Goal: Task Accomplishment & Management: Complete application form

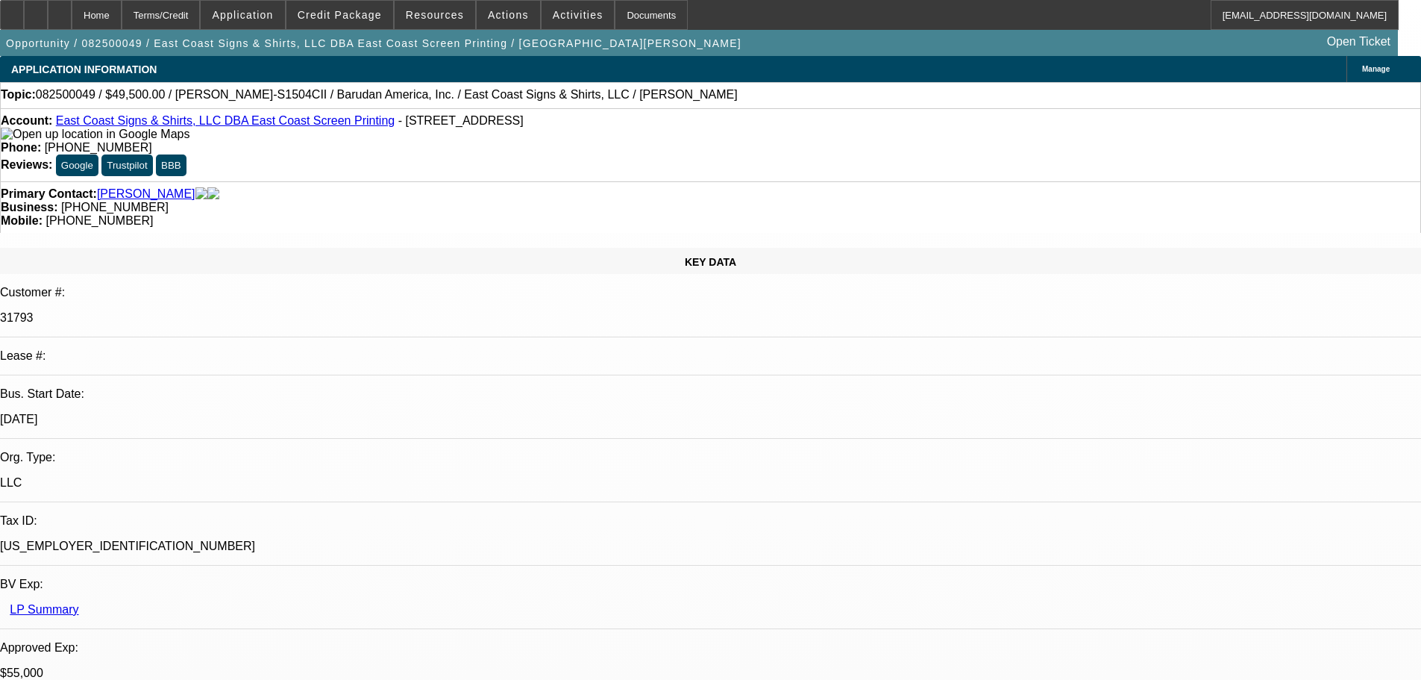
select select "0"
select select "2"
select select "0.1"
select select "4"
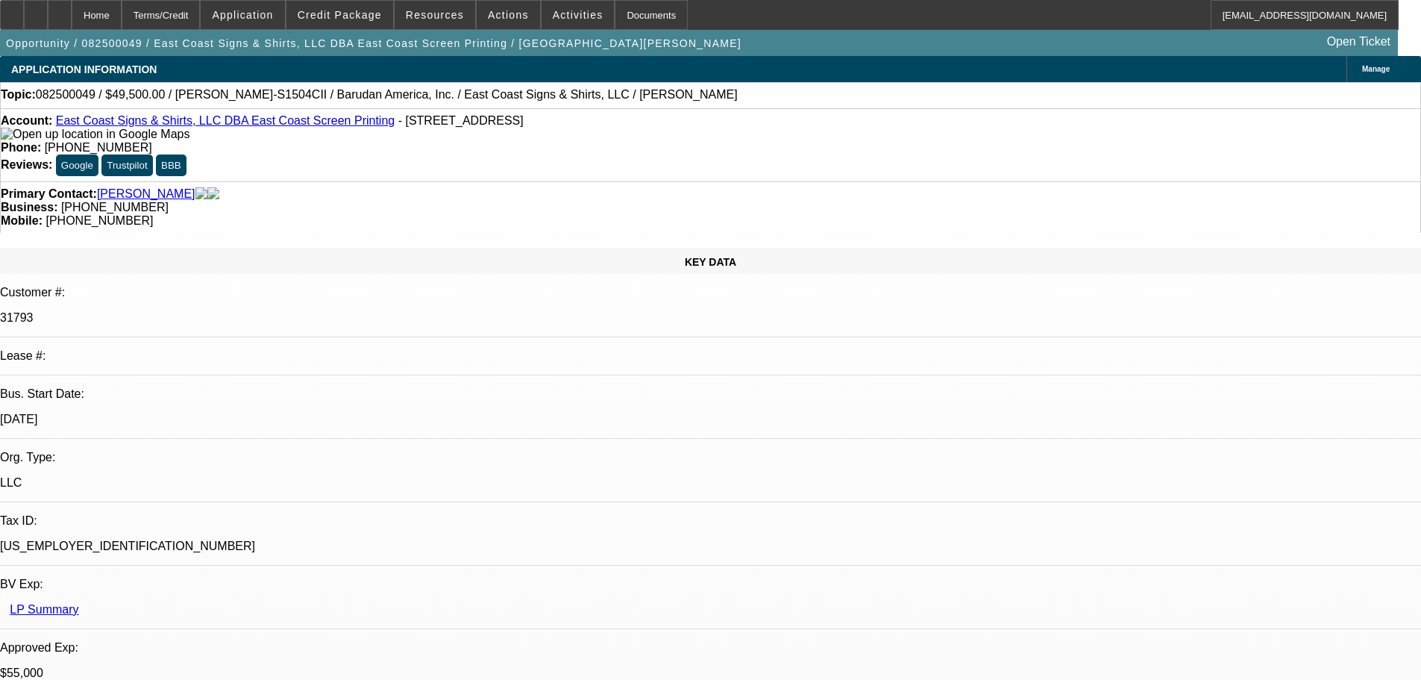
select select "0"
select select "2"
select select "0.1"
select select "4"
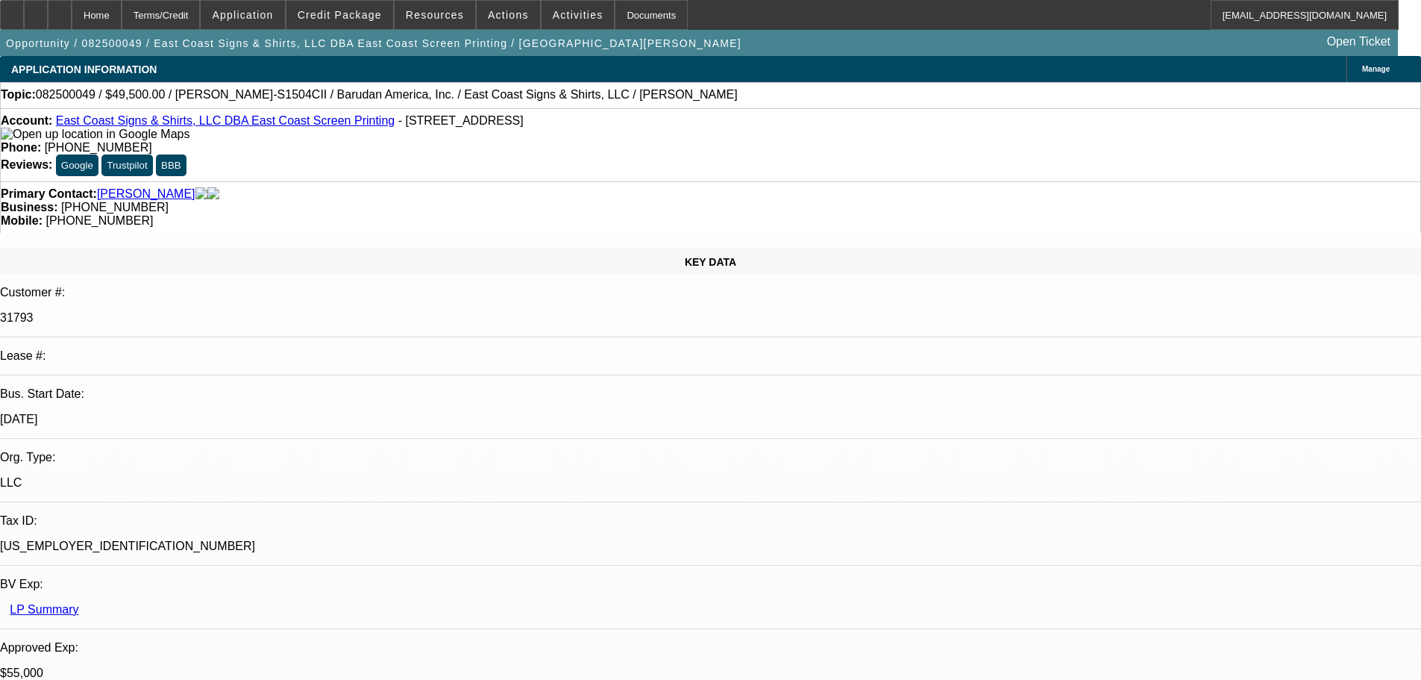
select select "0"
select select "2"
select select "0.1"
select select "4"
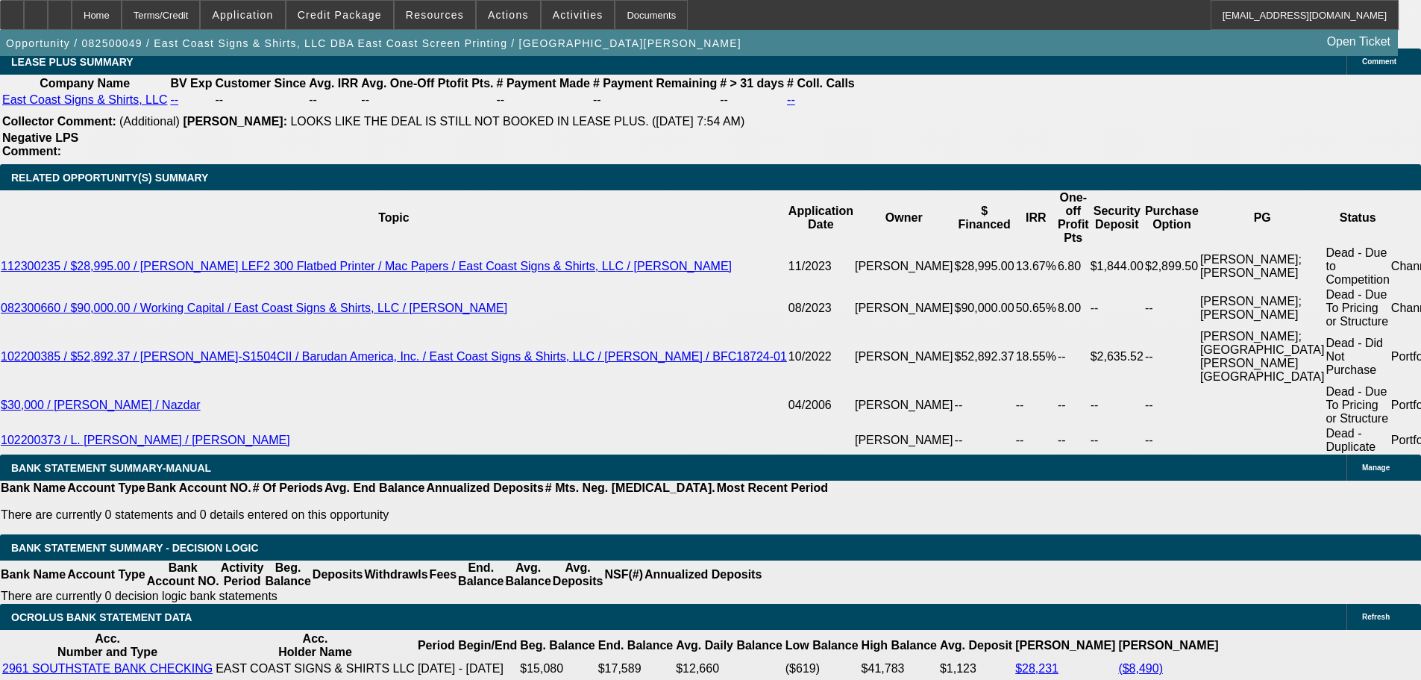
scroll to position [2387, 0]
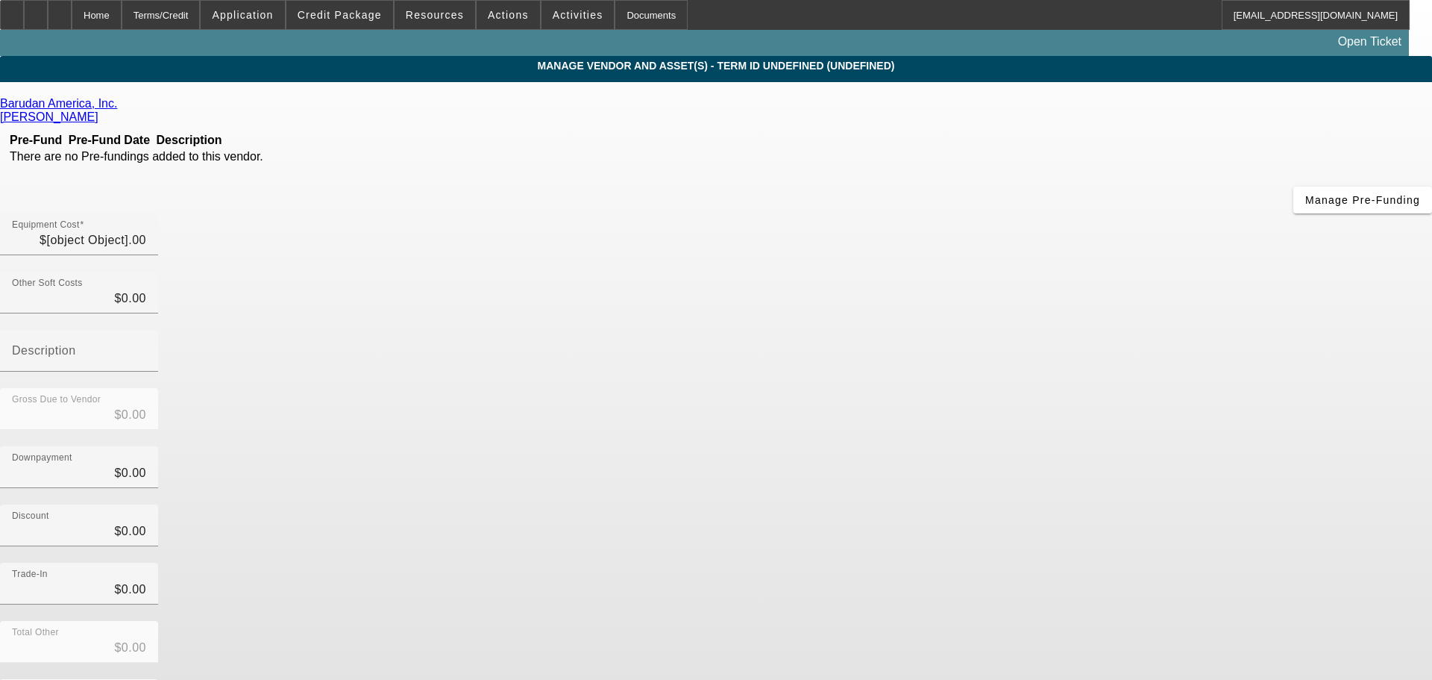
type input "$60,000.00"
type input "$5,500.00"
type input "$5,000.00"
type input "$10,500.00"
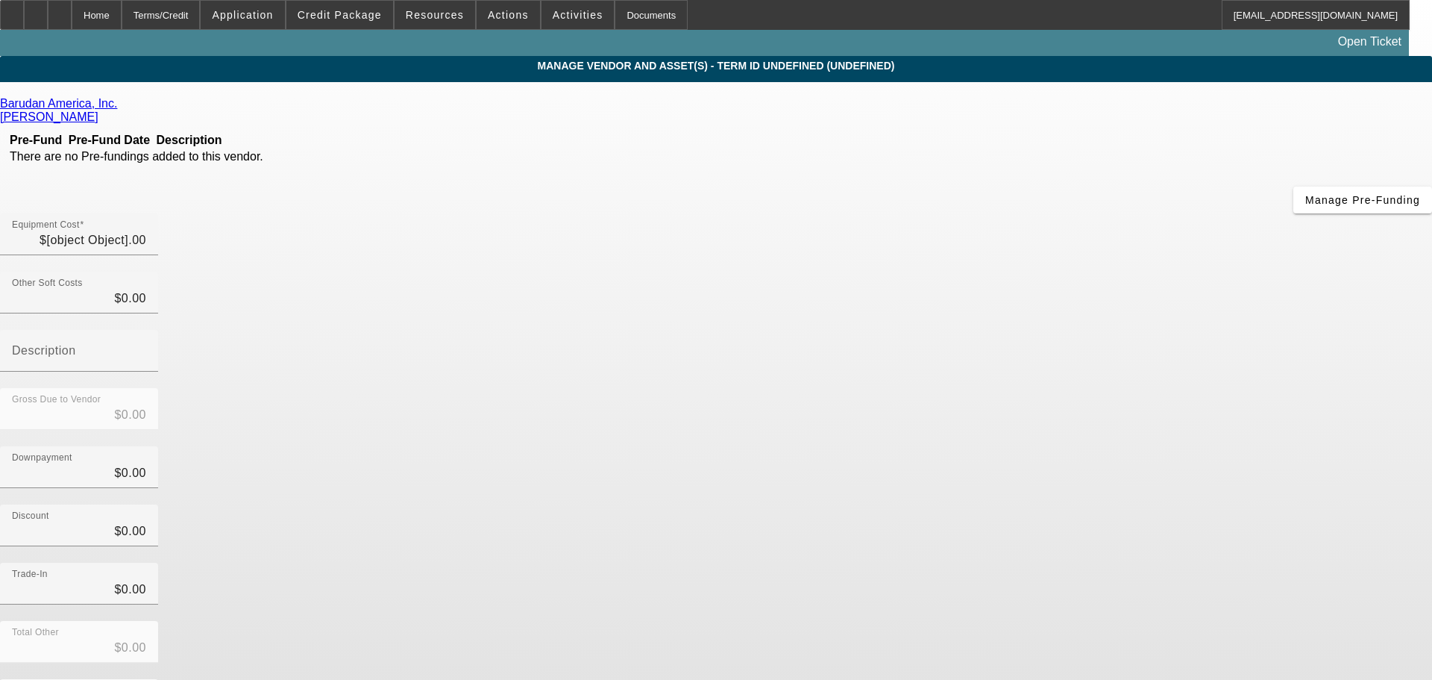
type input "$49,500.00"
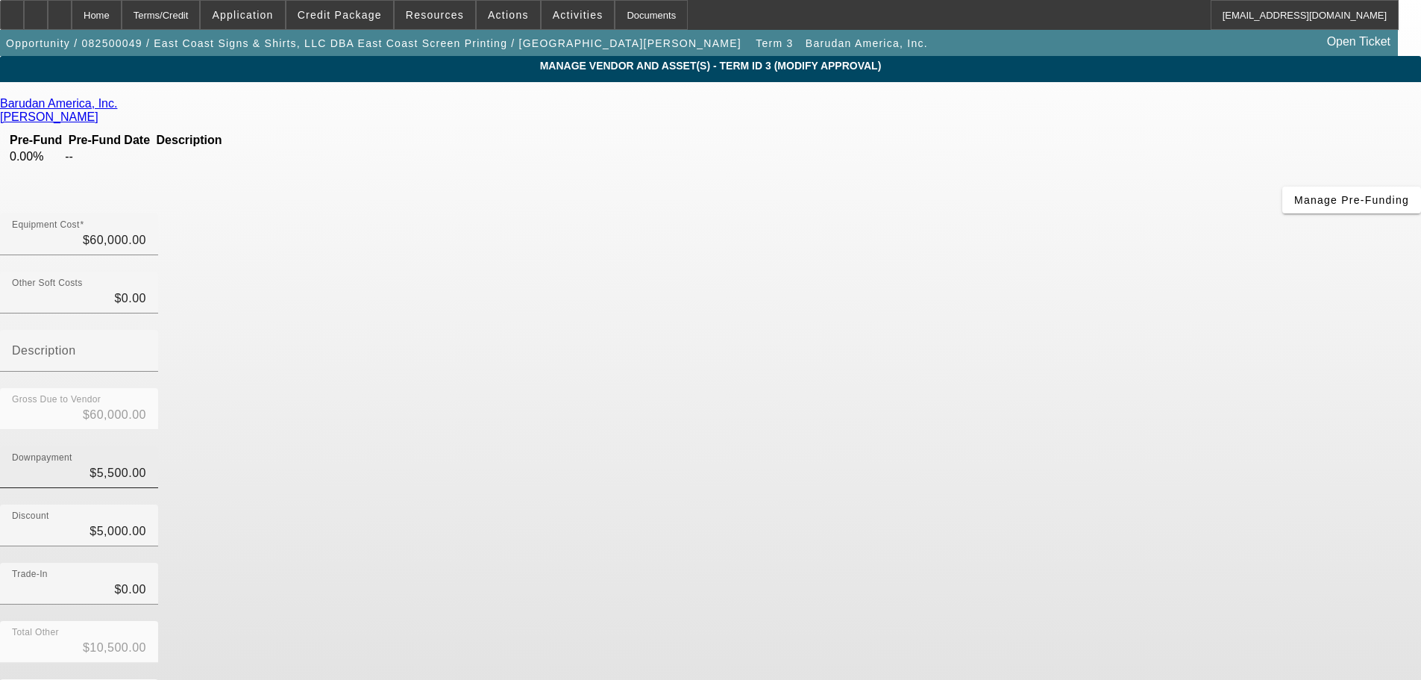
type input "5500"
click at [146, 464] on input "5500" at bounding box center [79, 473] width 134 height 18
type input "$5,000.00"
type input "$55,000.00"
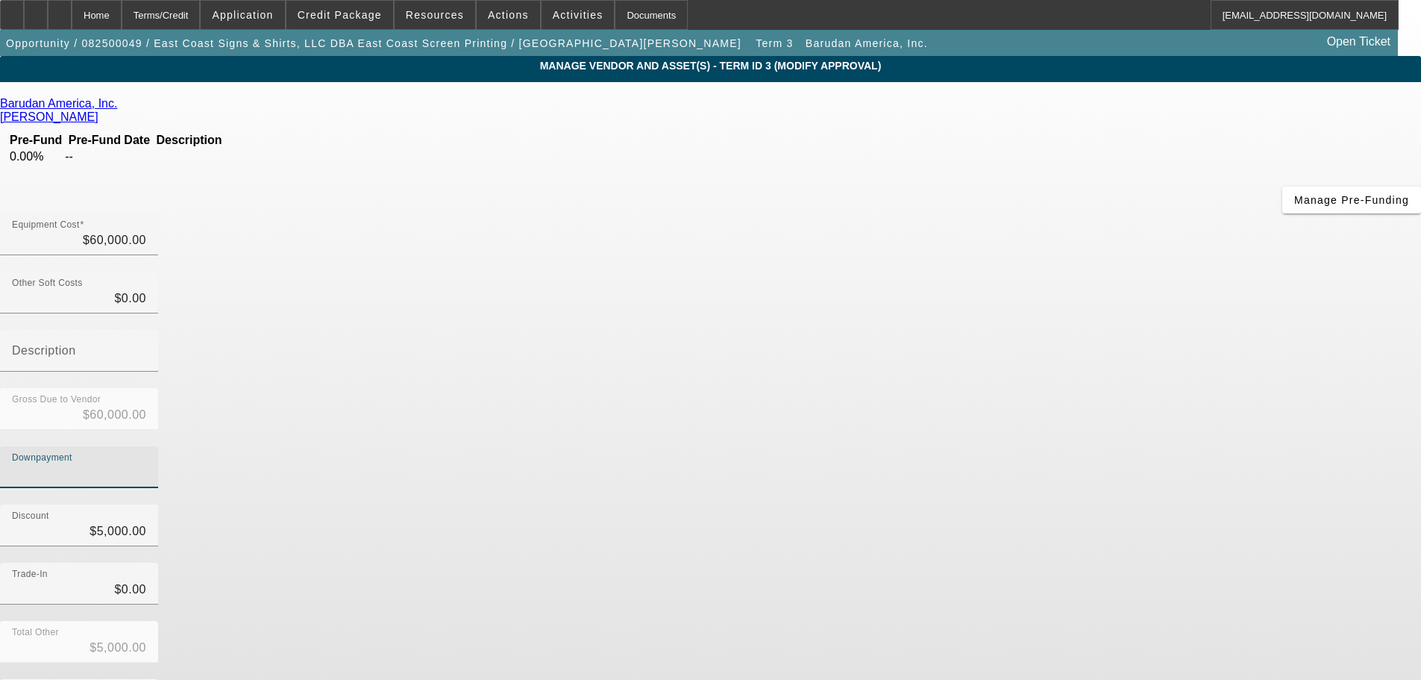
click at [1093, 446] on div "Downpayment" at bounding box center [710, 475] width 1421 height 58
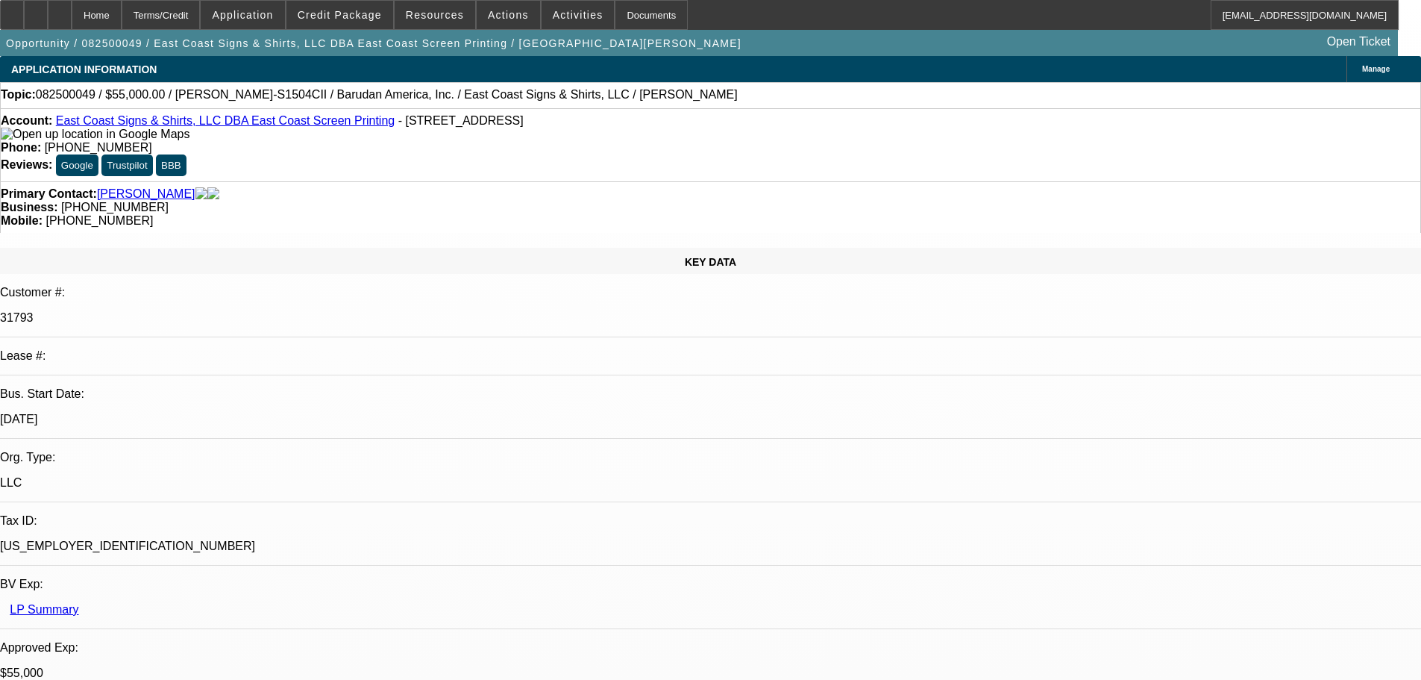
select select "0"
select select "2"
select select "0.1"
select select "4"
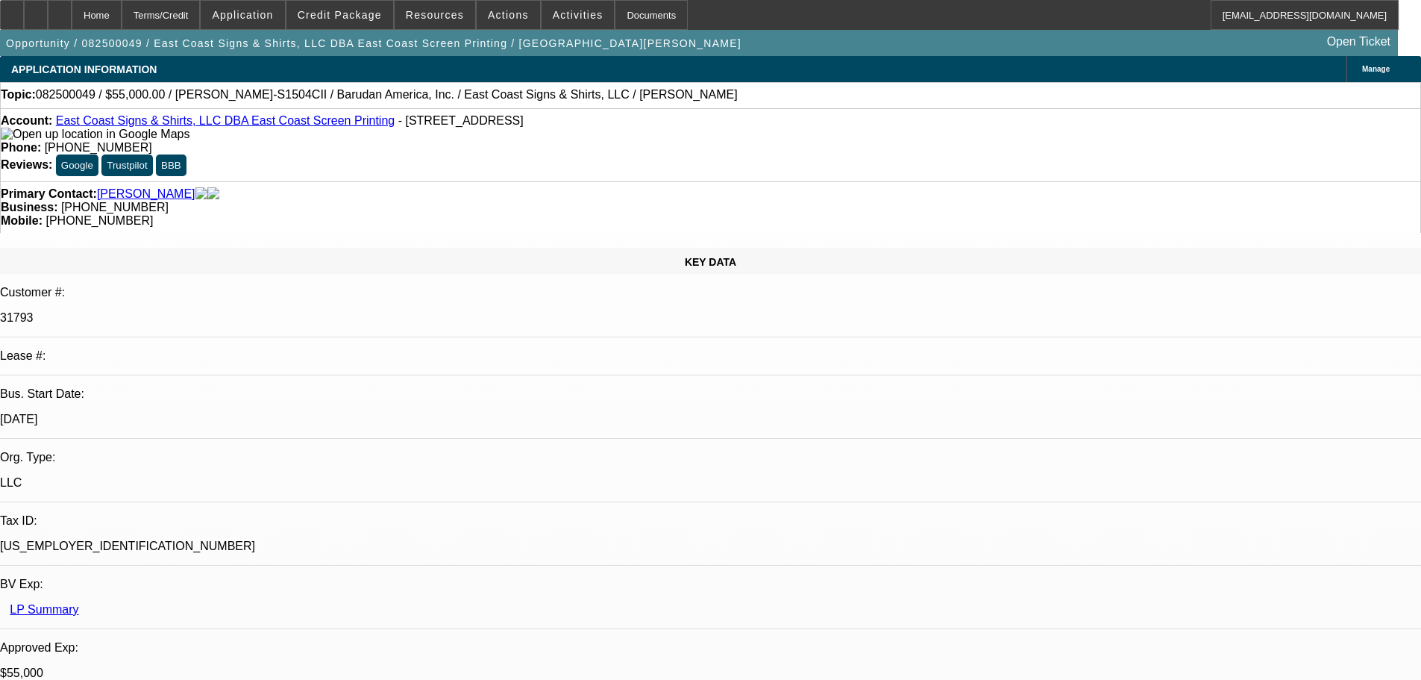
select select "0"
select select "2"
select select "0.1"
select select "4"
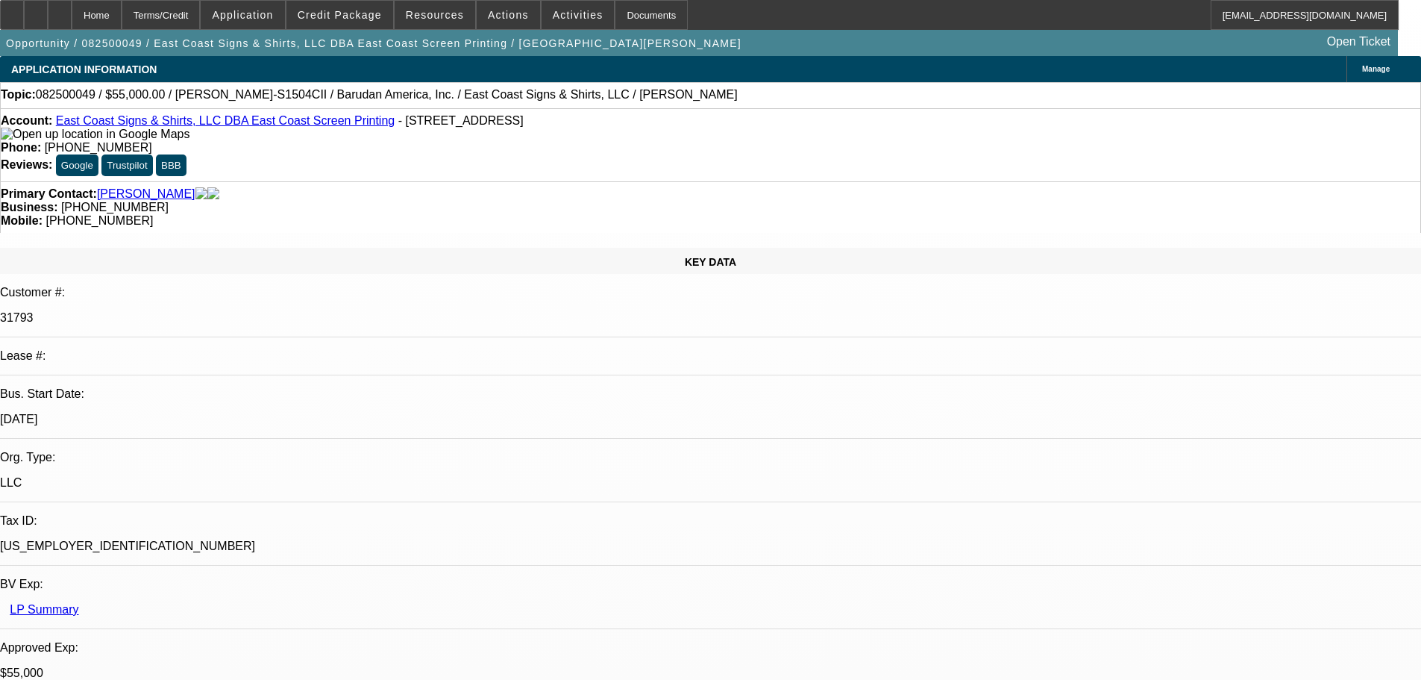
select select "0"
select select "2"
select select "0.1"
select select "4"
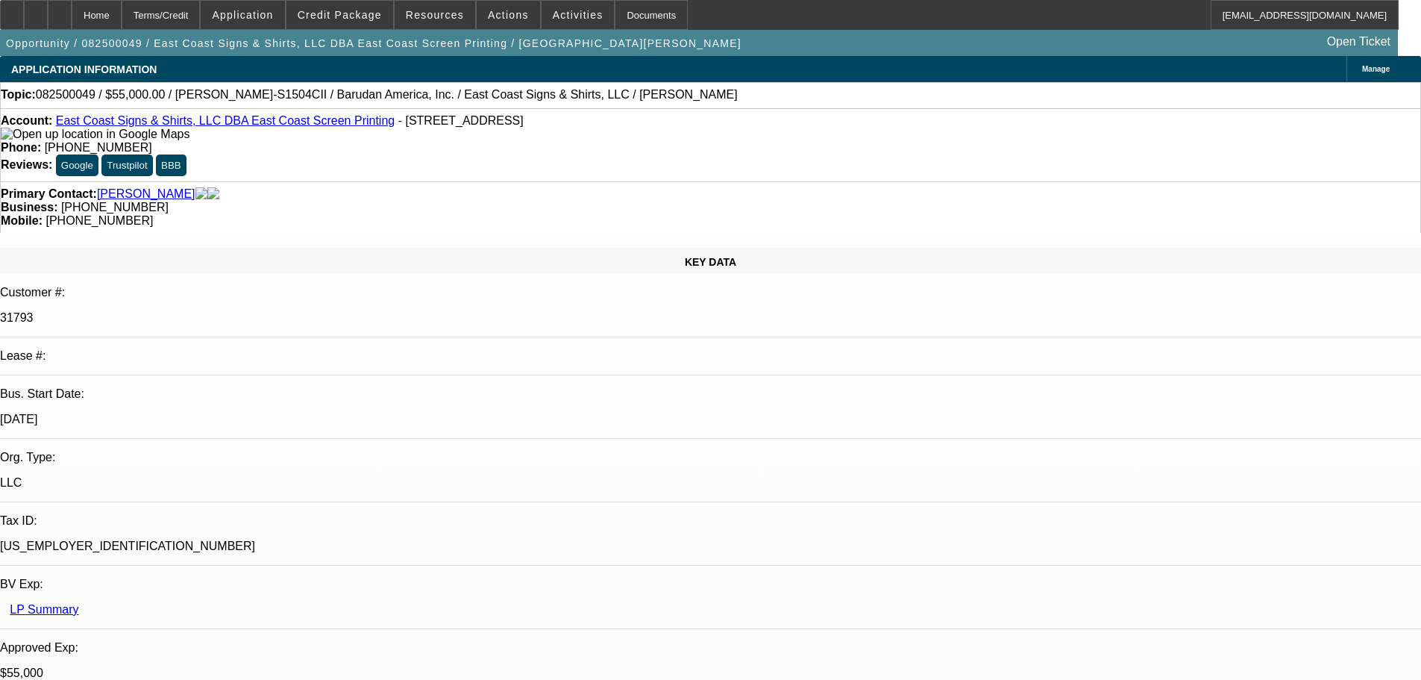
click at [359, 163] on div "Account: East Coast Signs & Shirts, LLC DBA East Coast Screen Printing - 2344 H…" at bounding box center [710, 144] width 1421 height 73
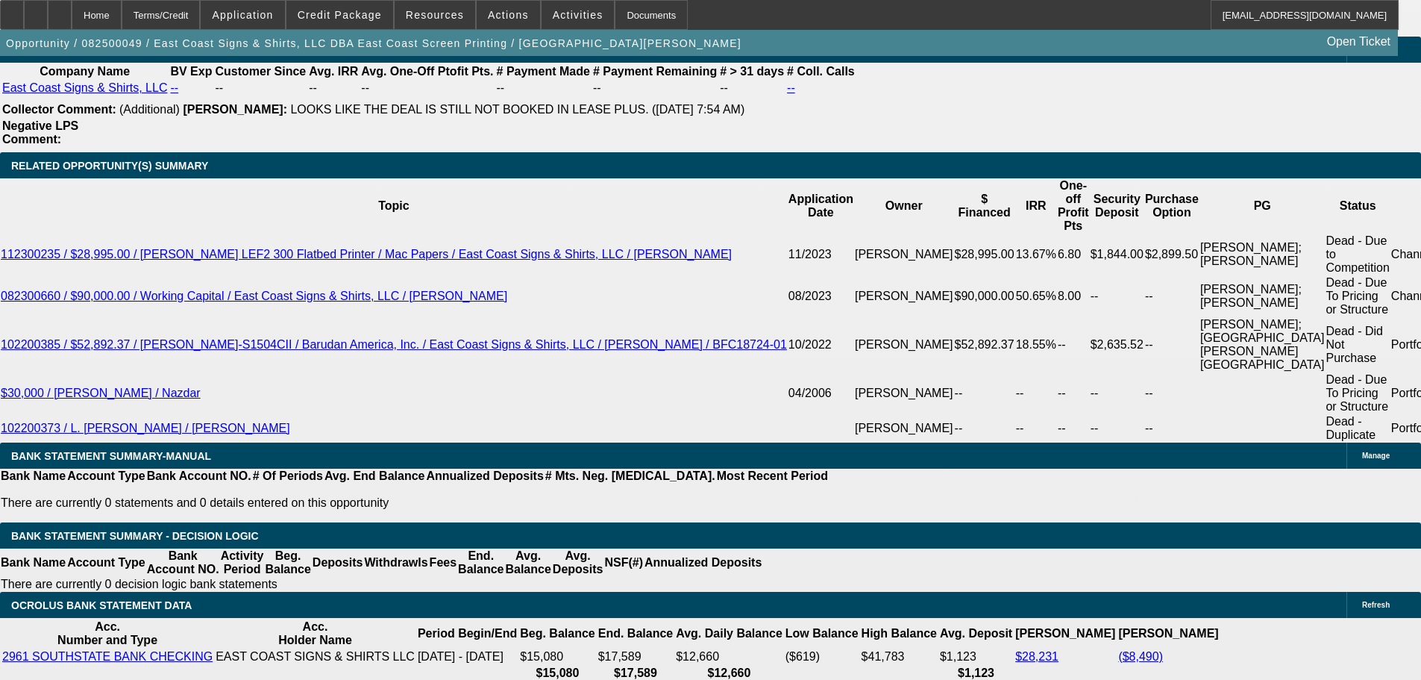
scroll to position [2462, 0]
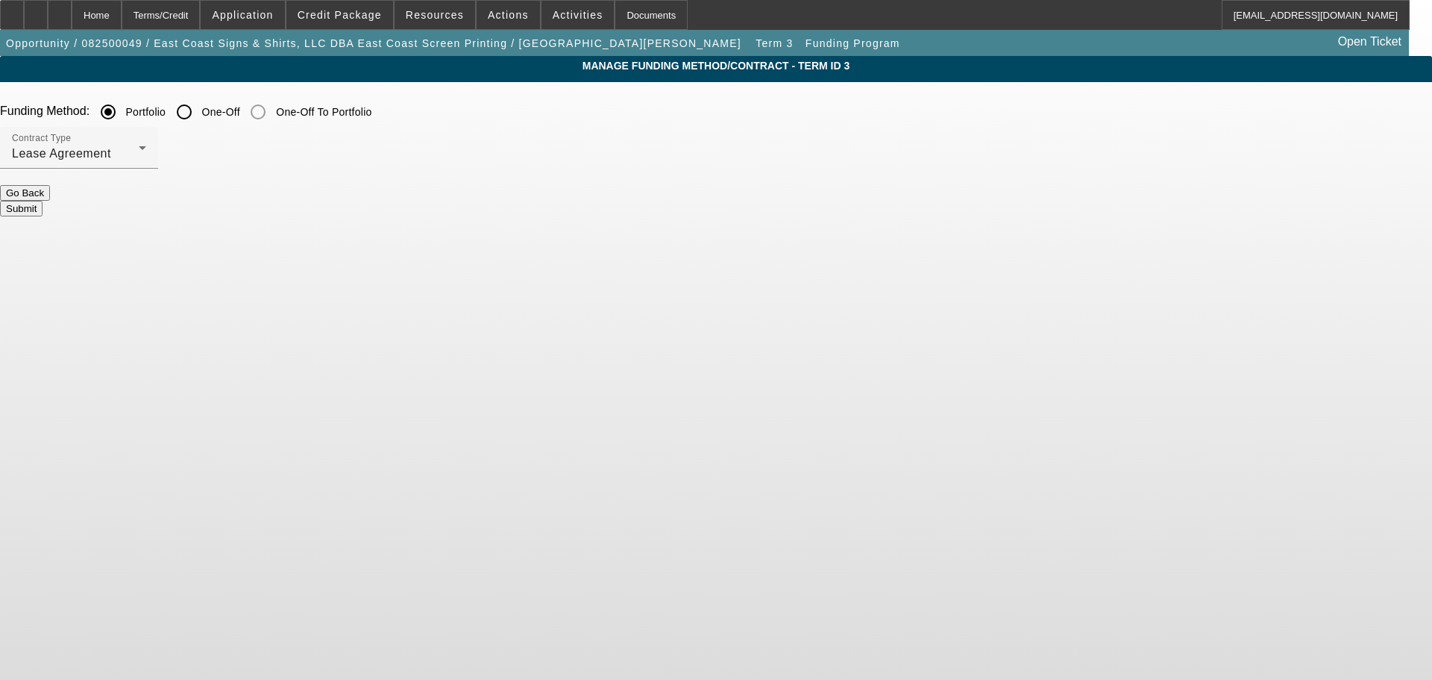
click at [199, 120] on input "One-Off" at bounding box center [184, 112] width 30 height 30
radio input "true"
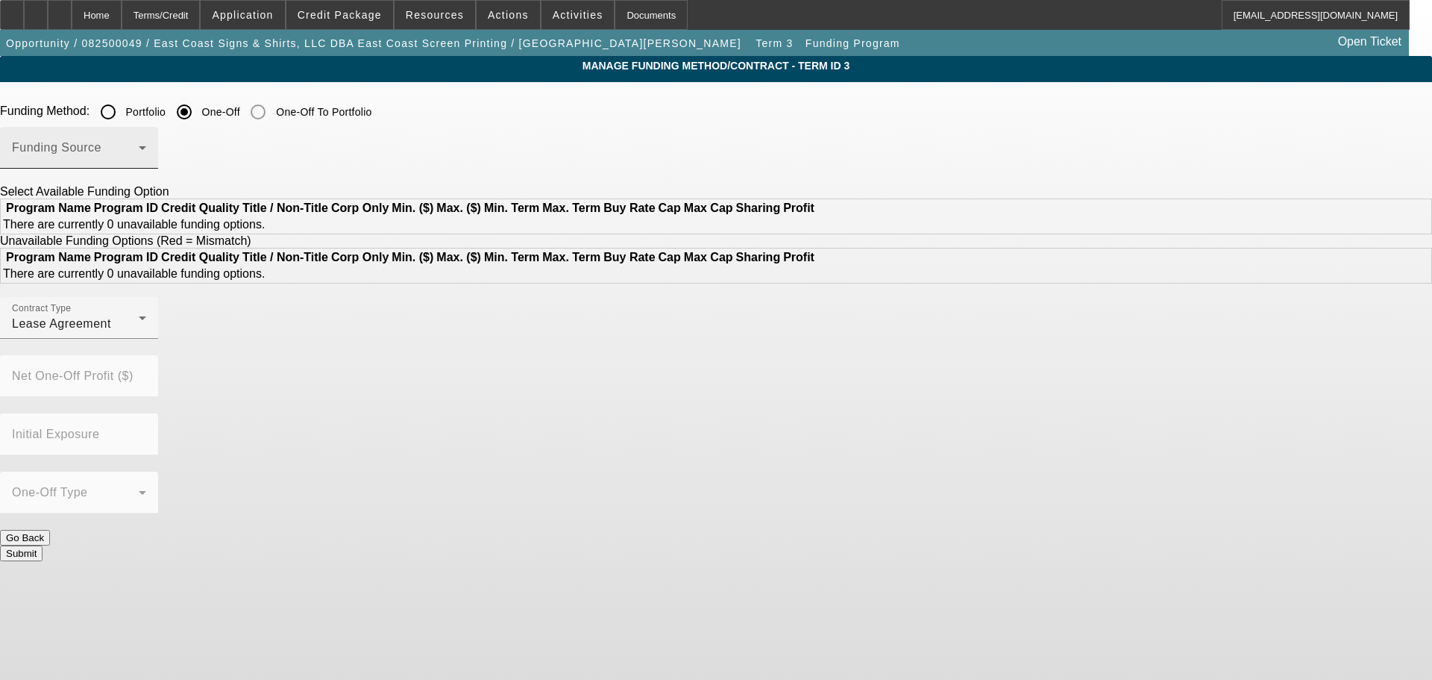
click at [139, 154] on span at bounding box center [75, 154] width 127 height 18
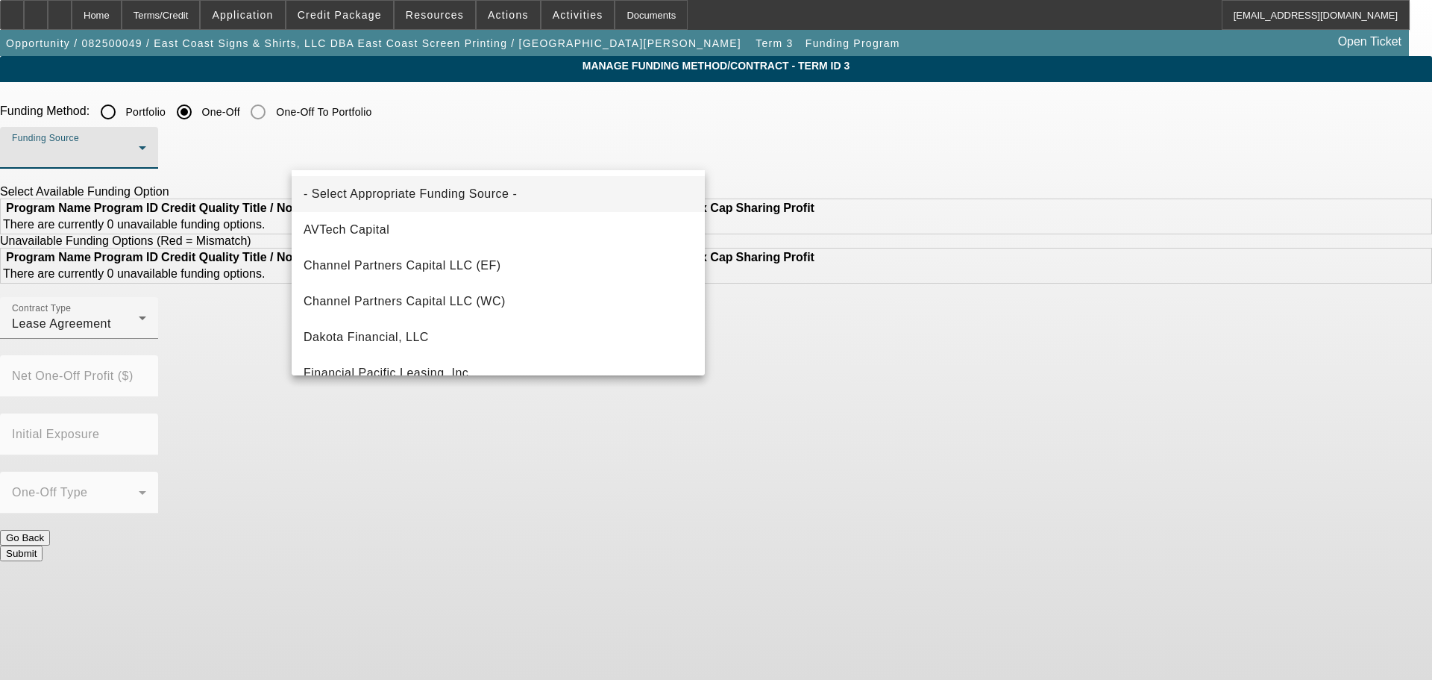
click at [392, 115] on div at bounding box center [716, 340] width 1432 height 680
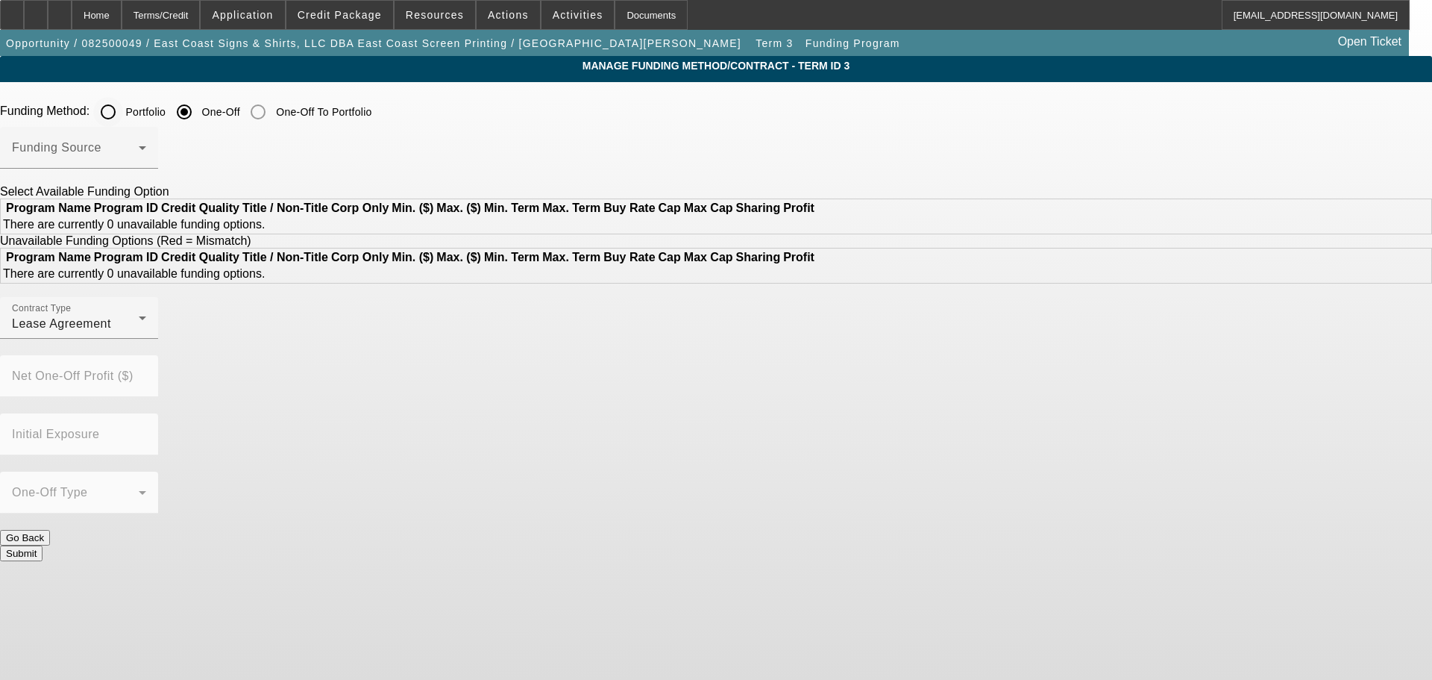
click at [123, 117] on input "Portfolio" at bounding box center [108, 112] width 30 height 30
radio input "true"
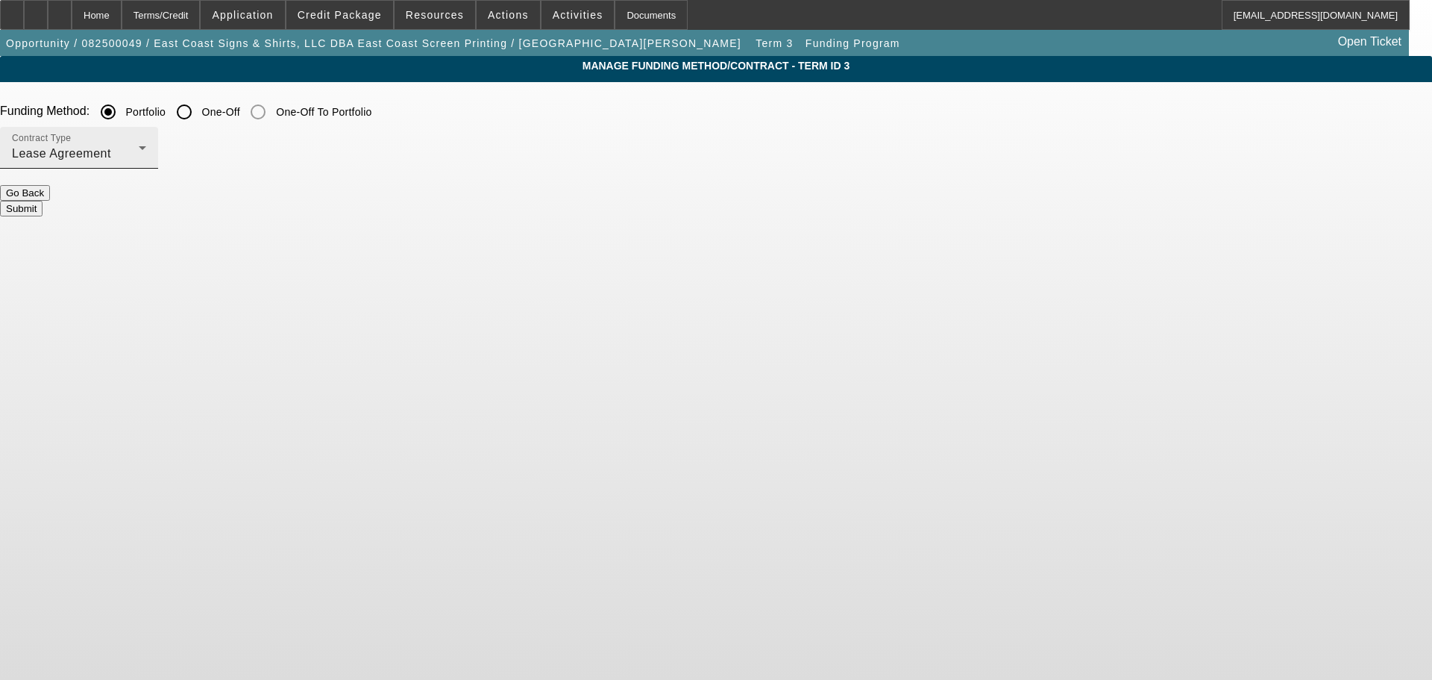
click at [111, 150] on span "Lease Agreement" at bounding box center [61, 153] width 99 height 13
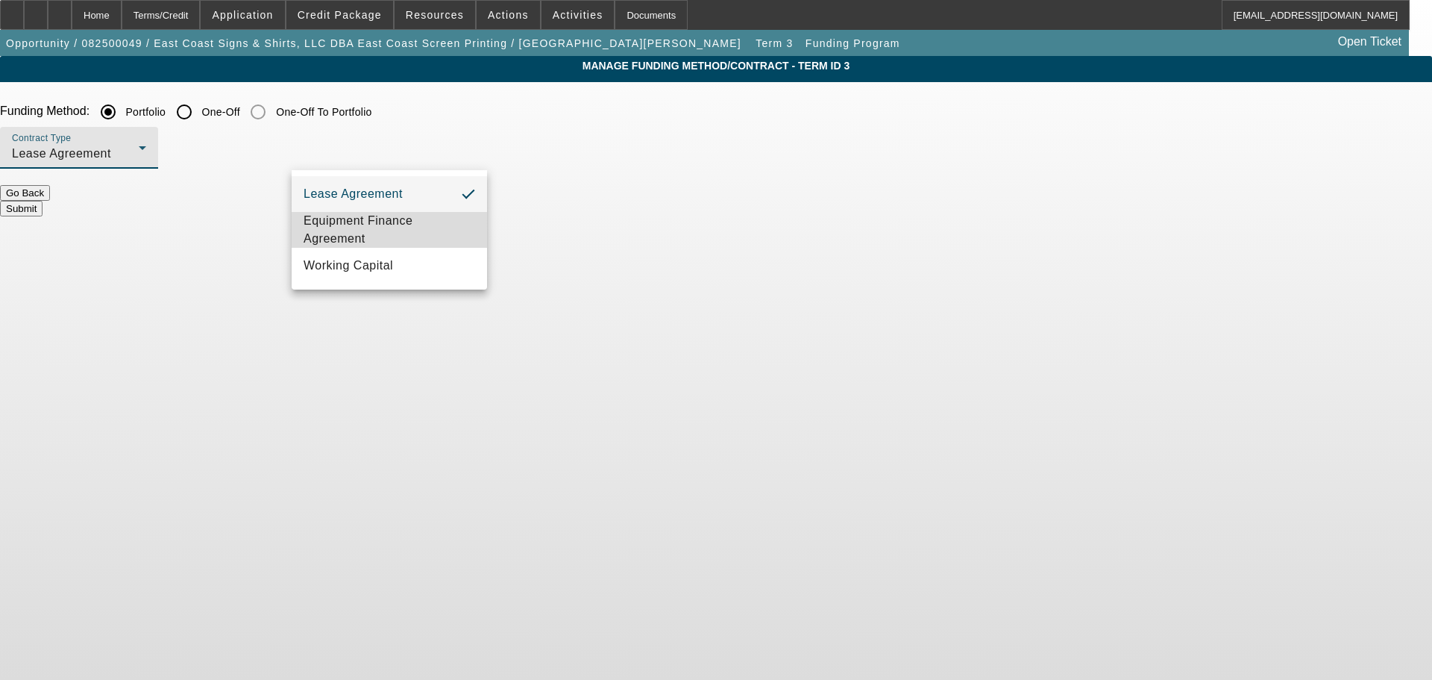
click at [383, 231] on span "Equipment Finance Agreement" at bounding box center [390, 230] width 172 height 36
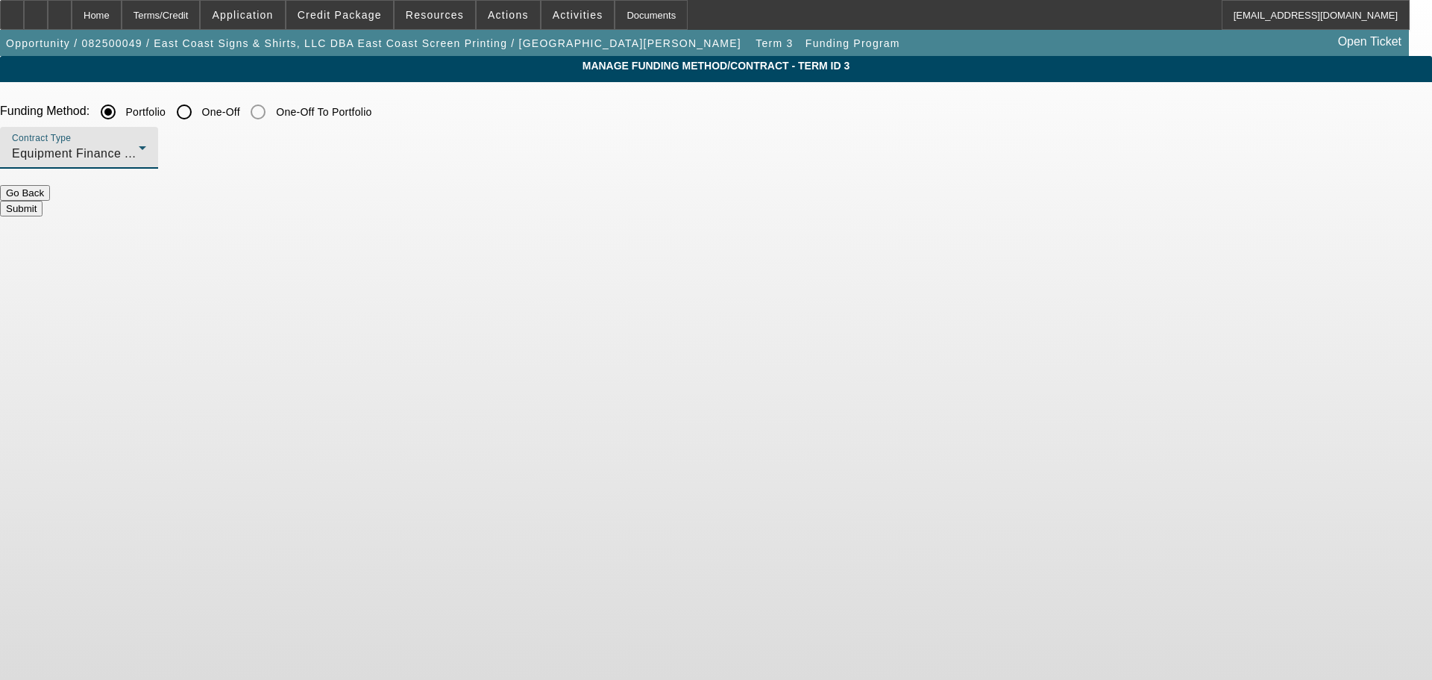
click at [43, 201] on button "Submit" at bounding box center [21, 209] width 43 height 16
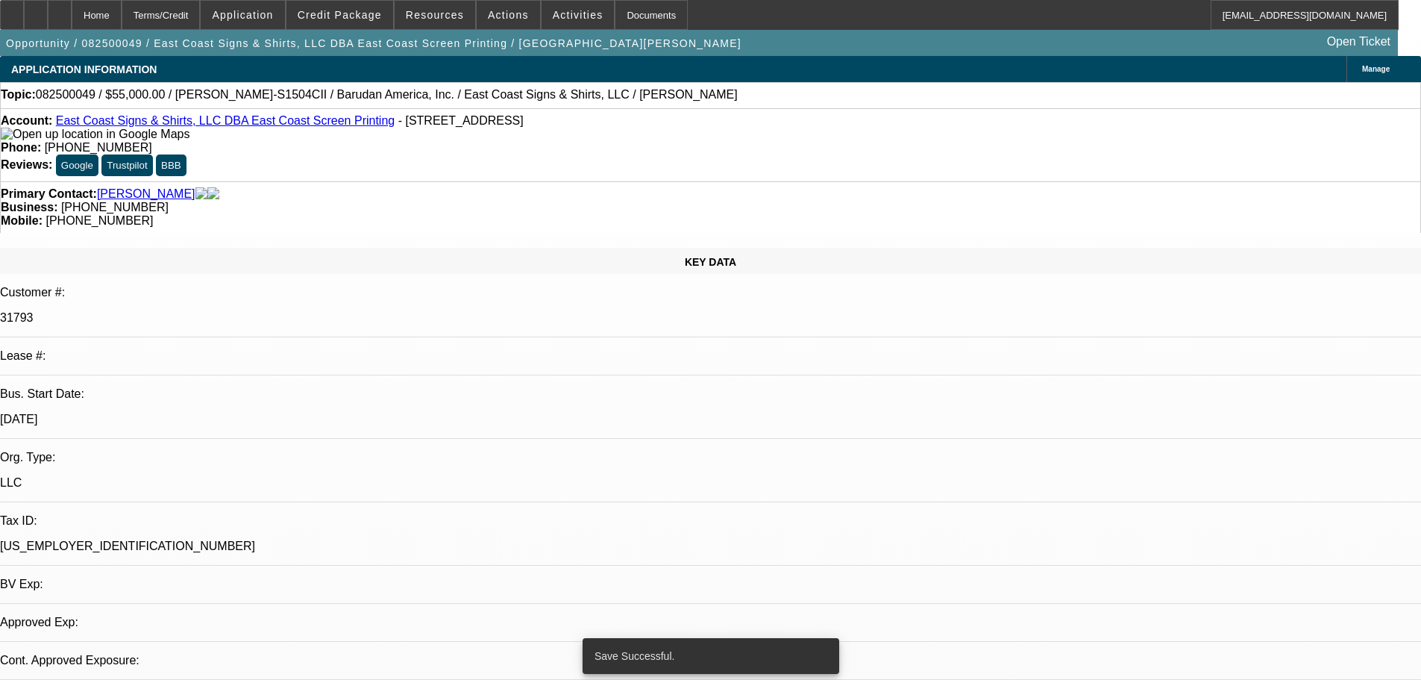
select select "0"
select select "2"
select select "0"
select select "6"
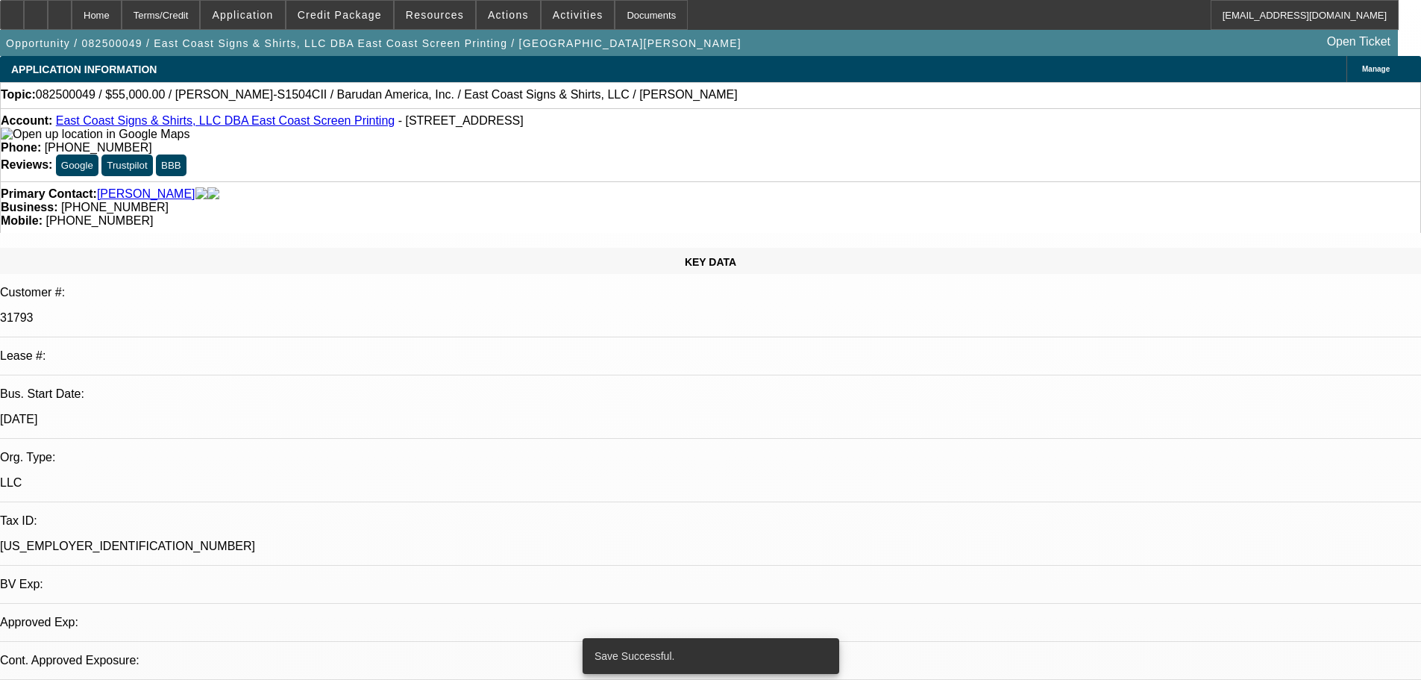
select select "0"
select select "2"
select select "0.1"
select select "4"
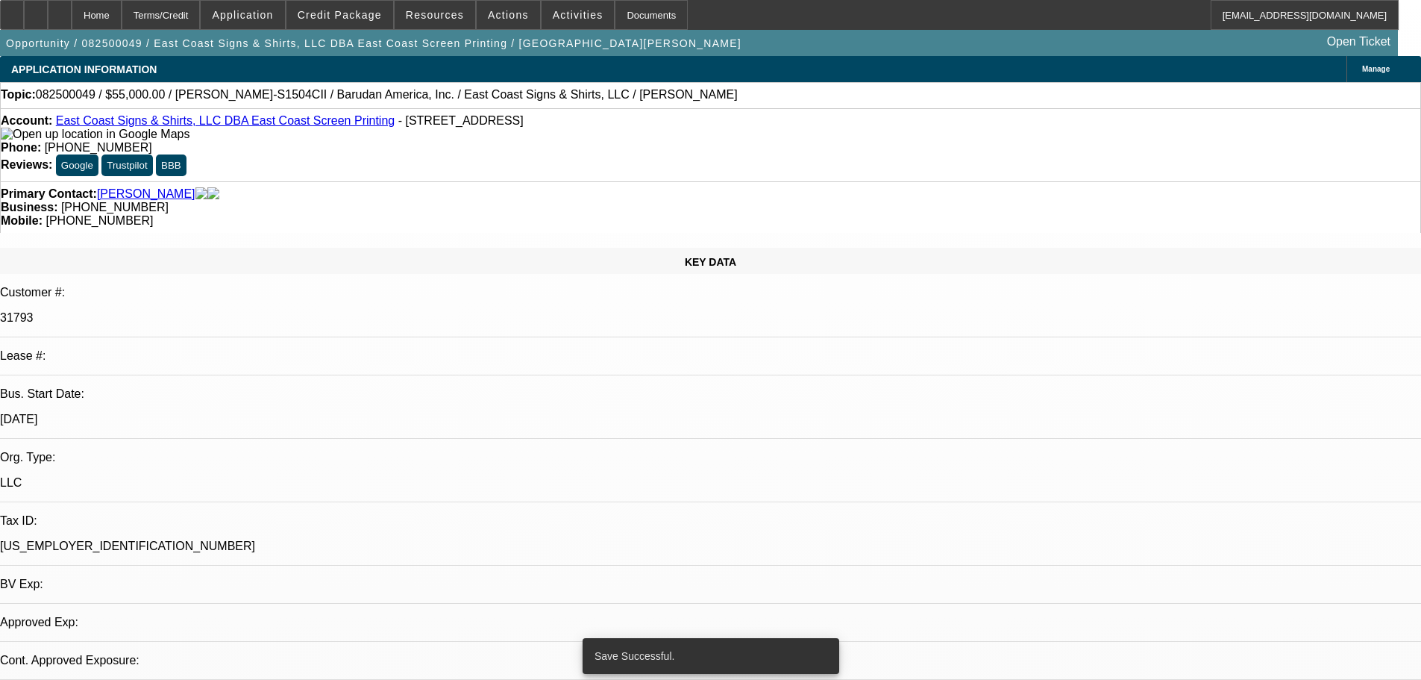
select select "0"
select select "2"
select select "0.1"
select select "4"
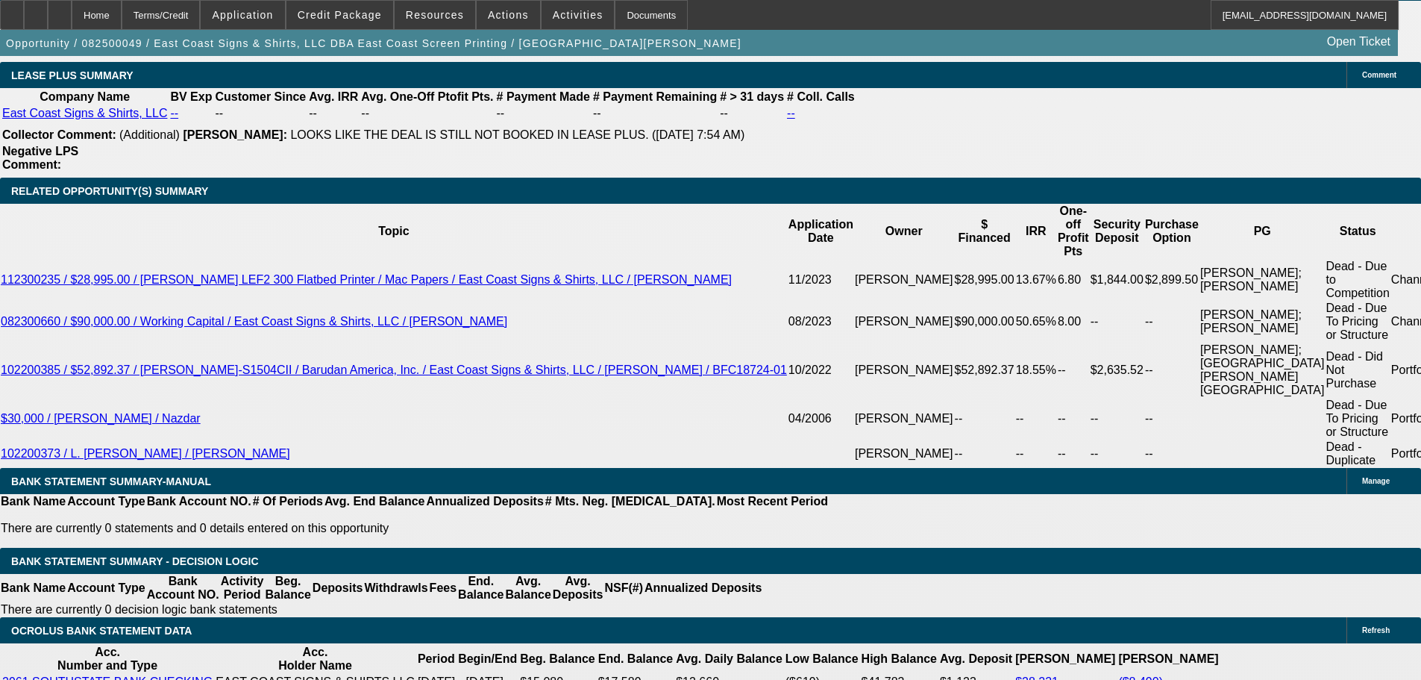
scroll to position [2685, 0]
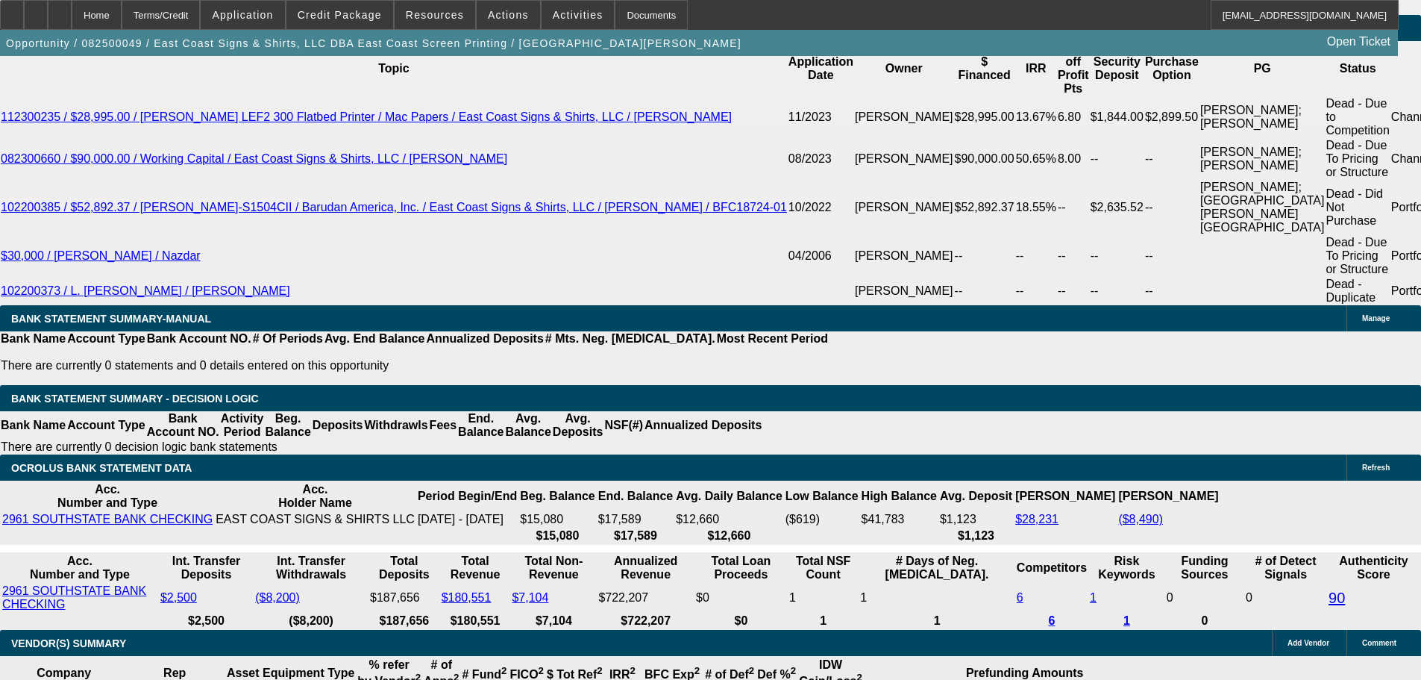
type input "1"
type input "$2.00"
type input "UNKNOWN"
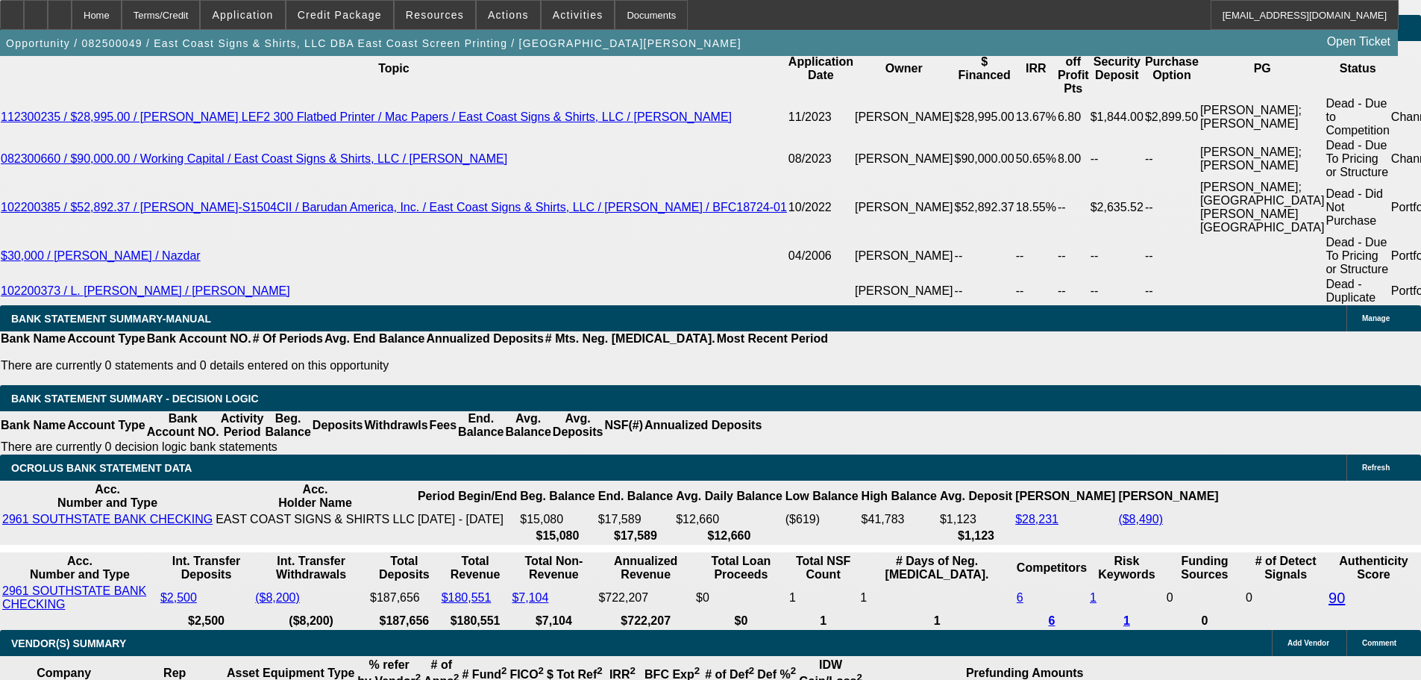
type input "12"
type input "1242"
type input "$2,484.00"
type input "12.7"
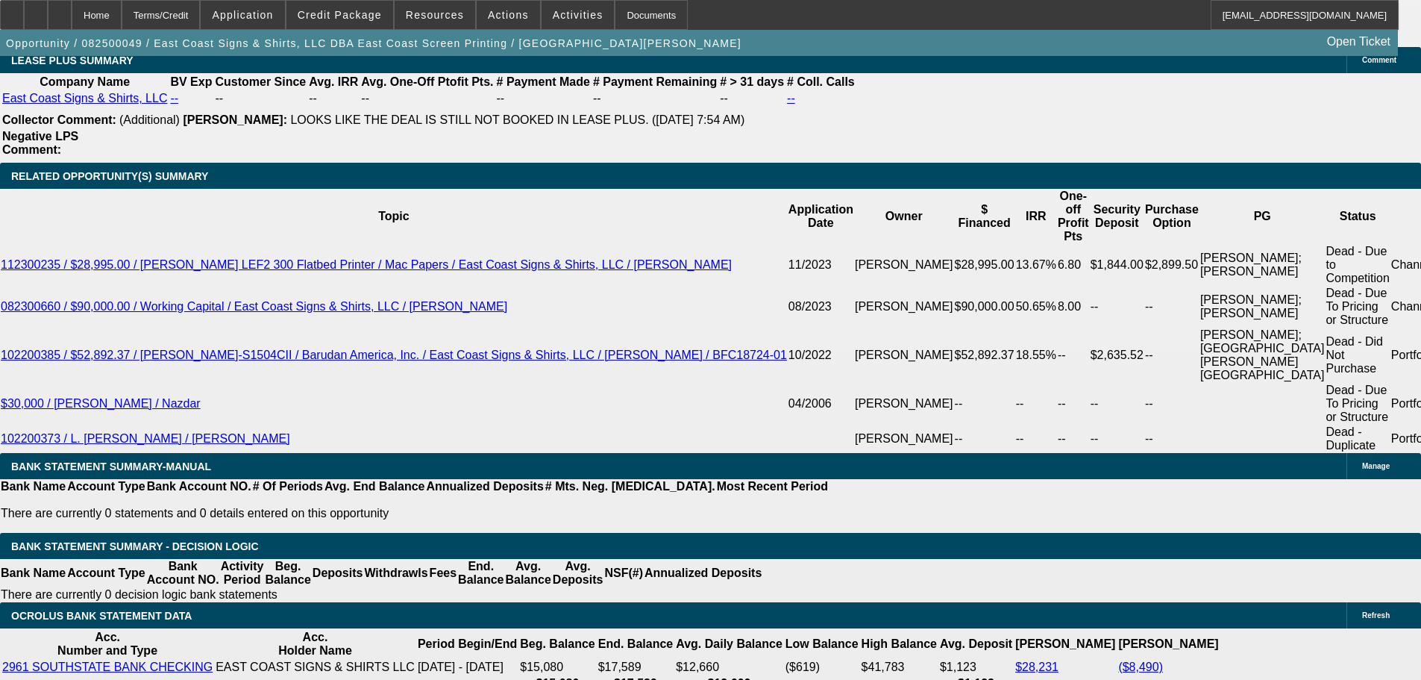
type input "$1,242.00"
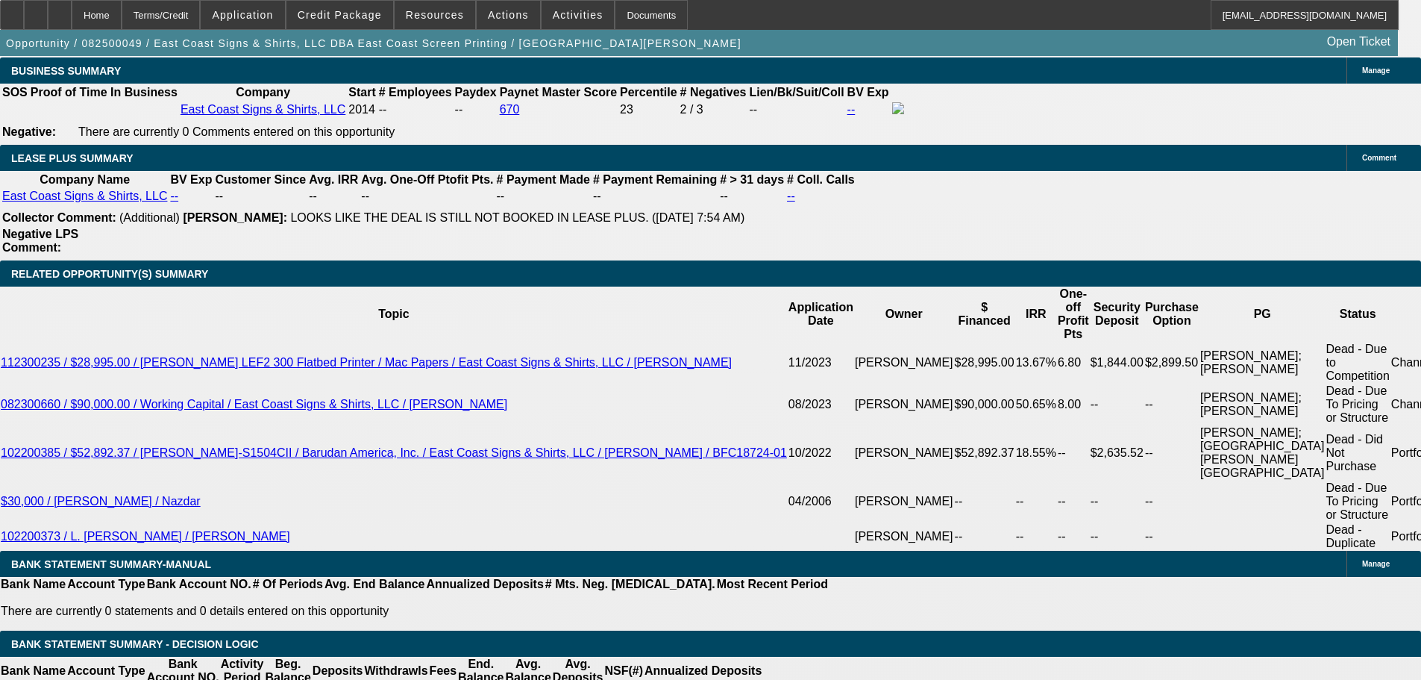
scroll to position [2312, 0]
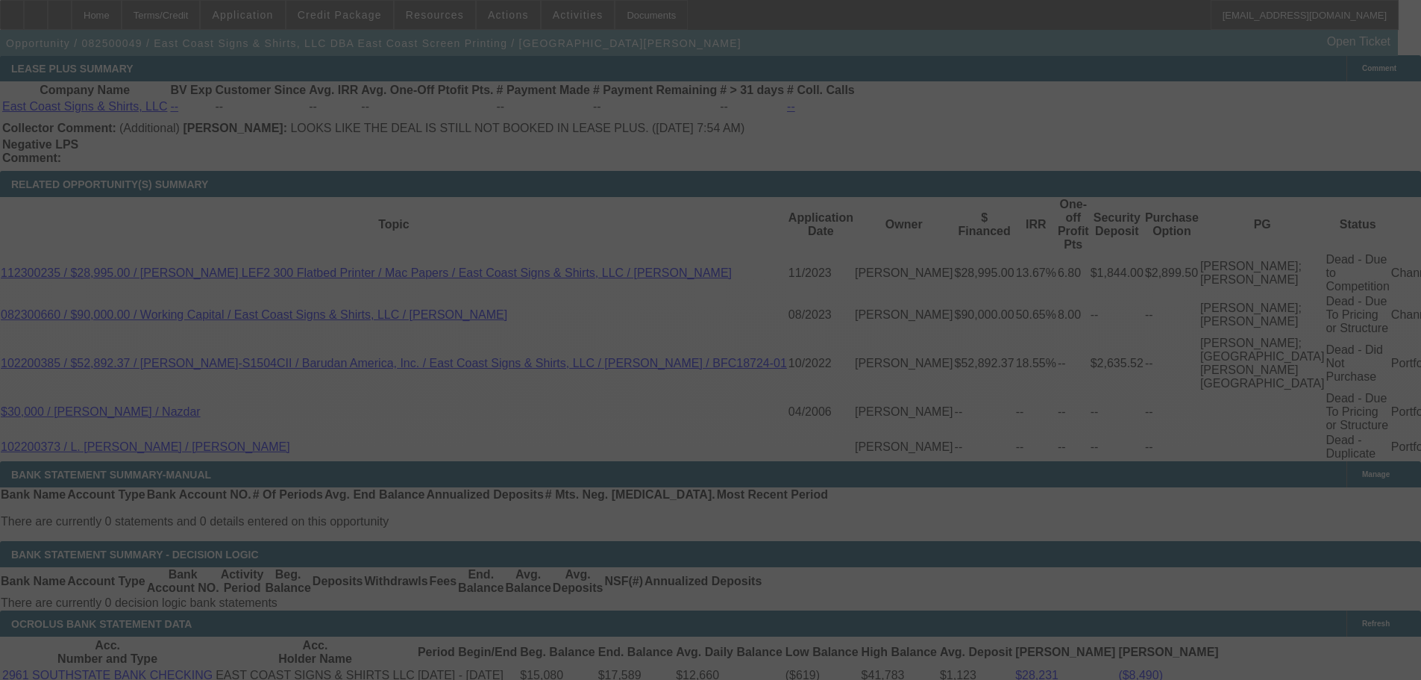
scroll to position [2685, 0]
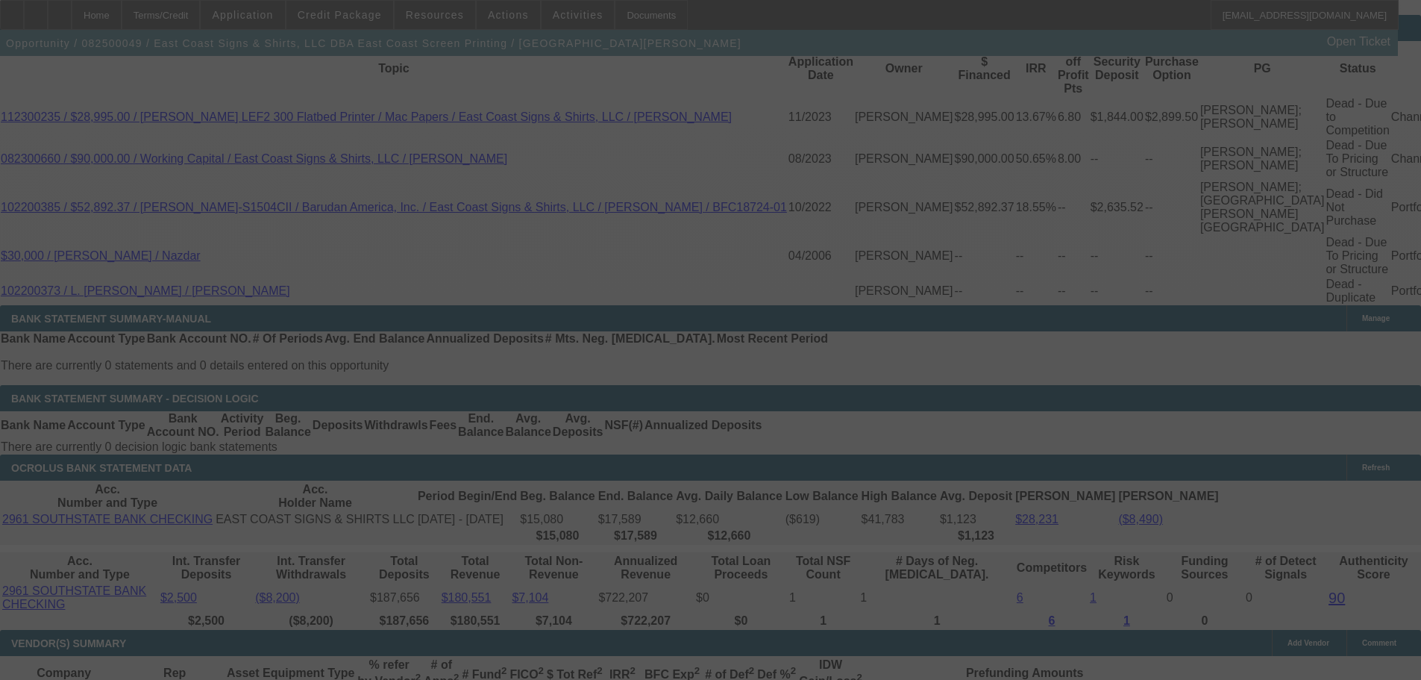
select select "0"
select select "2"
select select "0"
select select "6"
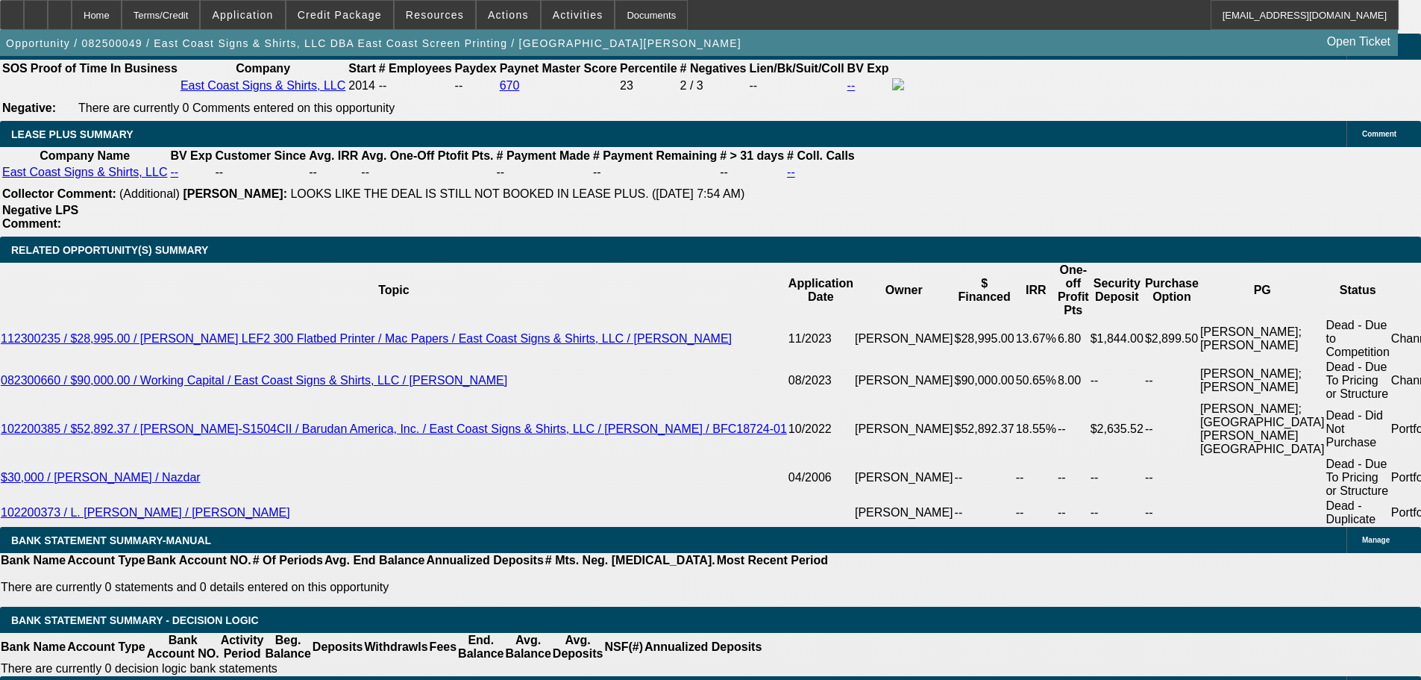
scroll to position [2462, 0]
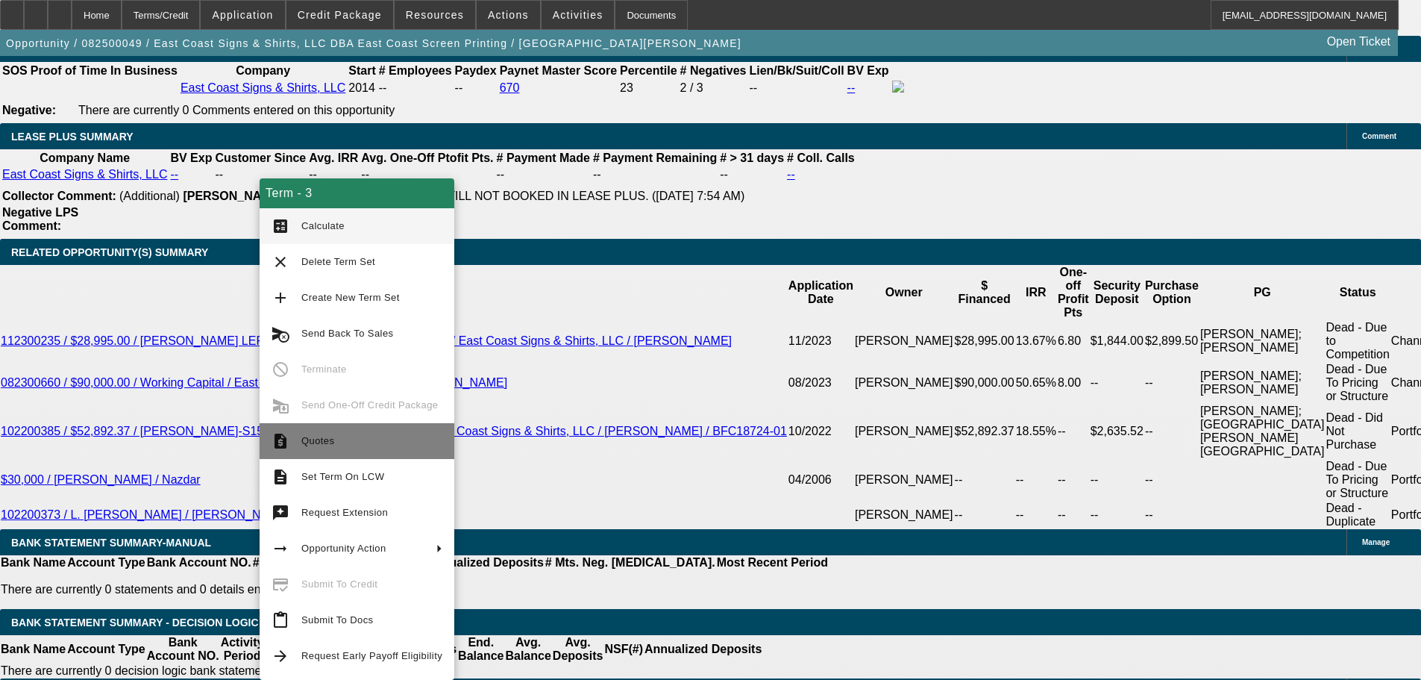
click at [342, 439] on span "Quotes" at bounding box center [371, 441] width 141 height 18
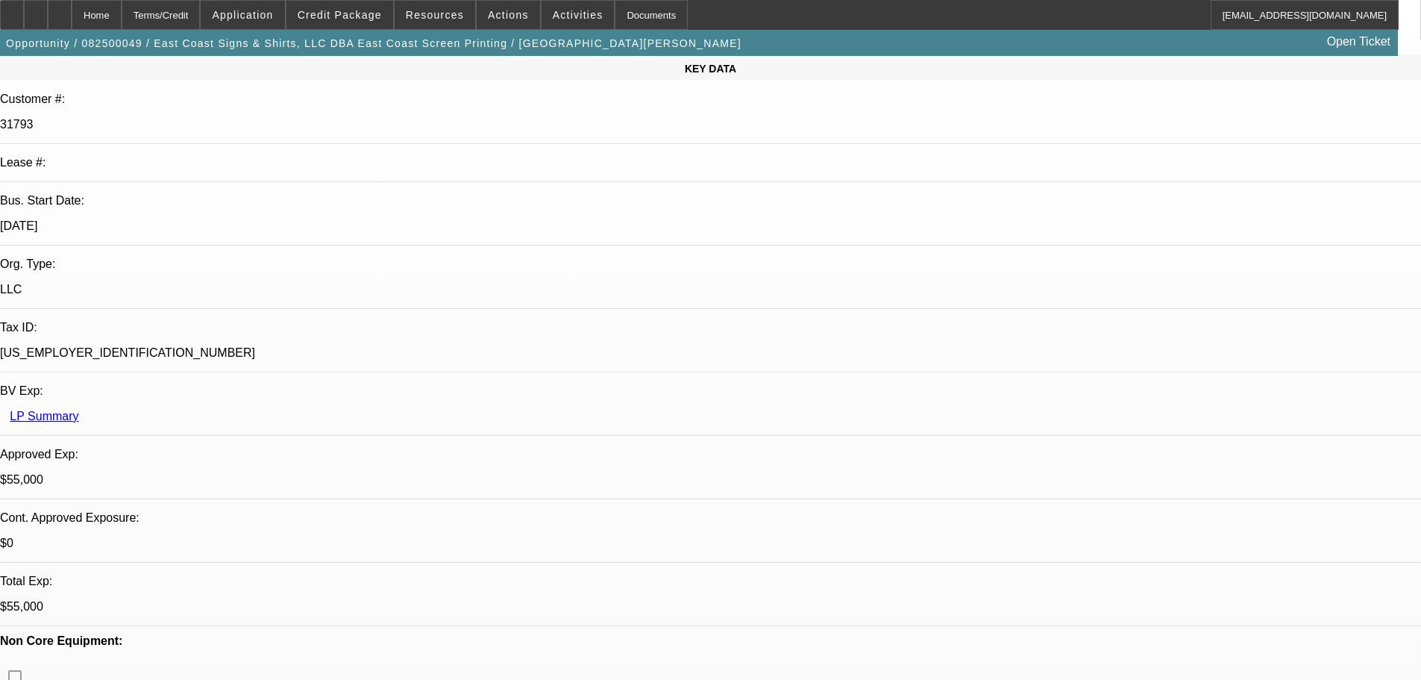
scroll to position [0, 0]
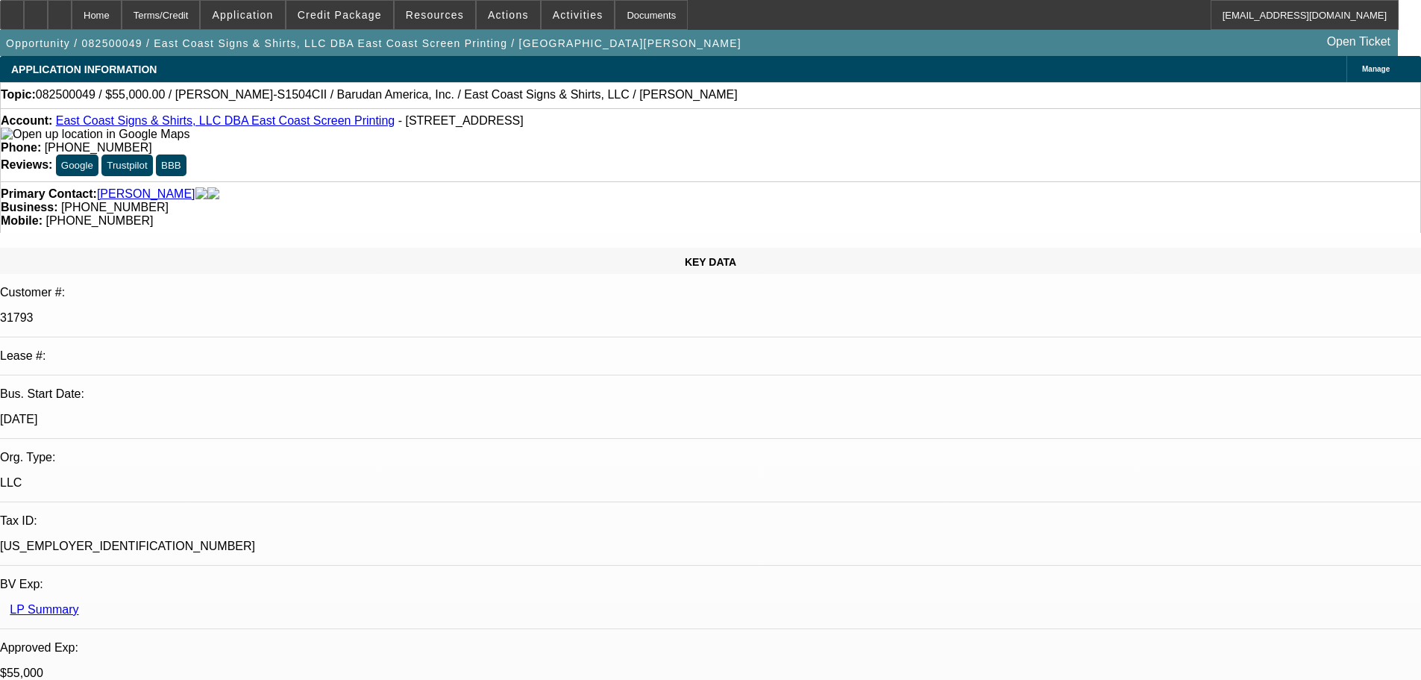
click at [154, 124] on link "East Coast Signs & Shirts, LLC DBA East Coast Screen Printing" at bounding box center [225, 120] width 339 height 13
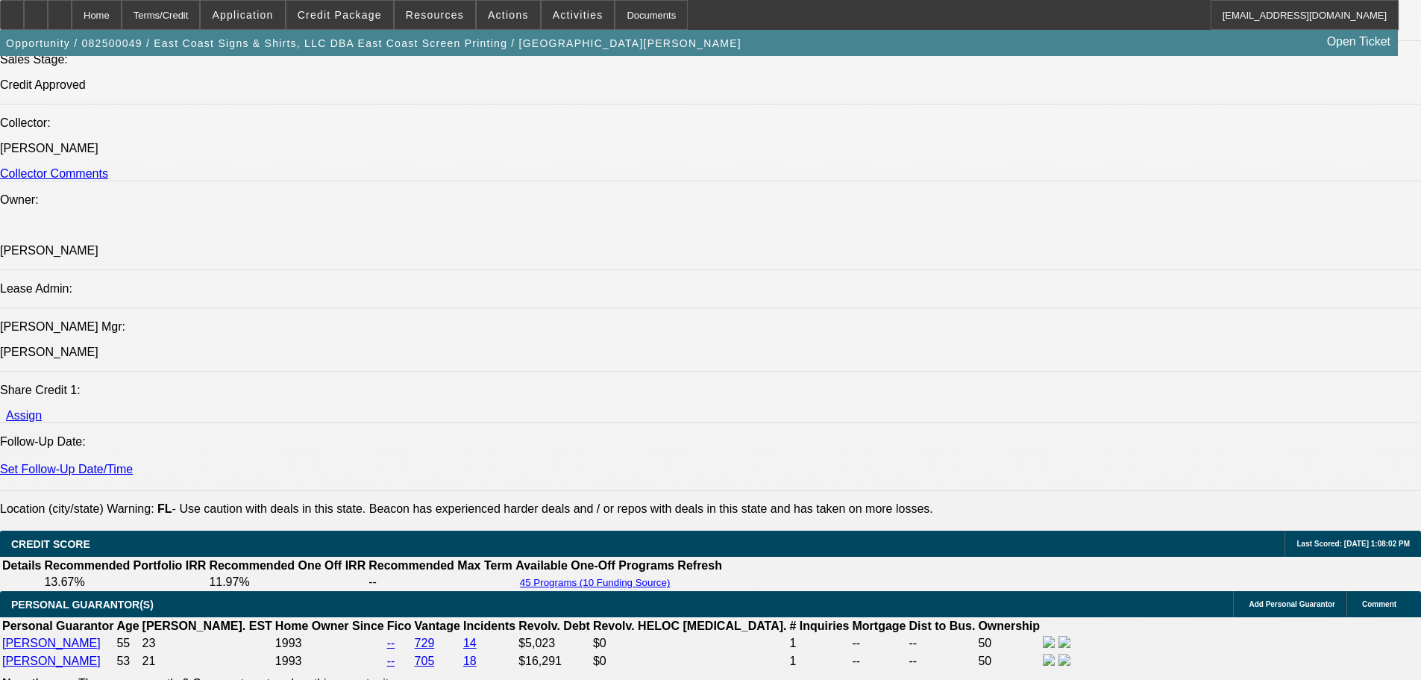
scroll to position [2312, 0]
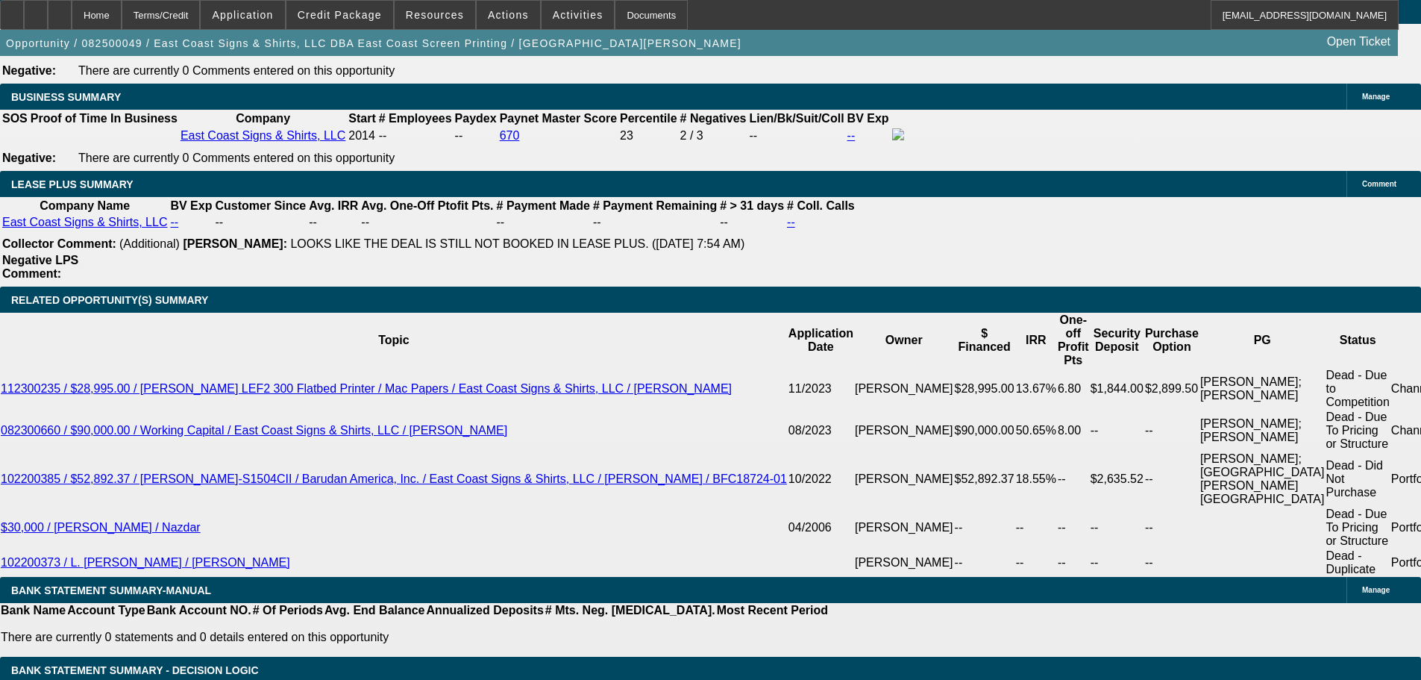
scroll to position [2536, 0]
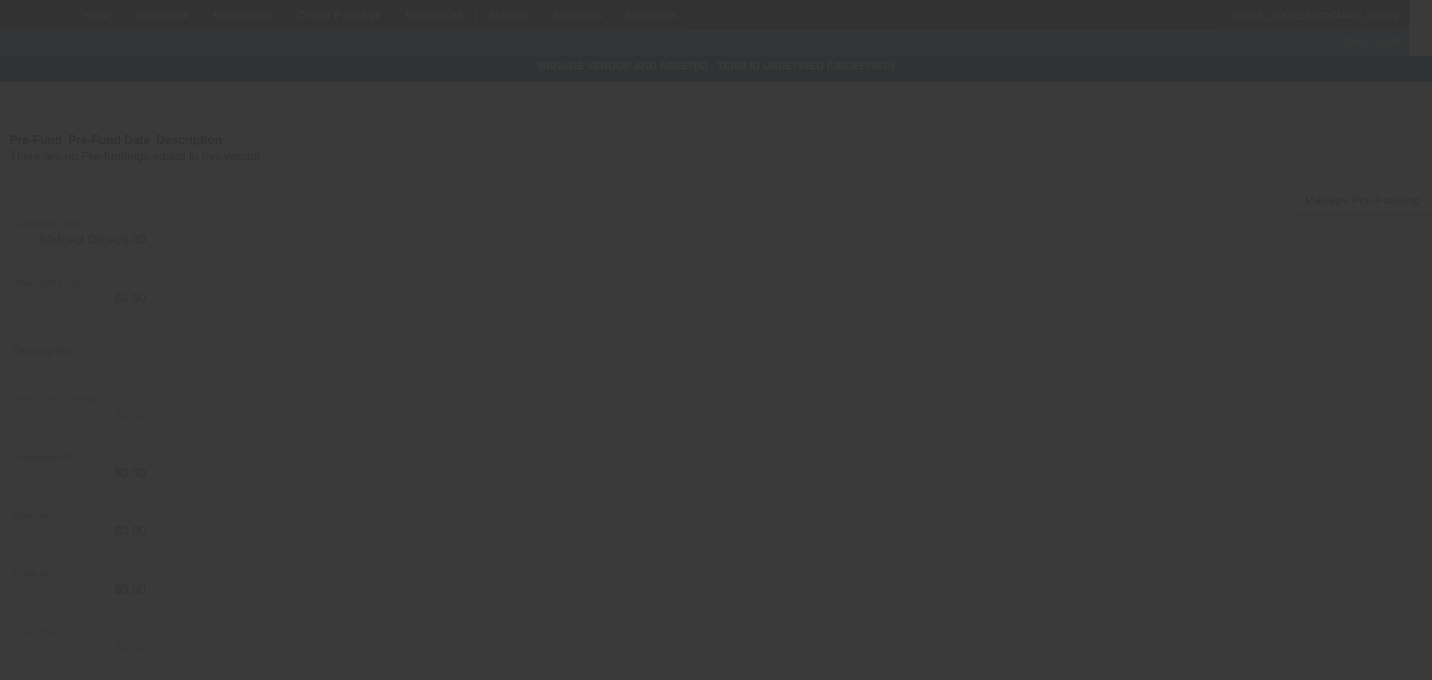
type input "$60,000.00"
type input "$5,000.00"
type input "$55,000.00"
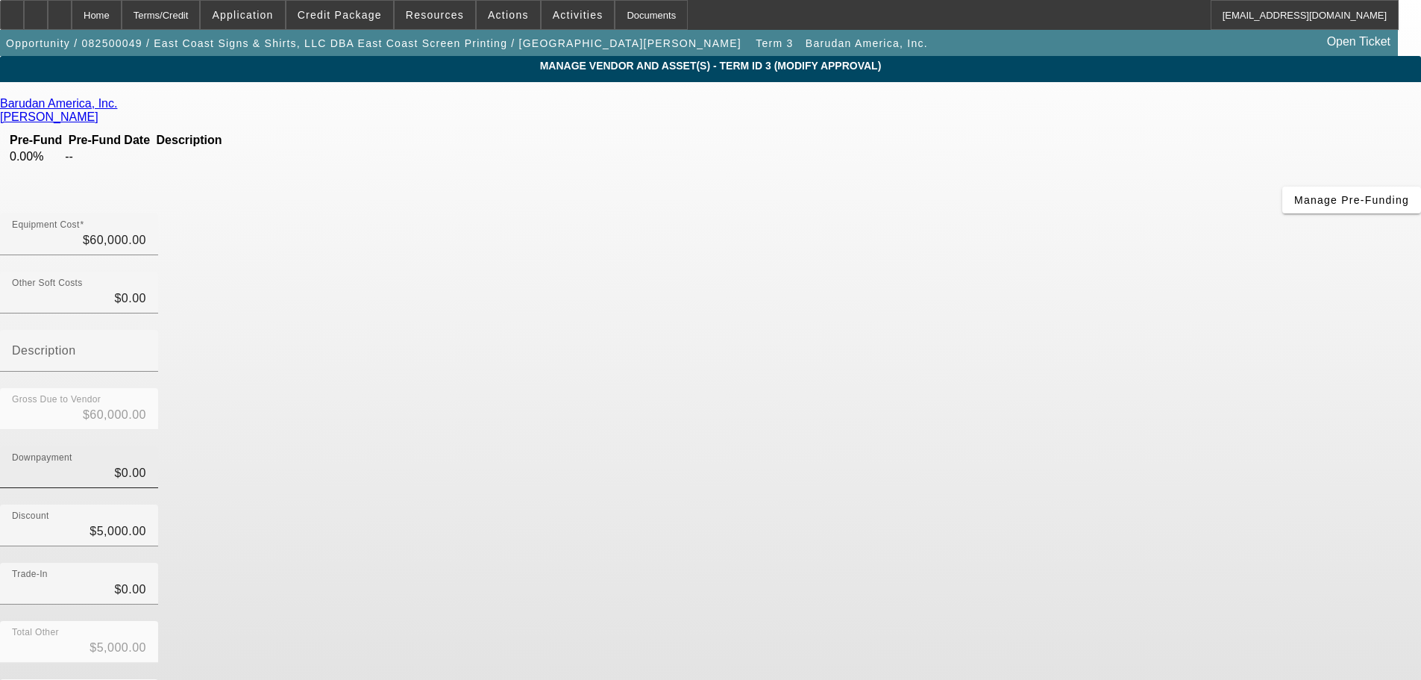
click at [146, 464] on input "$0.00" at bounding box center [79, 473] width 134 height 18
click at [146, 464] on input "0" at bounding box center [79, 473] width 134 height 18
type input "5"
type input "$5,005.00"
type input "$54,995.00"
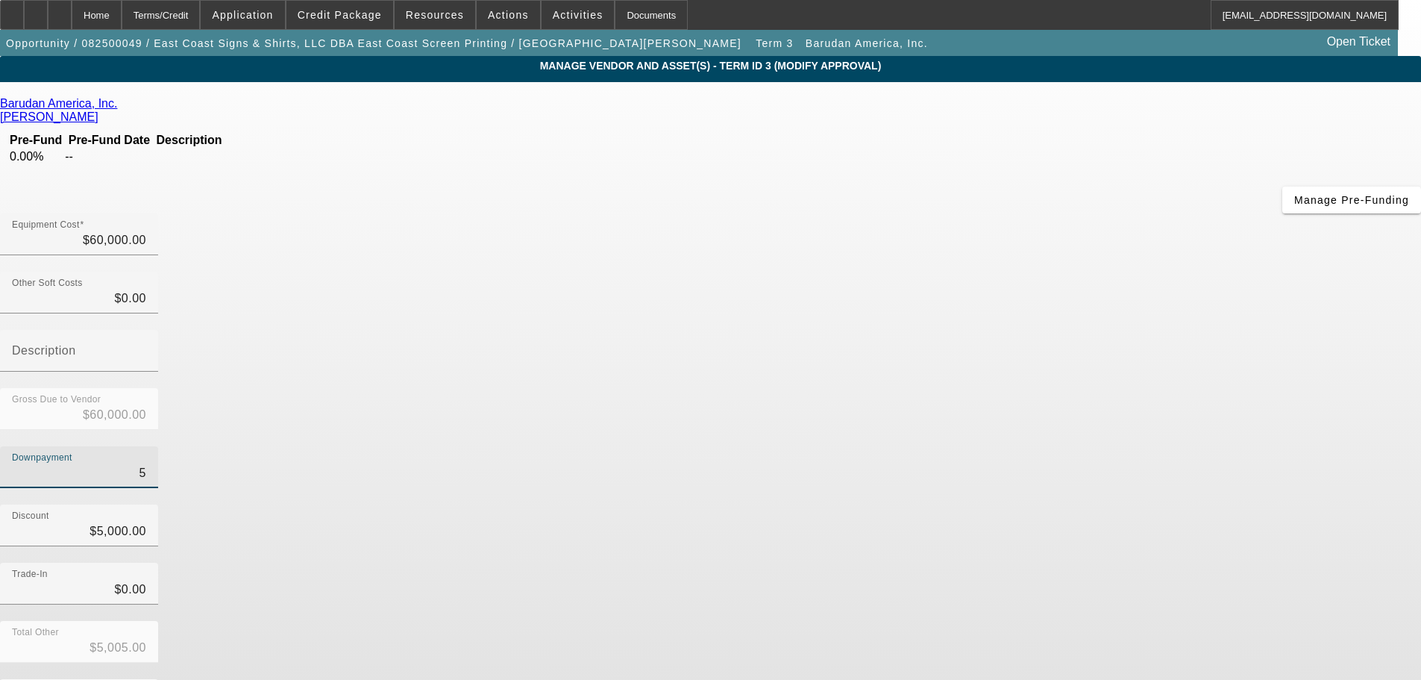
type input "55"
type input "$5,055.00"
type input "$54,945.00"
type input "550"
type input "$5,550.00"
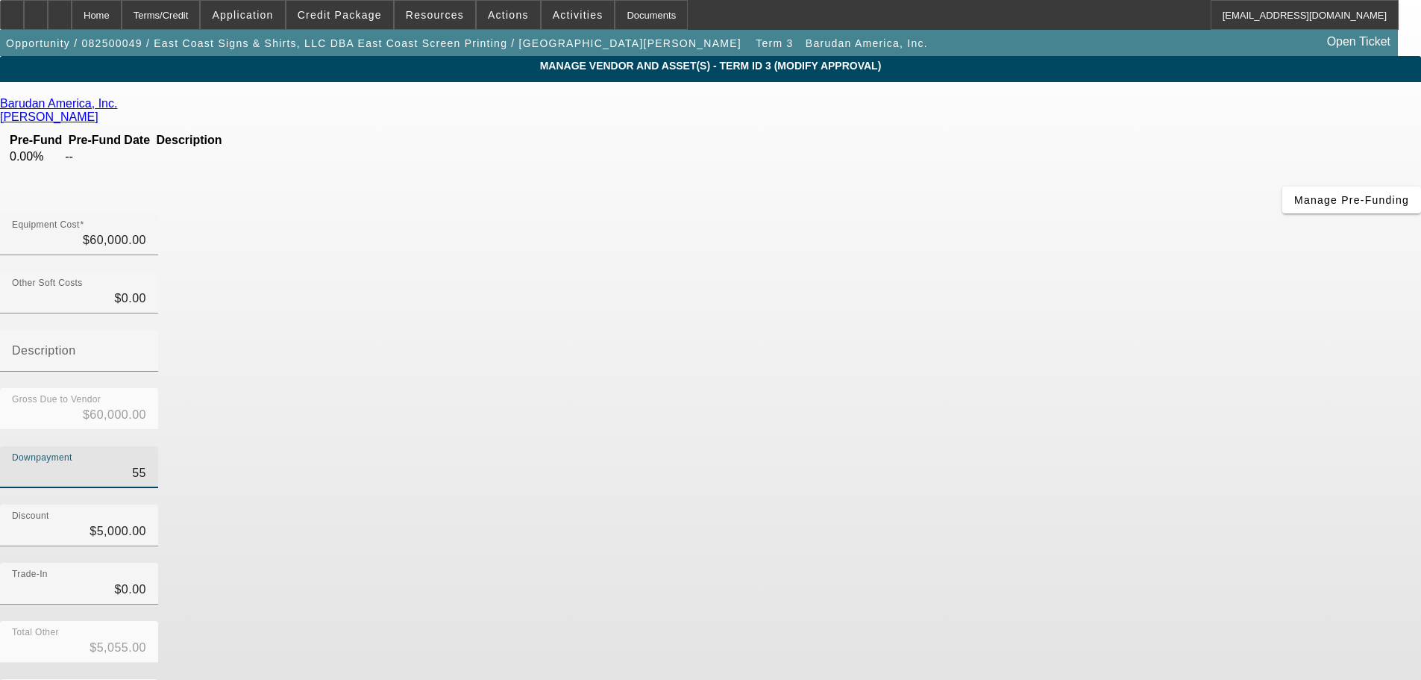
type input "$54,450.00"
type input "5500"
type input "$10,500.00"
type input "$49,500.00"
type input "$5,500.00"
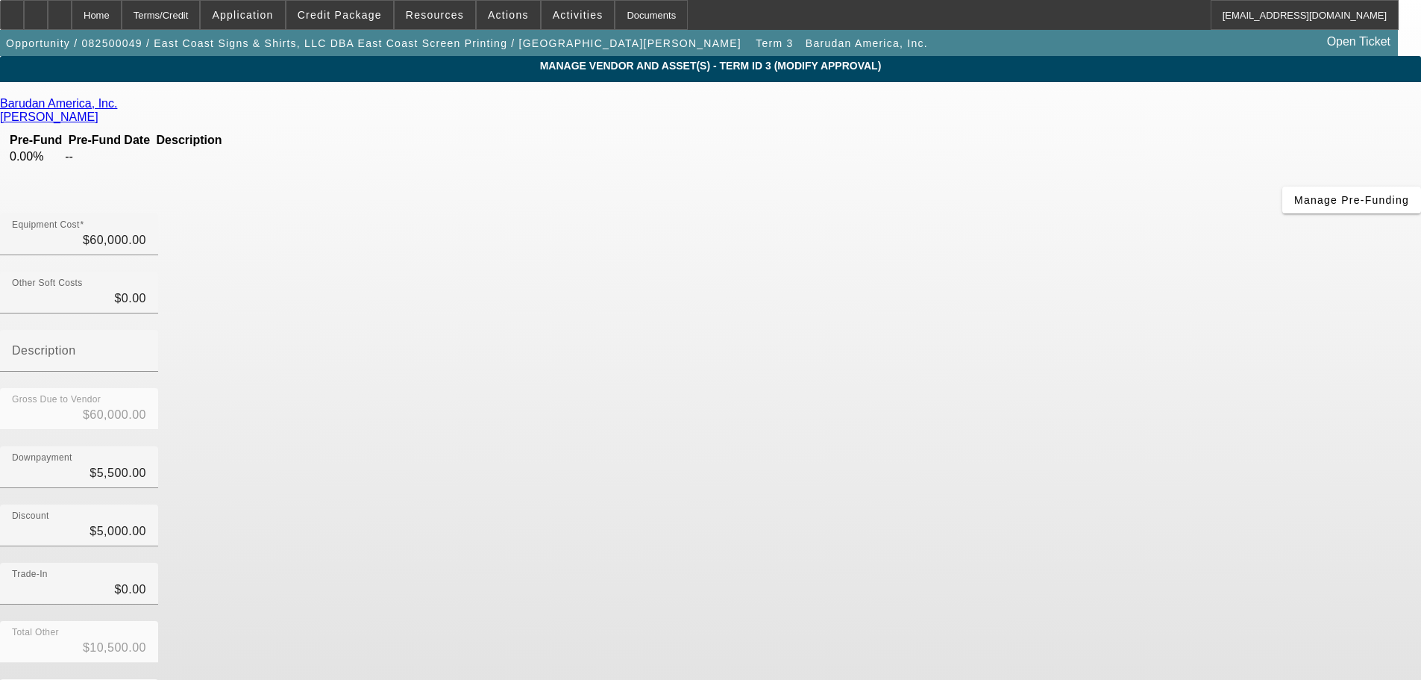
click at [967, 446] on div "Downpayment $5,500.00" at bounding box center [710, 475] width 1421 height 58
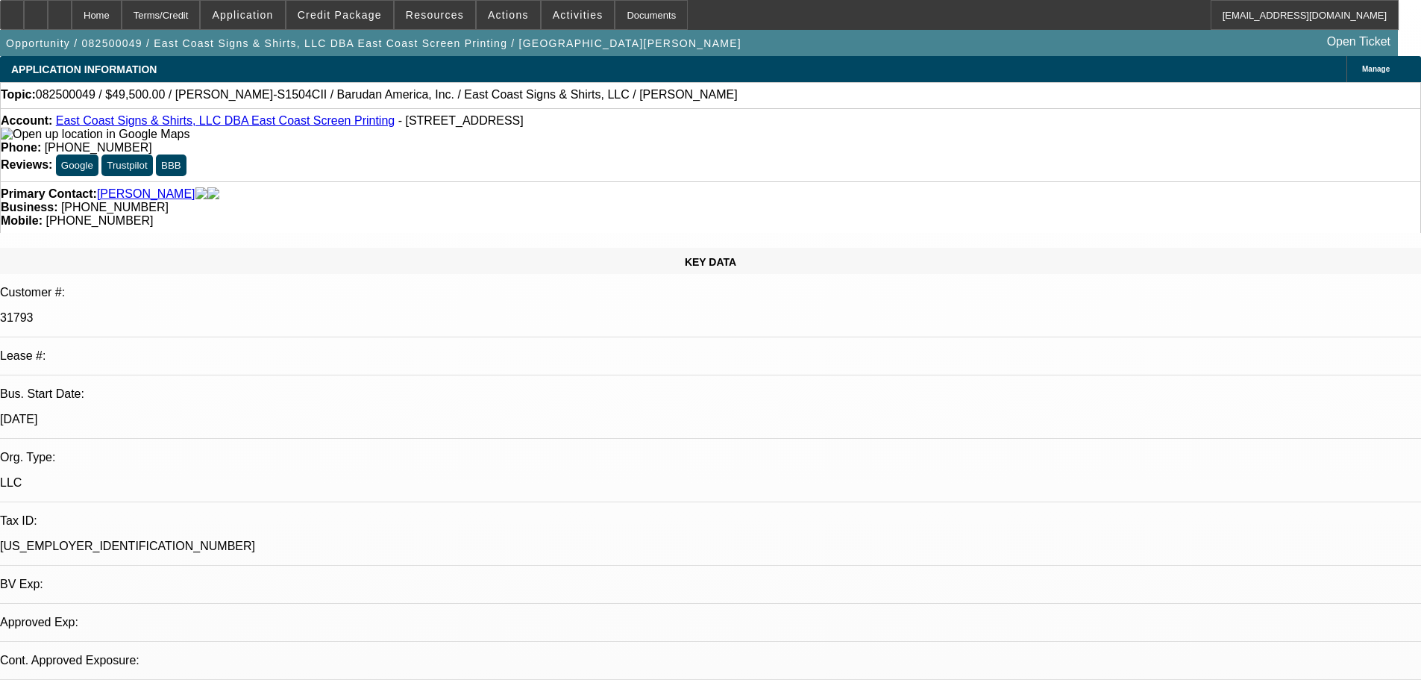
select select "0"
select select "2"
select select "0"
select select "6"
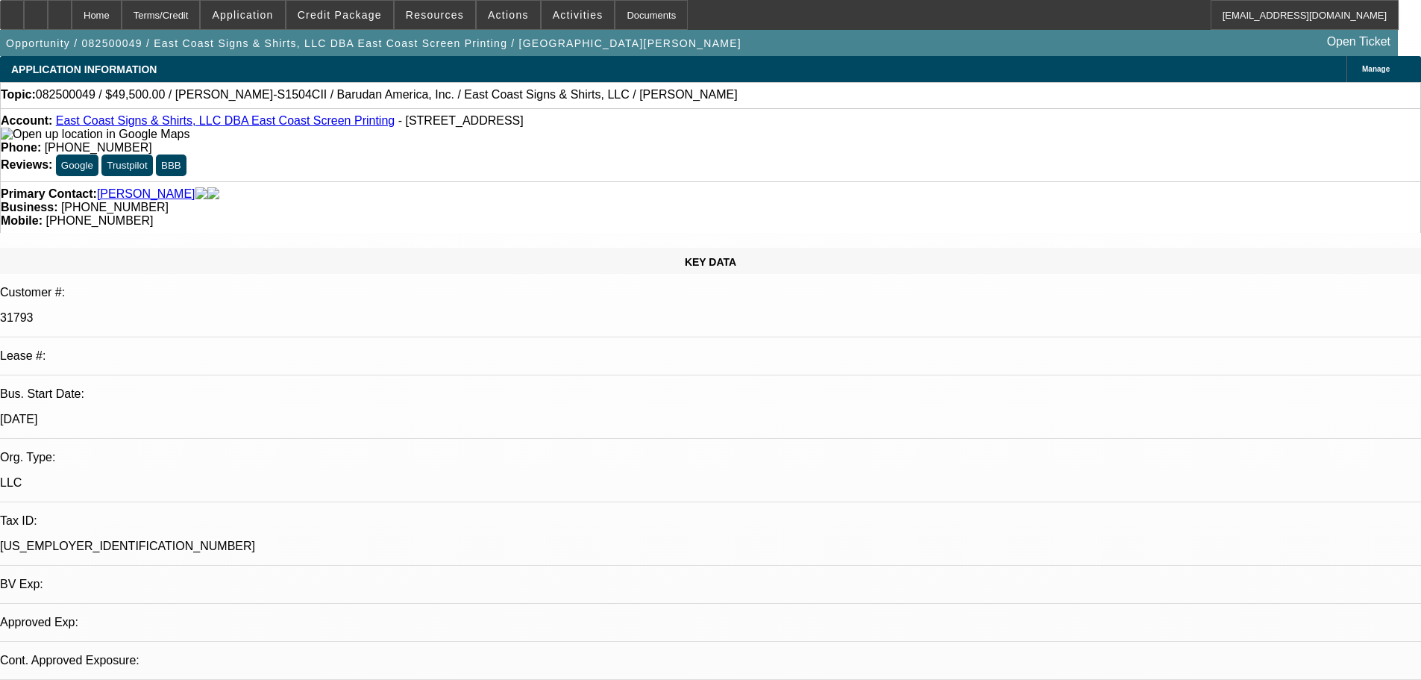
select select "0"
select select "2"
select select "0.1"
select select "4"
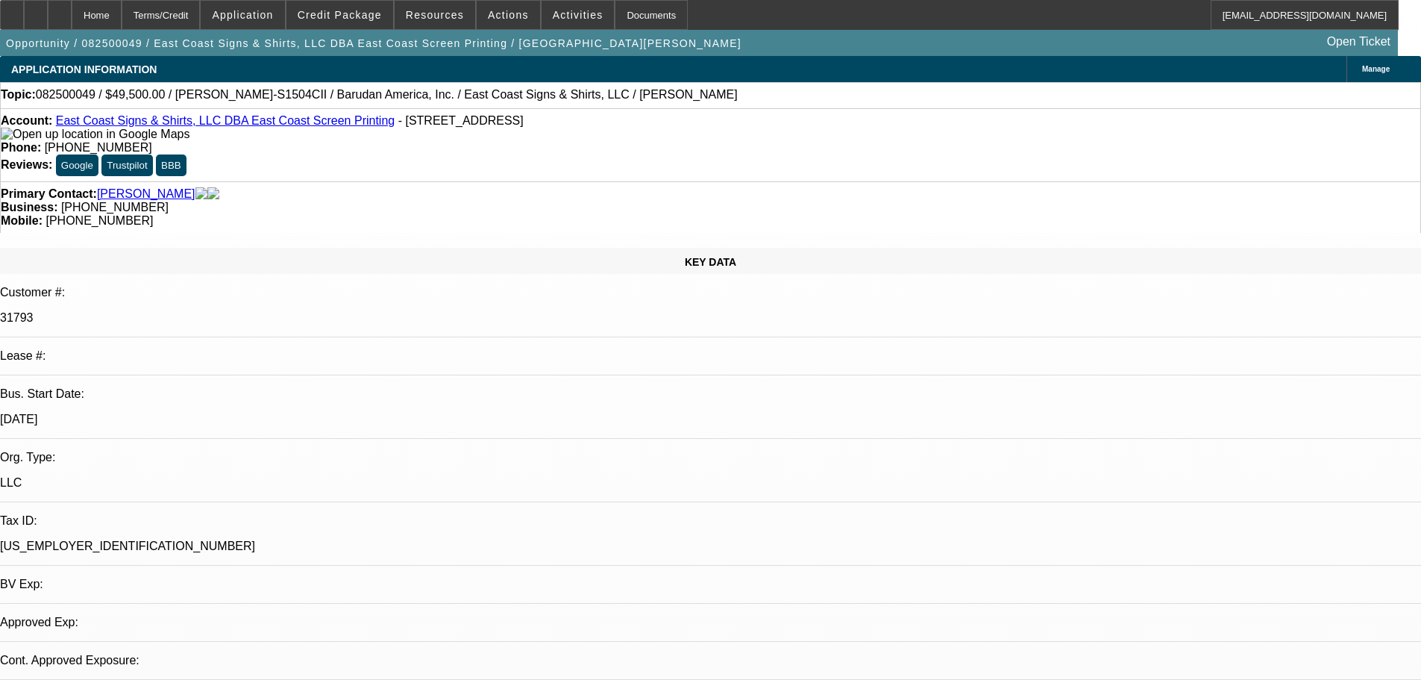
select select "0"
select select "2"
select select "0.1"
select select "4"
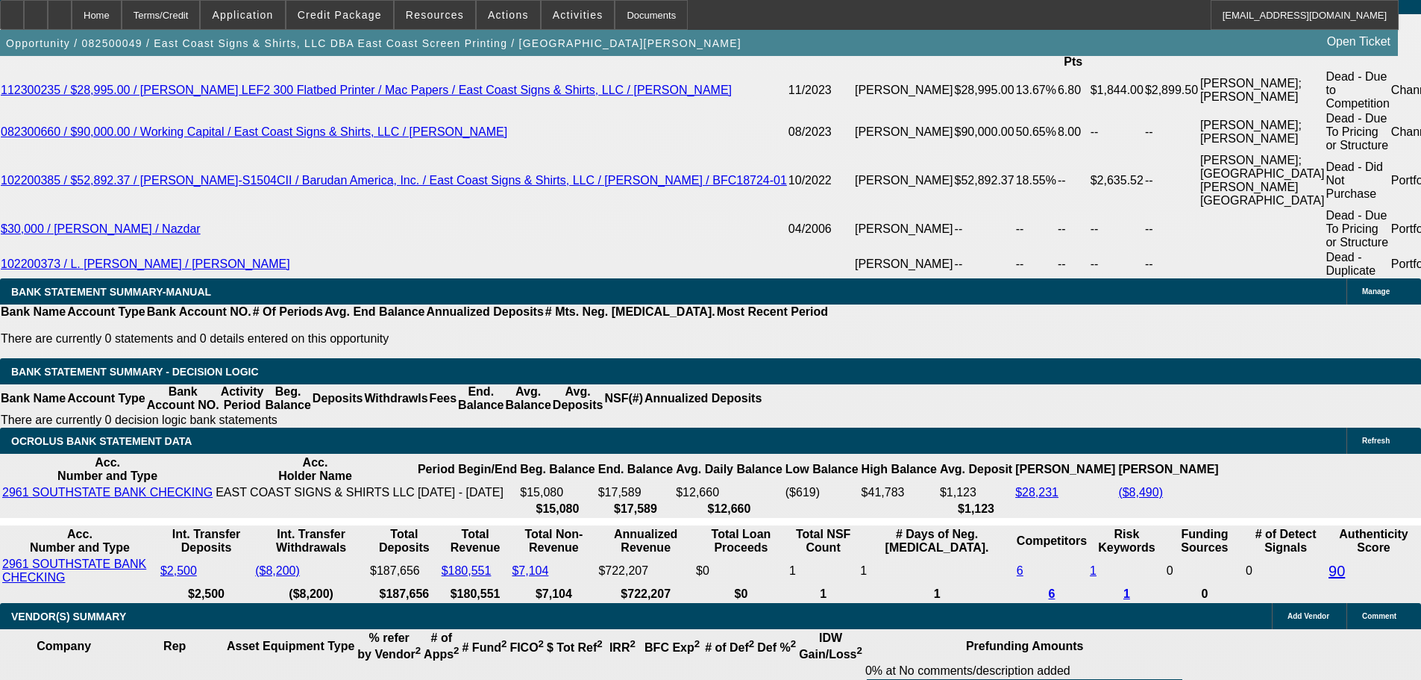
scroll to position [2685, 0]
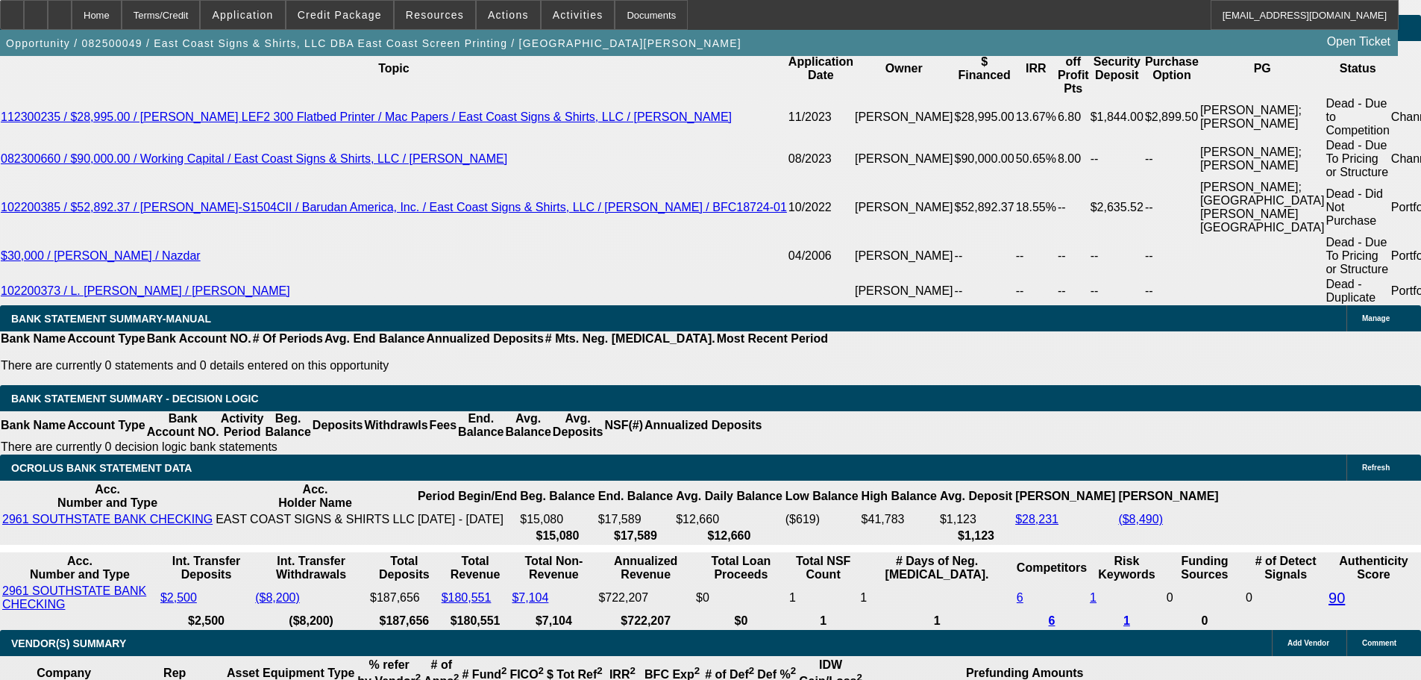
type input "111"
type input "$222.00"
type input "UNKNOWN"
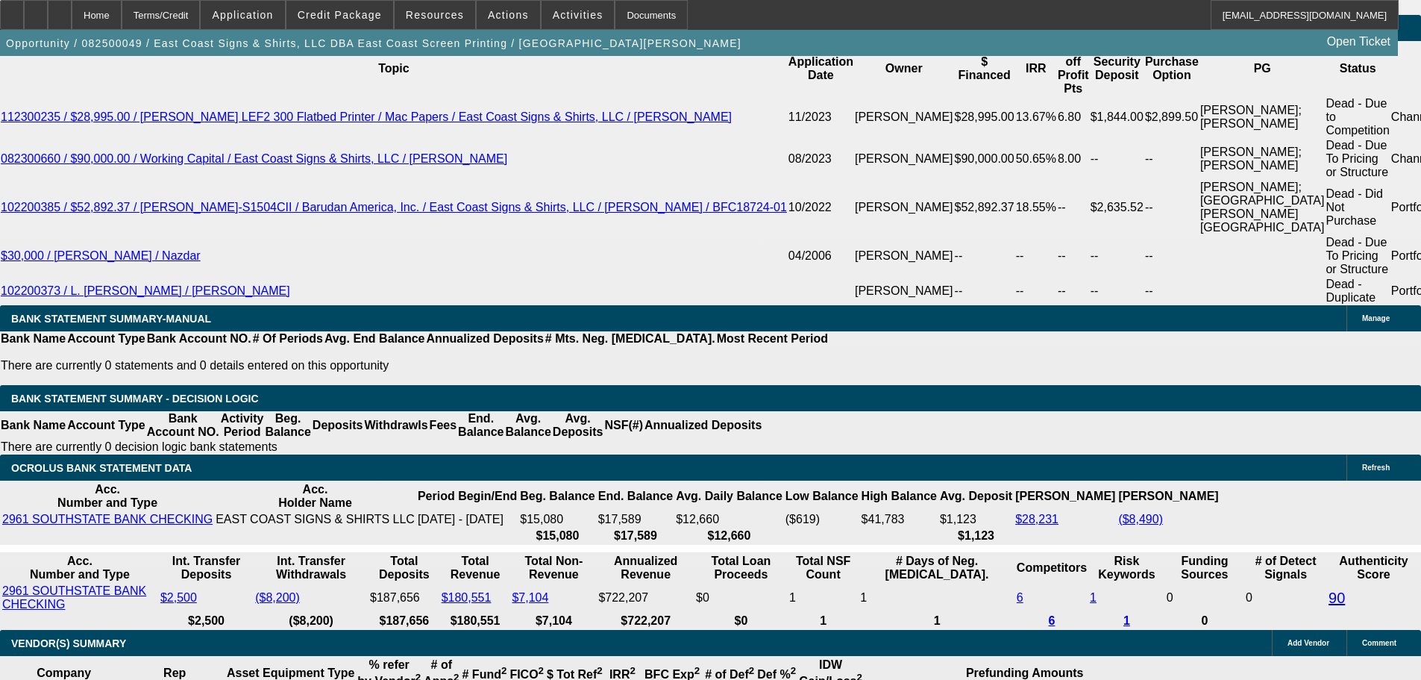
type input "1118"
type input "12.7"
type input "$2,236.00"
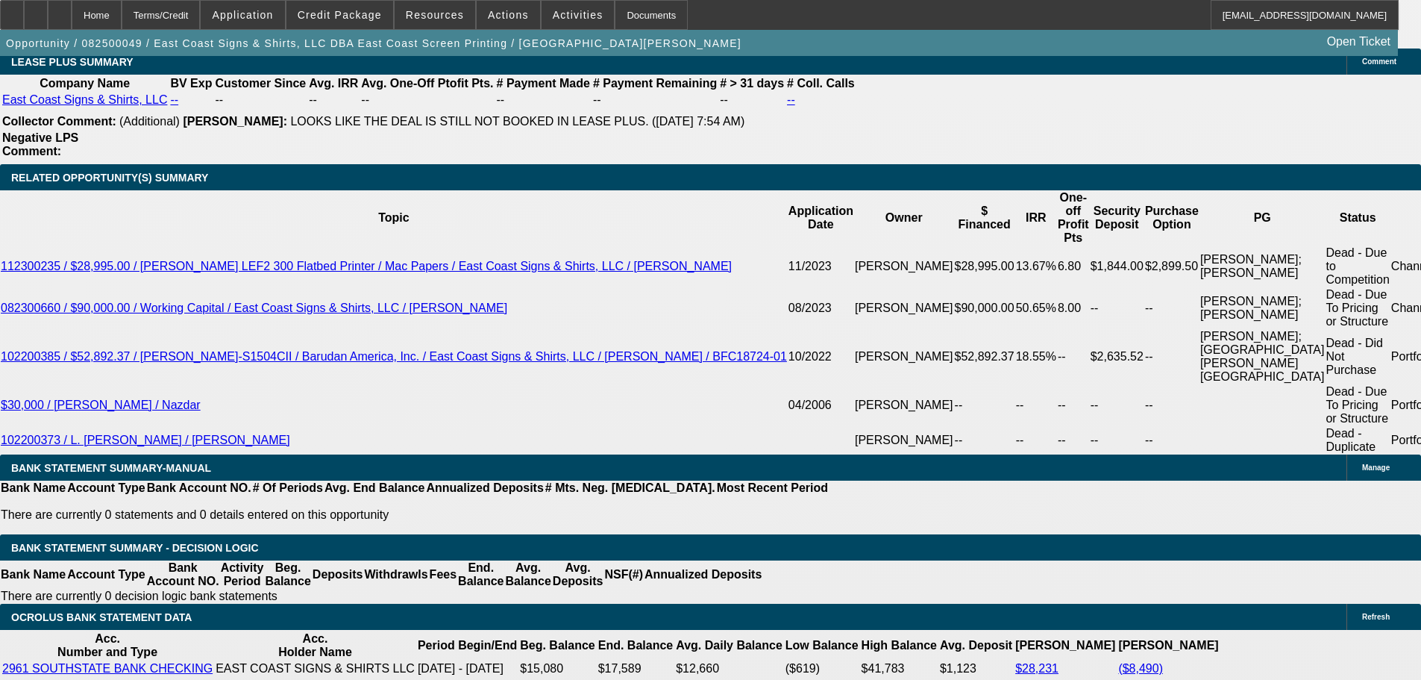
type input "$1,118.00"
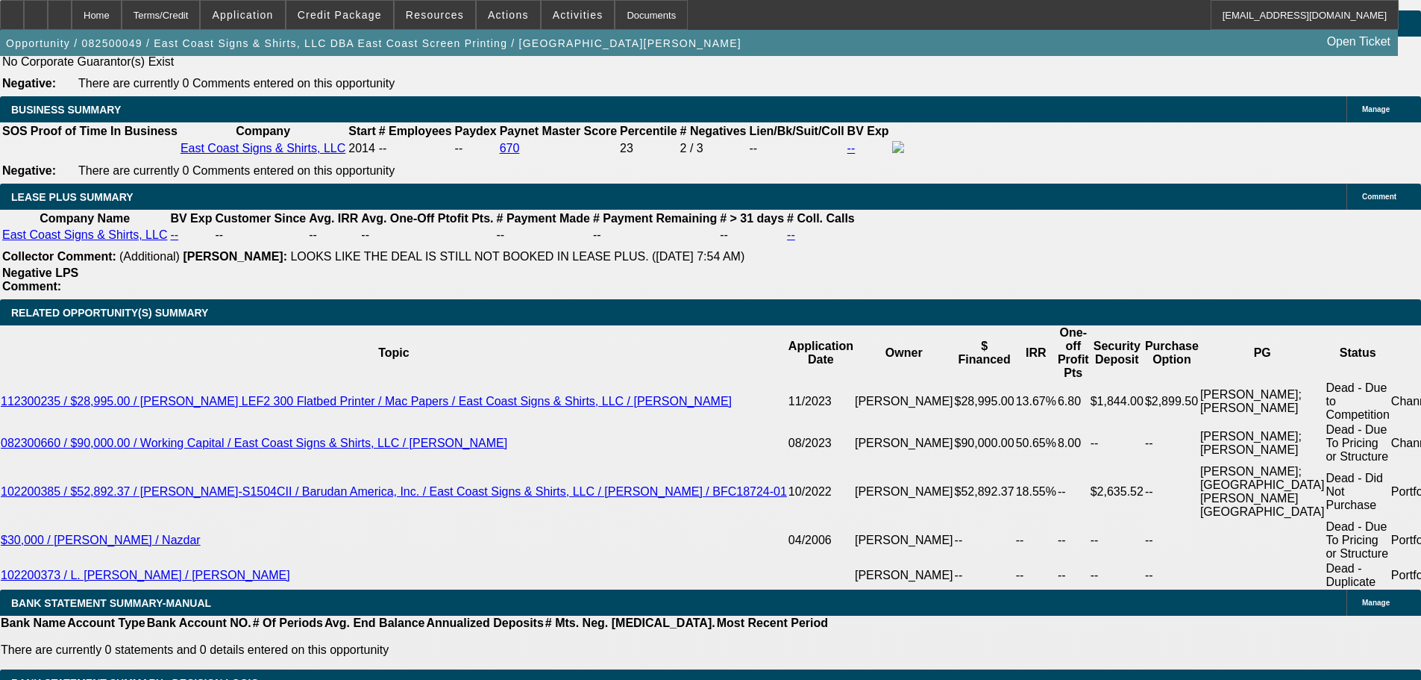
scroll to position [2387, 0]
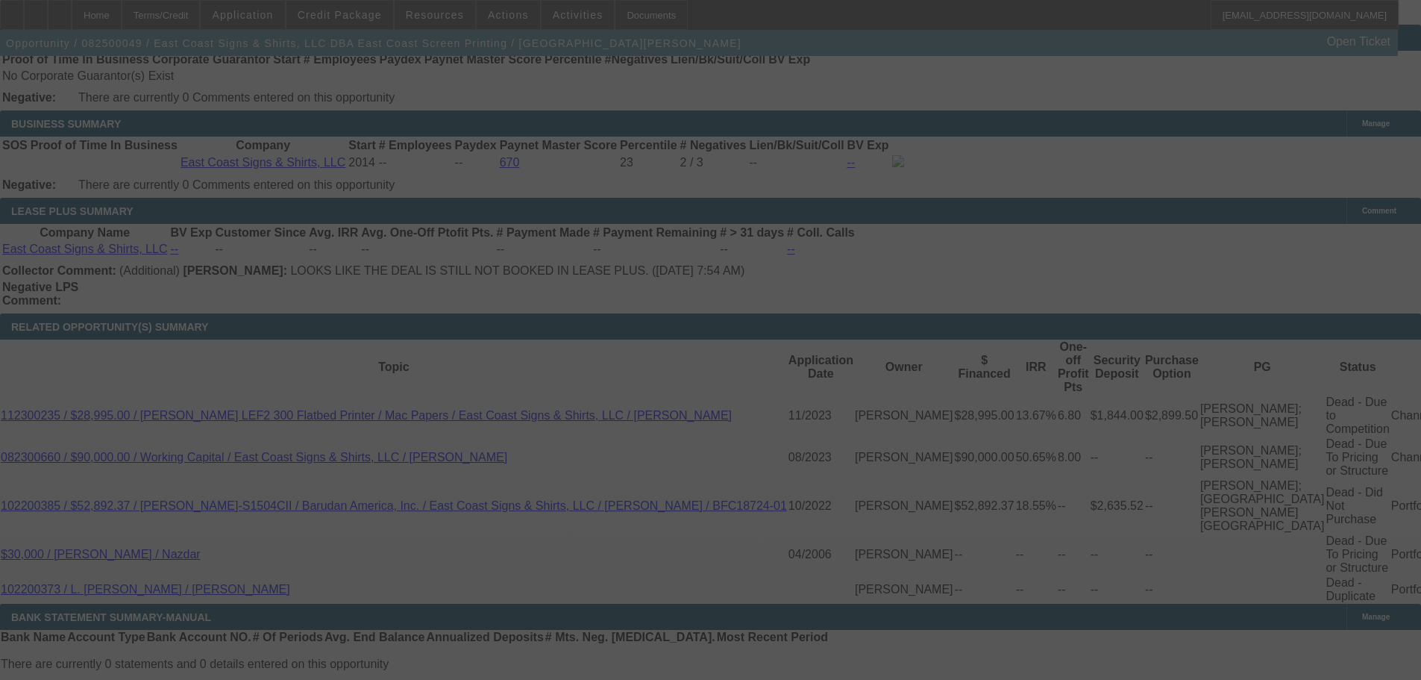
select select "0"
select select "2"
select select "0"
select select "6"
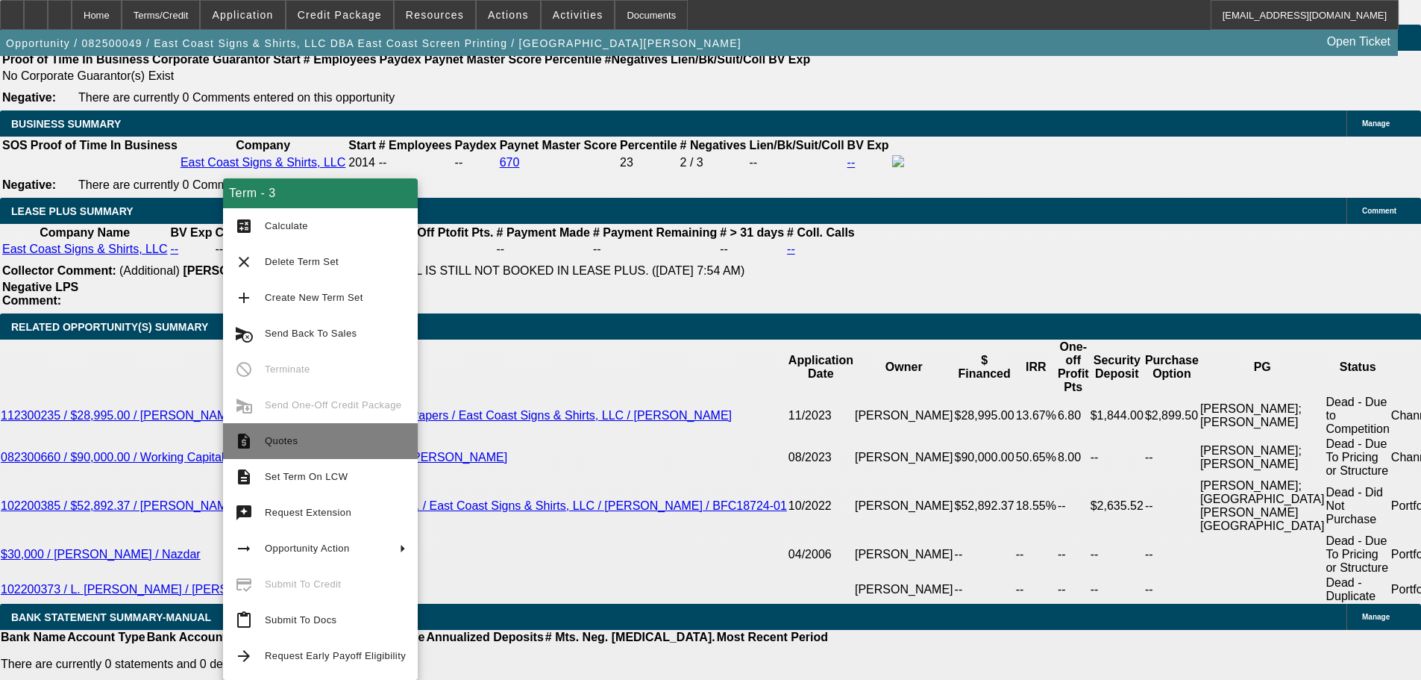
click at [269, 442] on span "Quotes" at bounding box center [281, 440] width 33 height 11
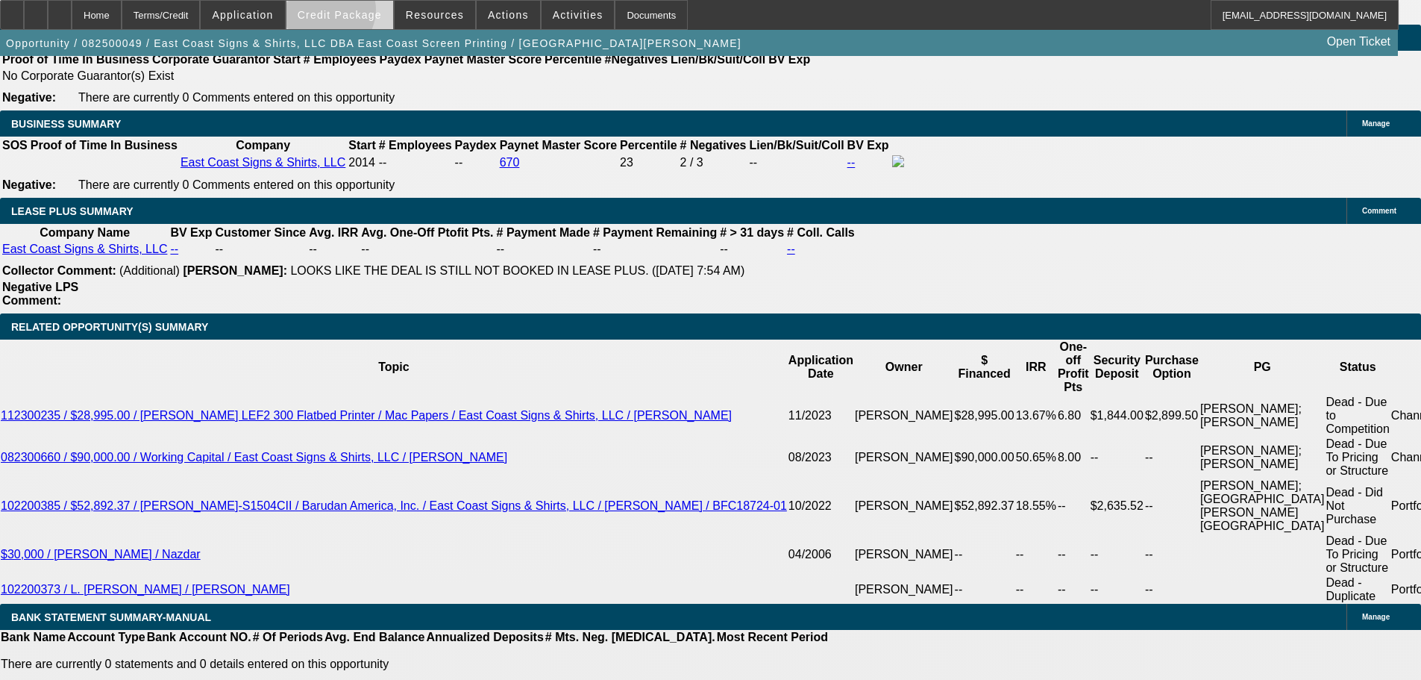
click at [350, 13] on span "Credit Package" at bounding box center [340, 15] width 84 height 12
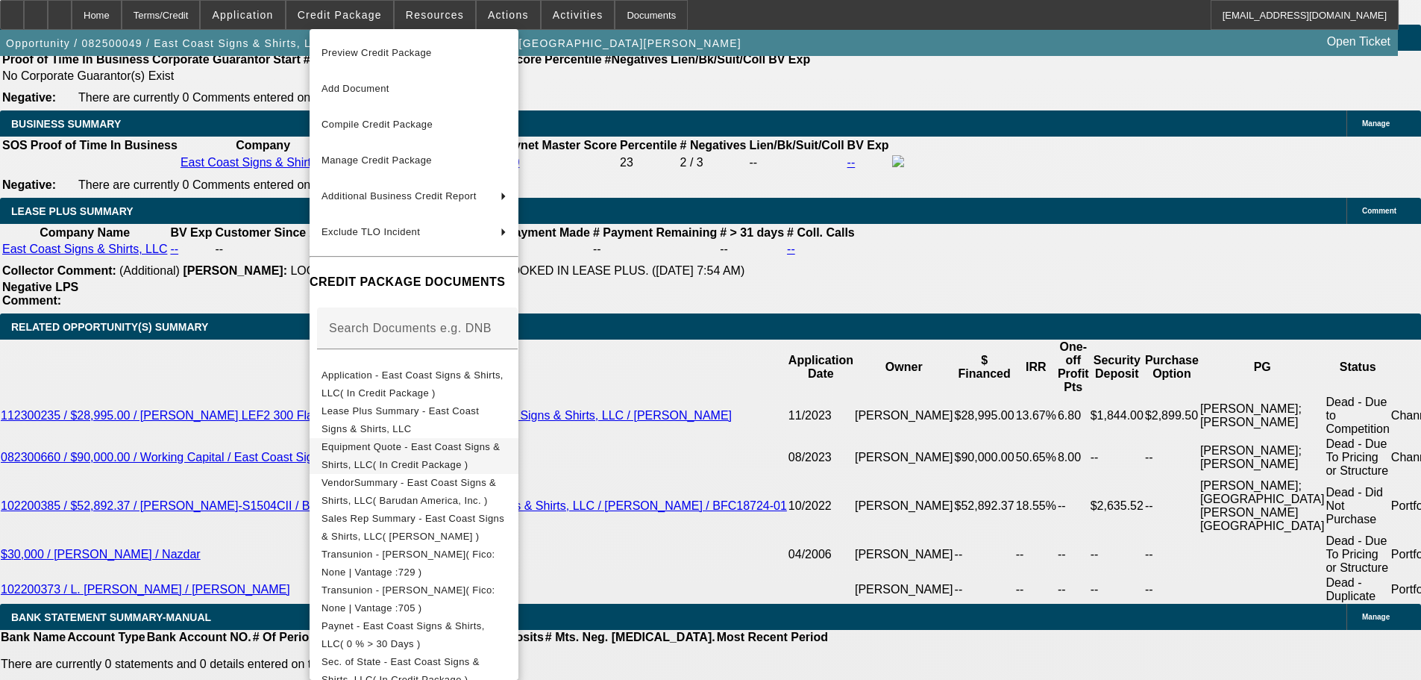
click at [393, 448] on span "Equipment Quote - East Coast Signs & Shirts, LLC( In Credit Package )" at bounding box center [410, 455] width 178 height 29
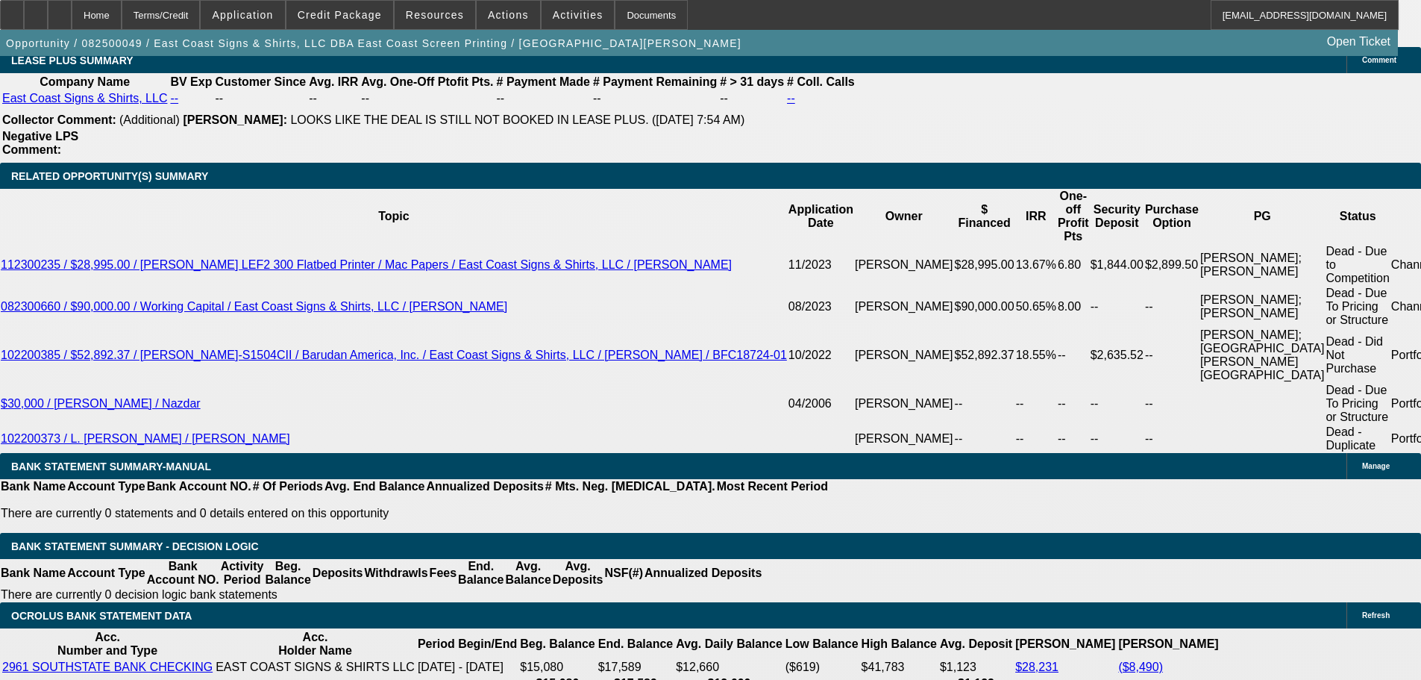
scroll to position [2611, 0]
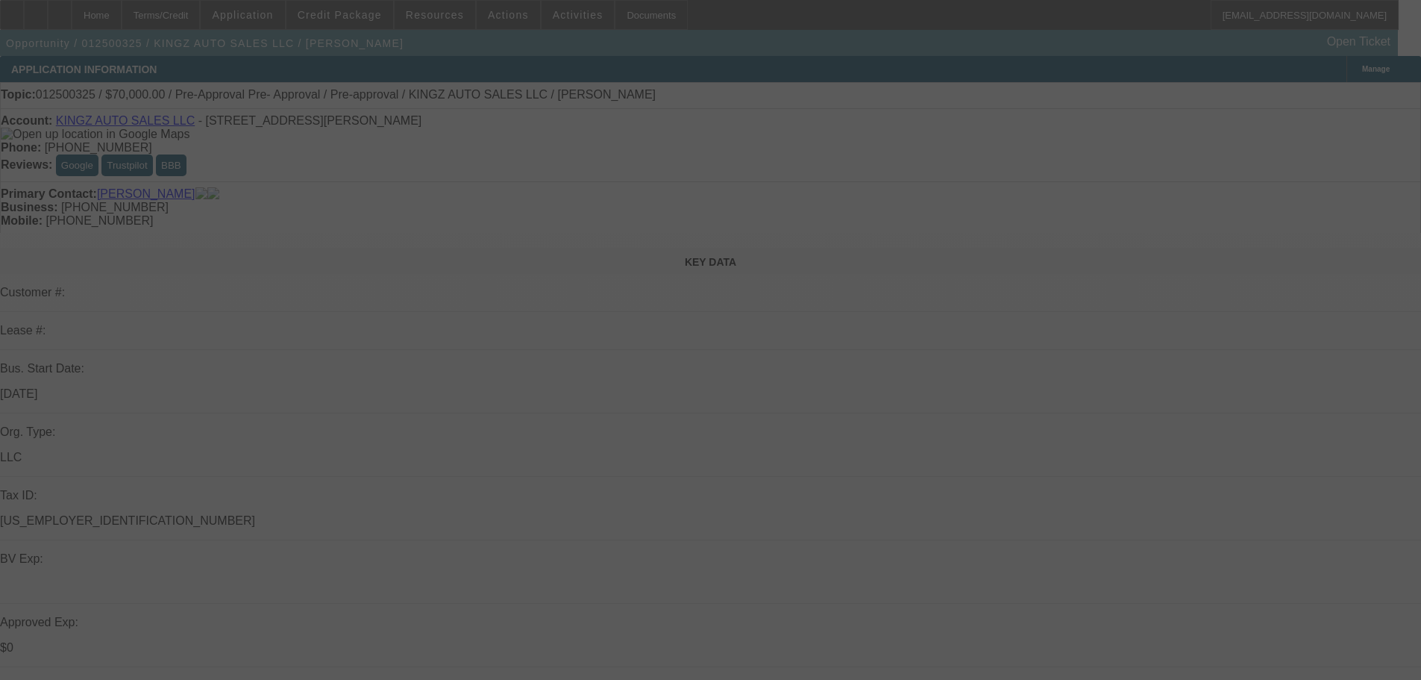
select select "0.15"
select select "2"
select select "0.1"
select select "4"
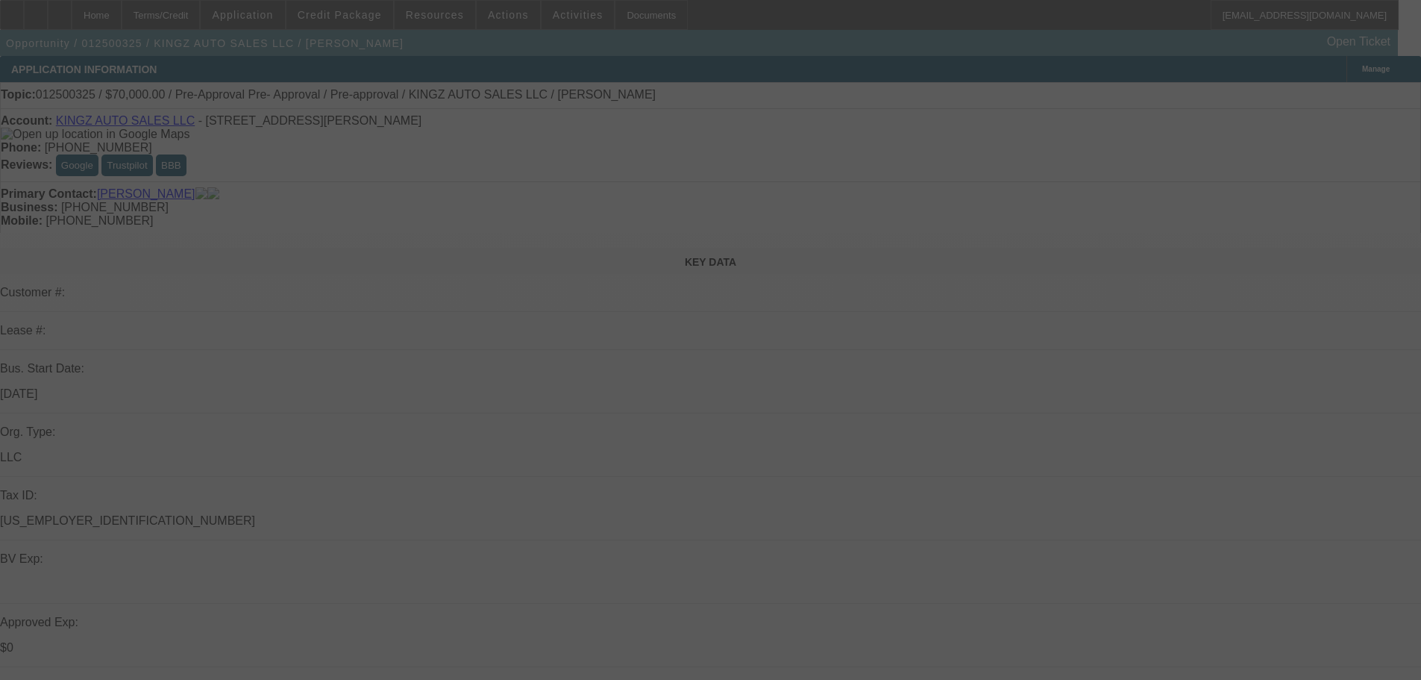
select select "0.15"
select select "2"
select select "0.1"
select select "4"
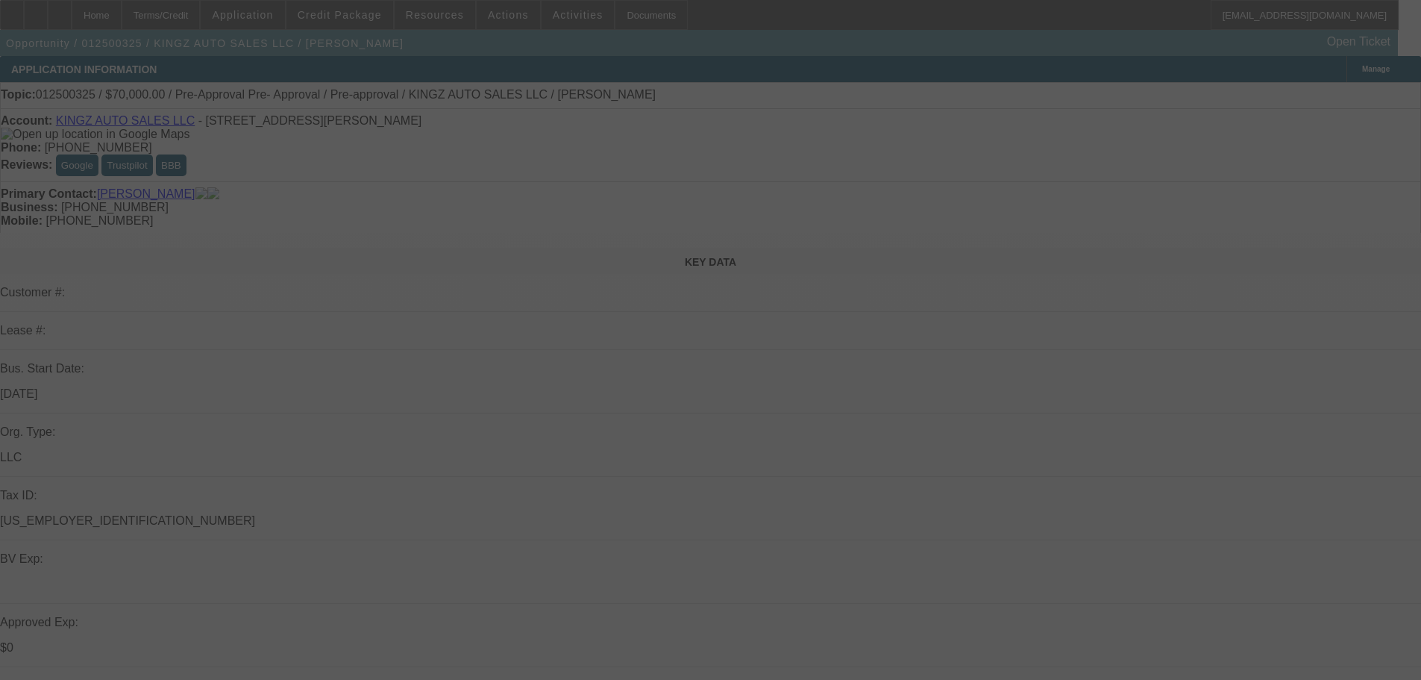
select select "0"
select select "2"
select select "0.1"
select select "4"
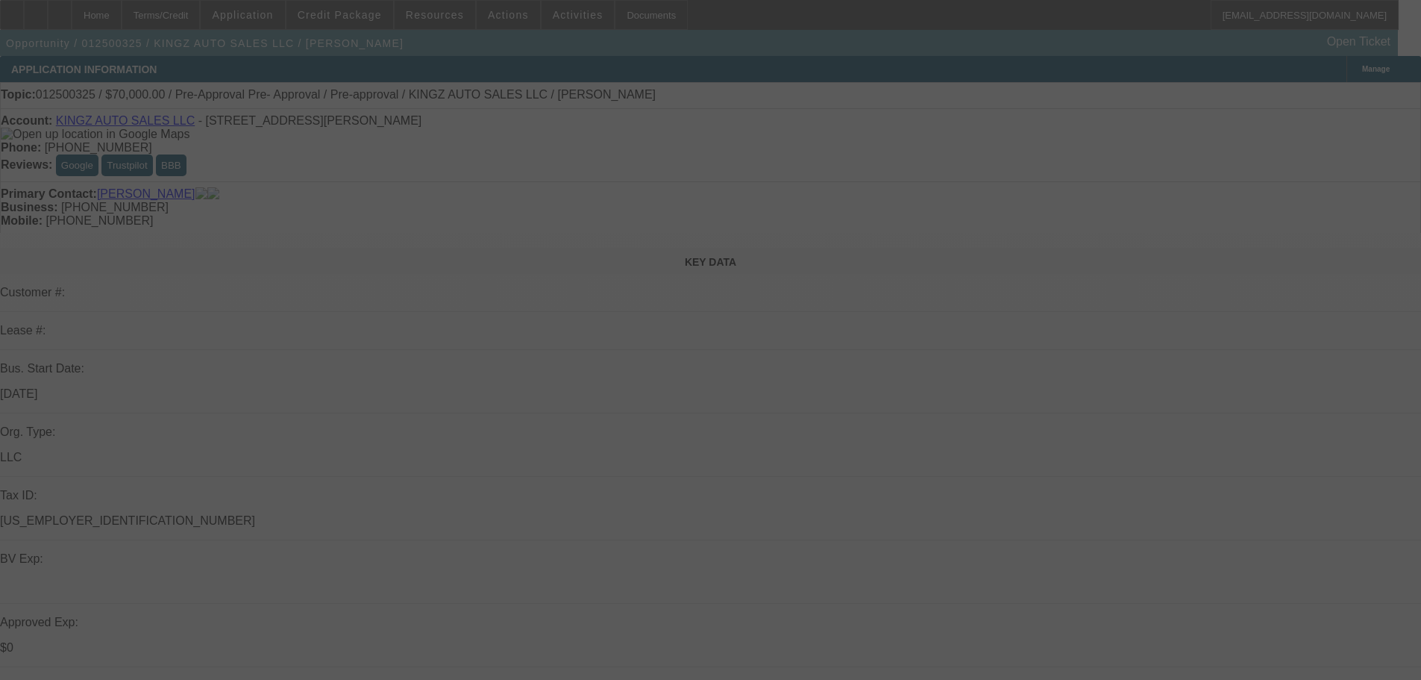
select select "0"
select select "2"
select select "0.1"
select select "4"
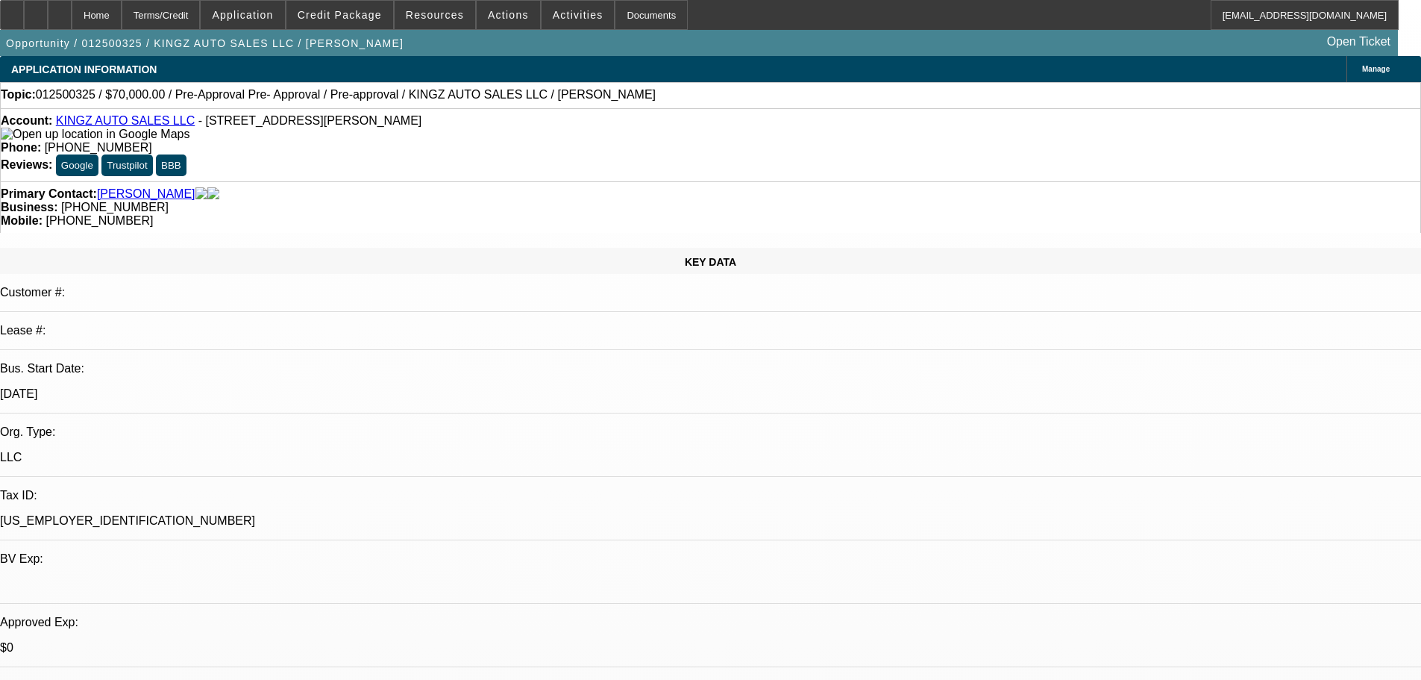
click at [125, 119] on div "Account: KINGZ AUTO SALES LLC - 3950 227th Ave NW Ste 11, Saint Francis, MN 550…" at bounding box center [710, 127] width 1419 height 27
click at [126, 124] on link "KINGZ AUTO SALES LLC" at bounding box center [125, 120] width 139 height 13
click at [542, 16] on span at bounding box center [578, 15] width 73 height 36
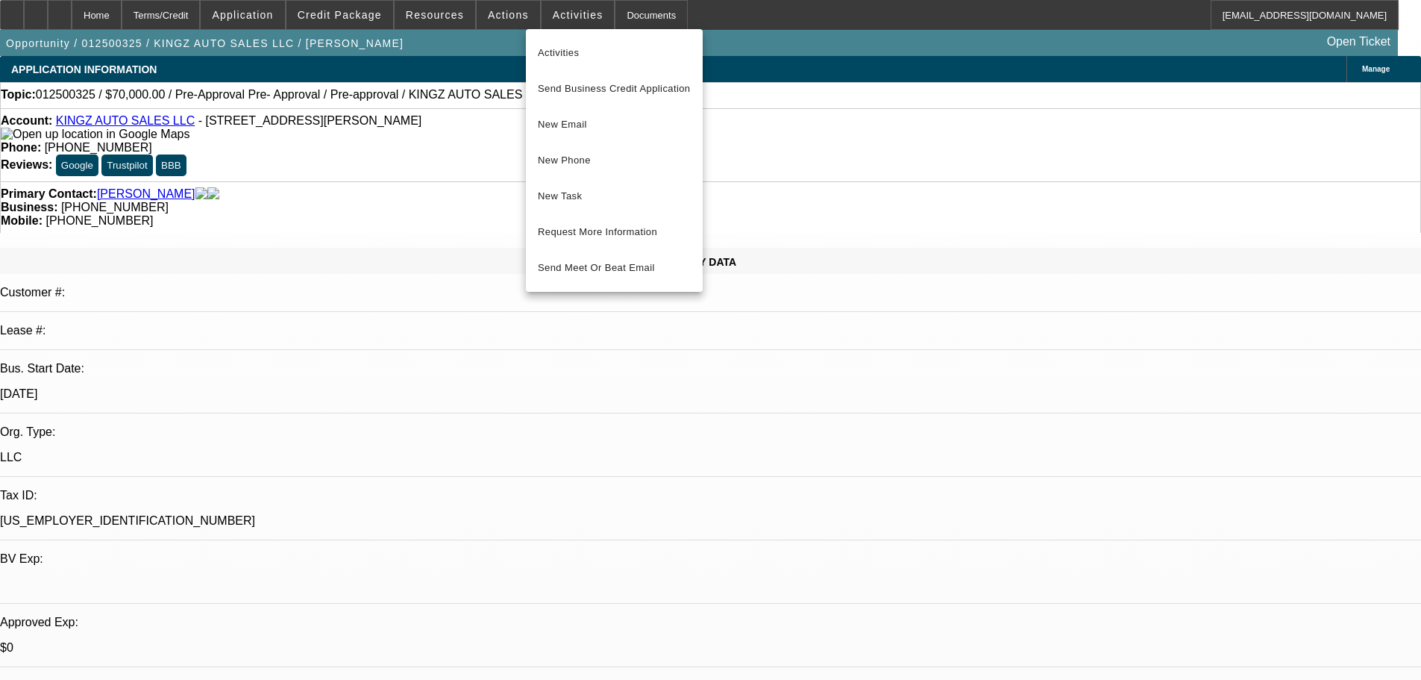
click at [488, 9] on div at bounding box center [710, 340] width 1421 height 680
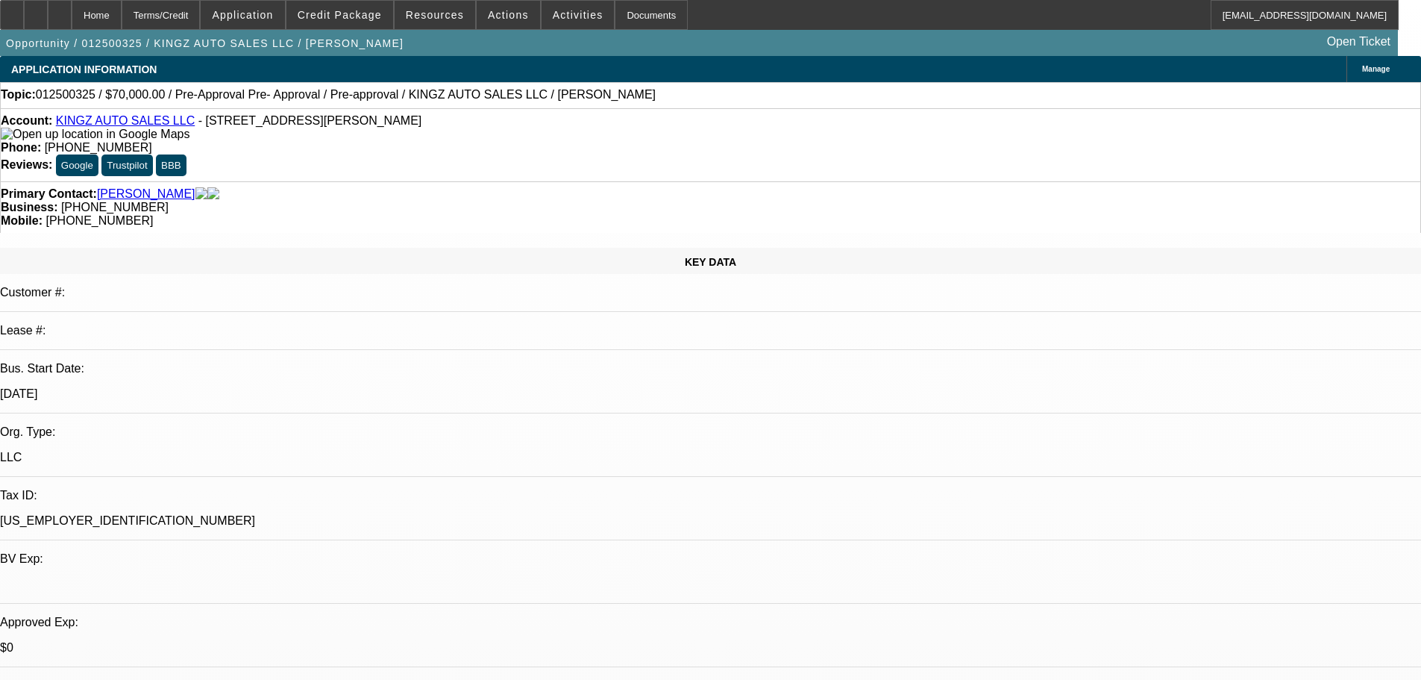
click at [488, 13] on span "Actions" at bounding box center [508, 15] width 41 height 12
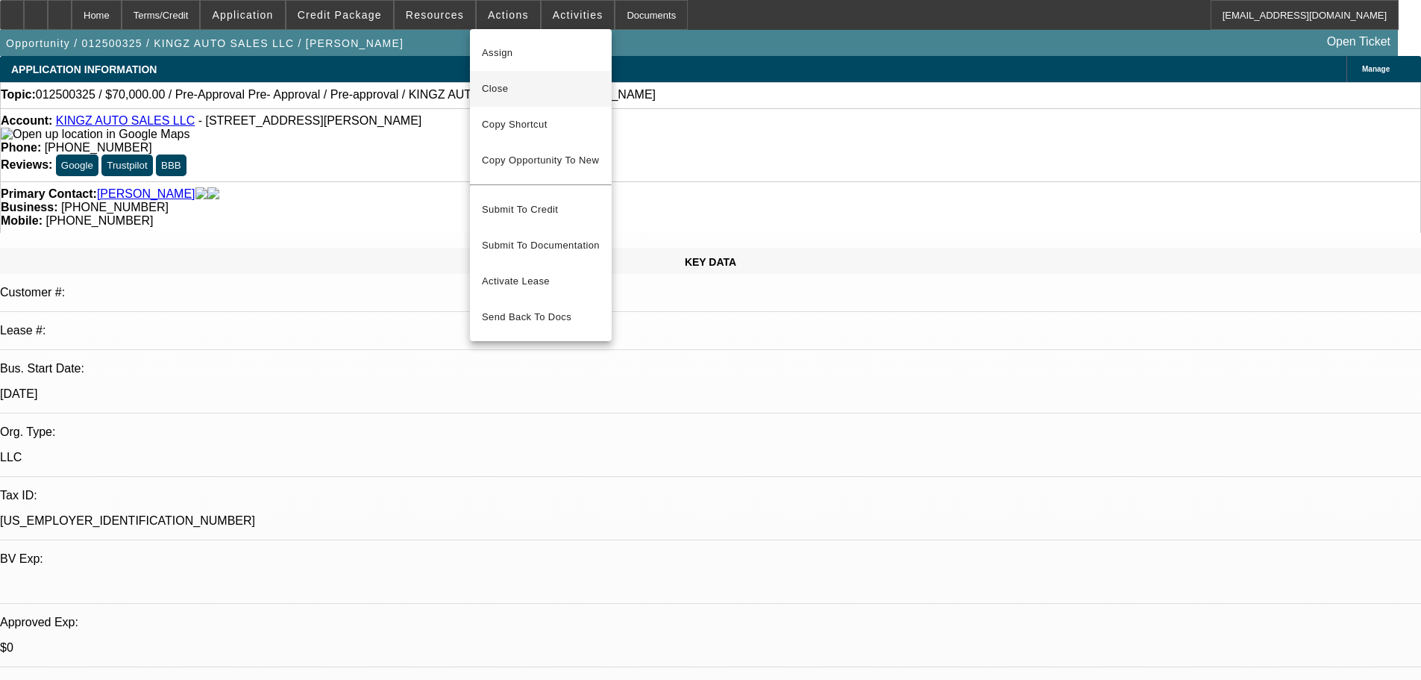
click at [499, 81] on span "Close" at bounding box center [541, 89] width 118 height 18
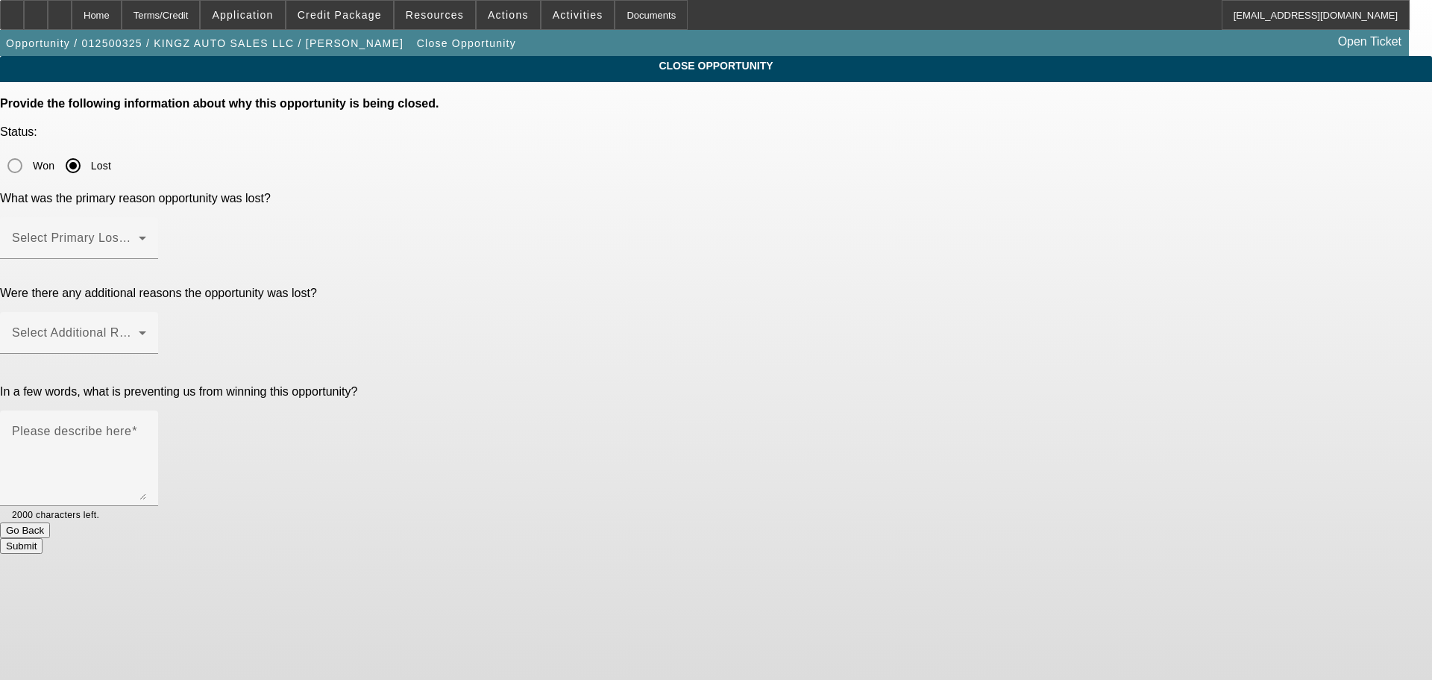
click at [158, 259] on div at bounding box center [79, 267] width 158 height 16
click at [139, 235] on span at bounding box center [75, 244] width 127 height 18
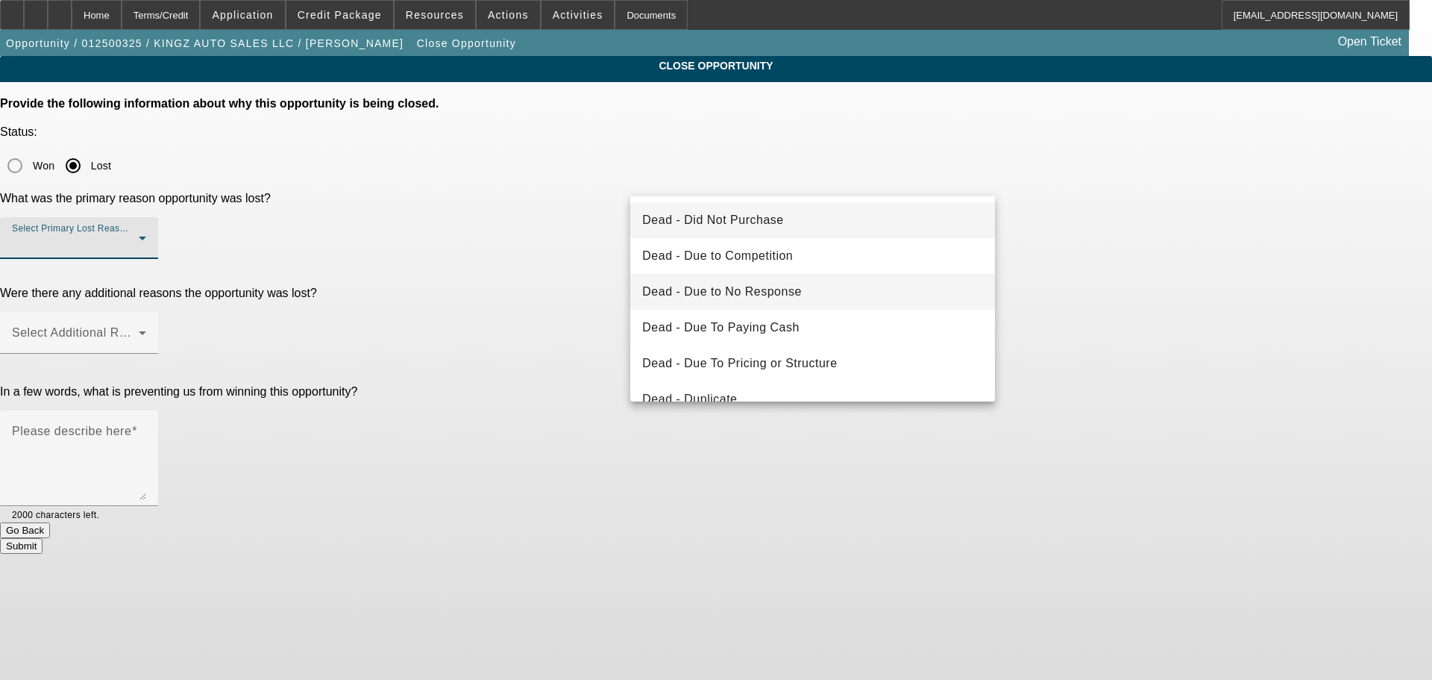
click at [777, 298] on span "Dead - Due to No Response" at bounding box center [722, 292] width 160 height 18
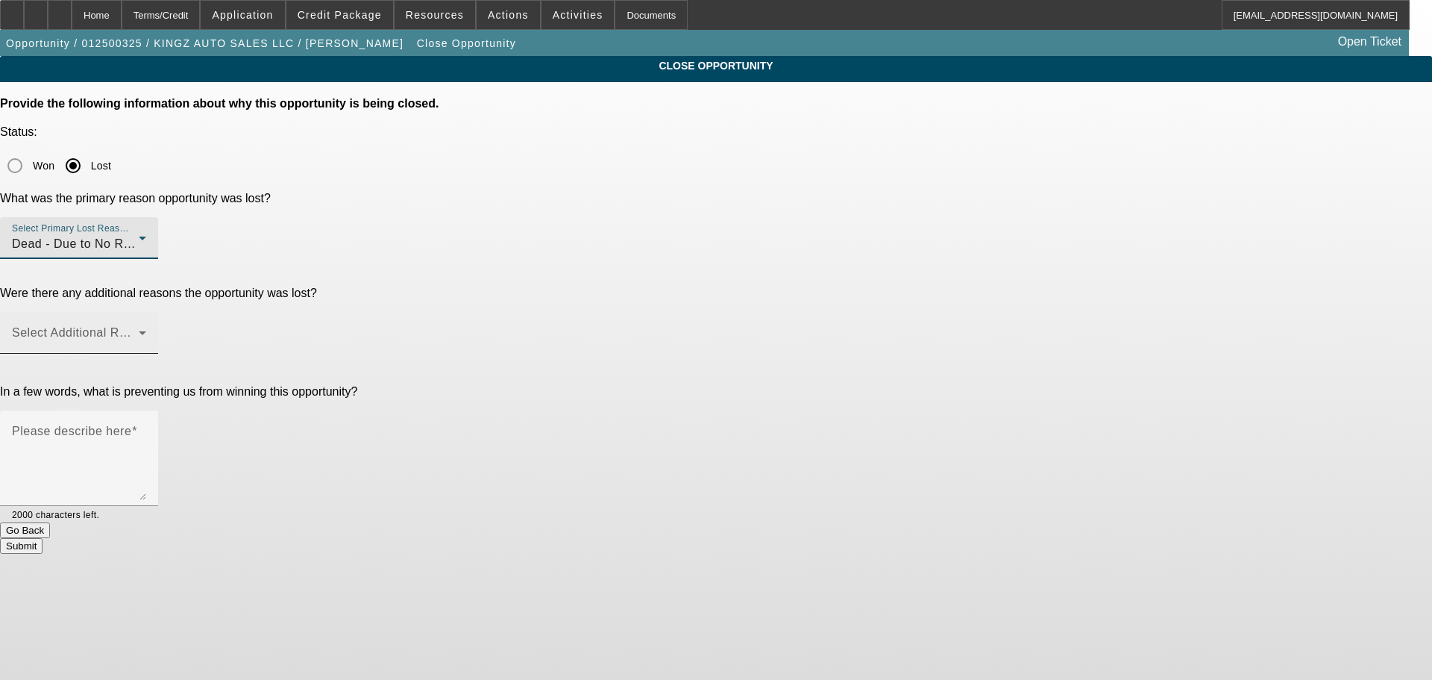
click at [139, 330] on span at bounding box center [75, 339] width 127 height 18
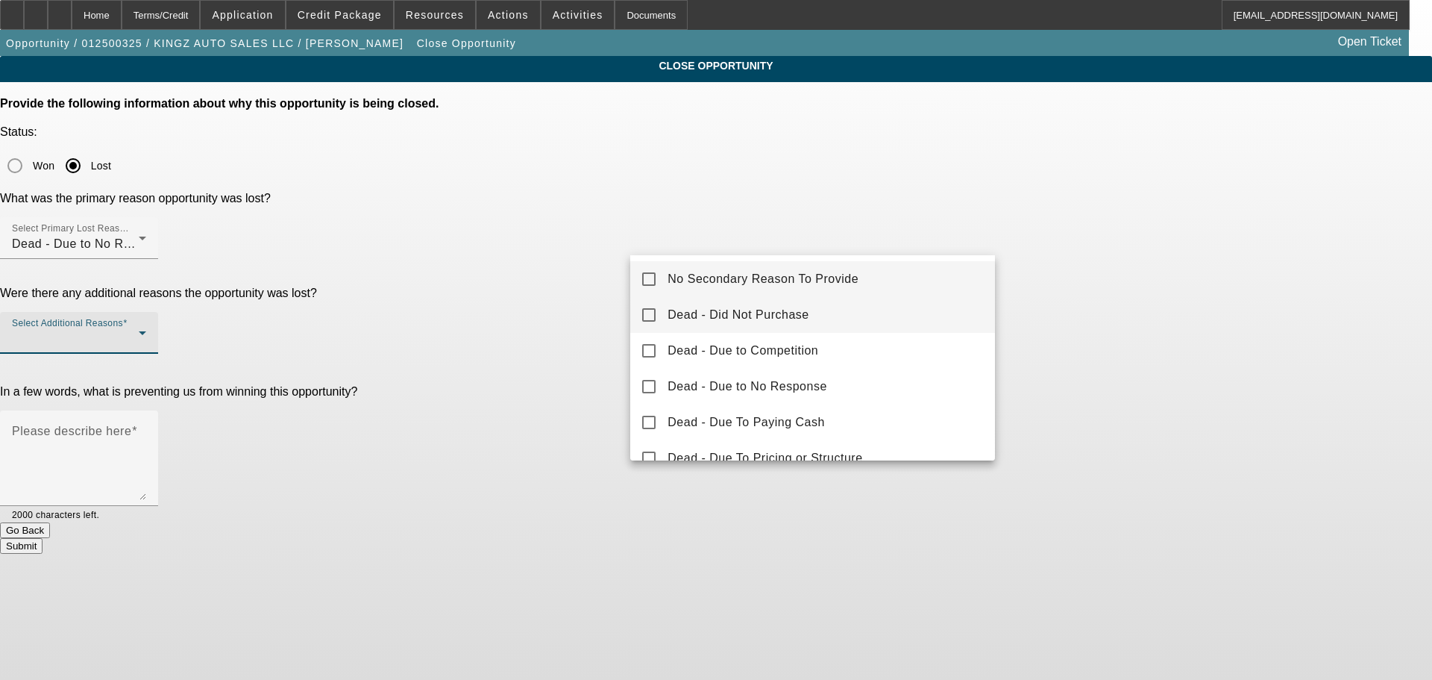
click at [747, 321] on span "Dead - Did Not Purchase" at bounding box center [738, 315] width 141 height 18
click at [574, 311] on div at bounding box center [716, 340] width 1432 height 680
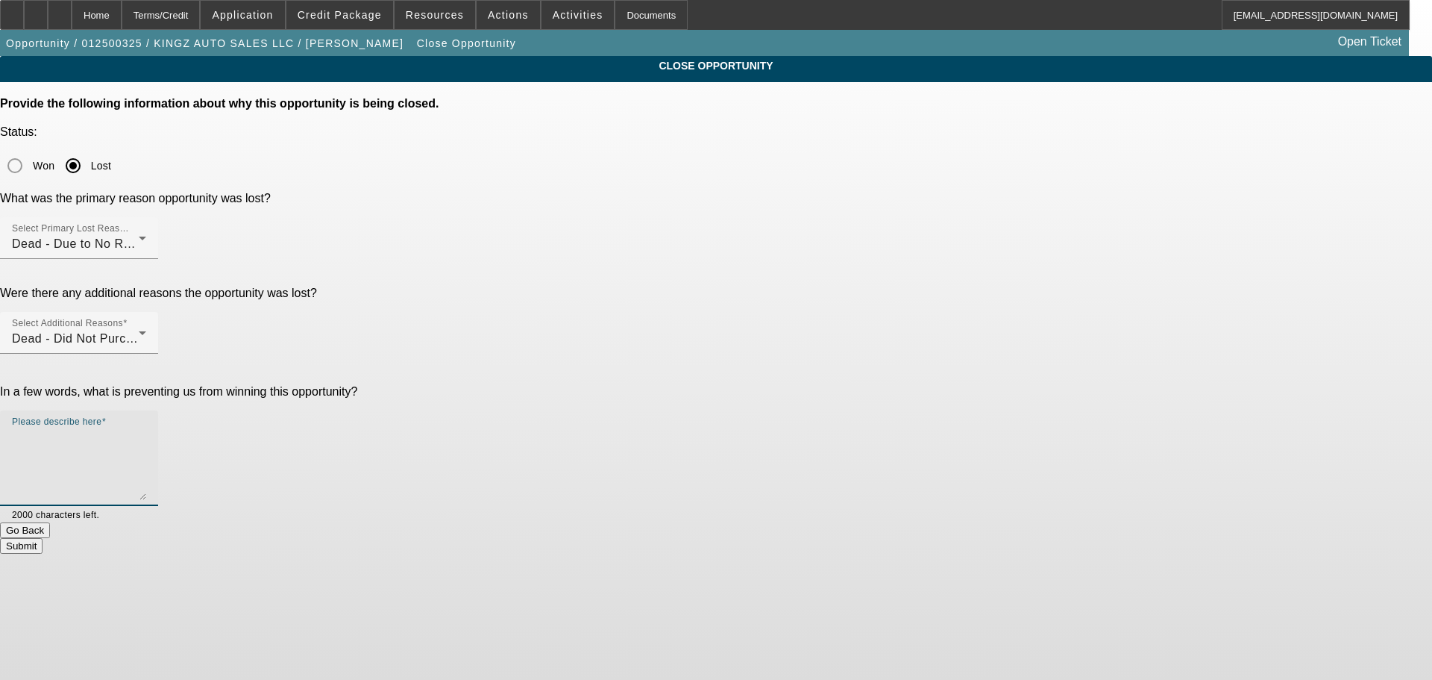
click at [146, 428] on textarea "Please describe here" at bounding box center [79, 464] width 134 height 72
type textarea "no response keeping tabs in retention"
click at [43, 538] on button "Submit" at bounding box center [21, 546] width 43 height 16
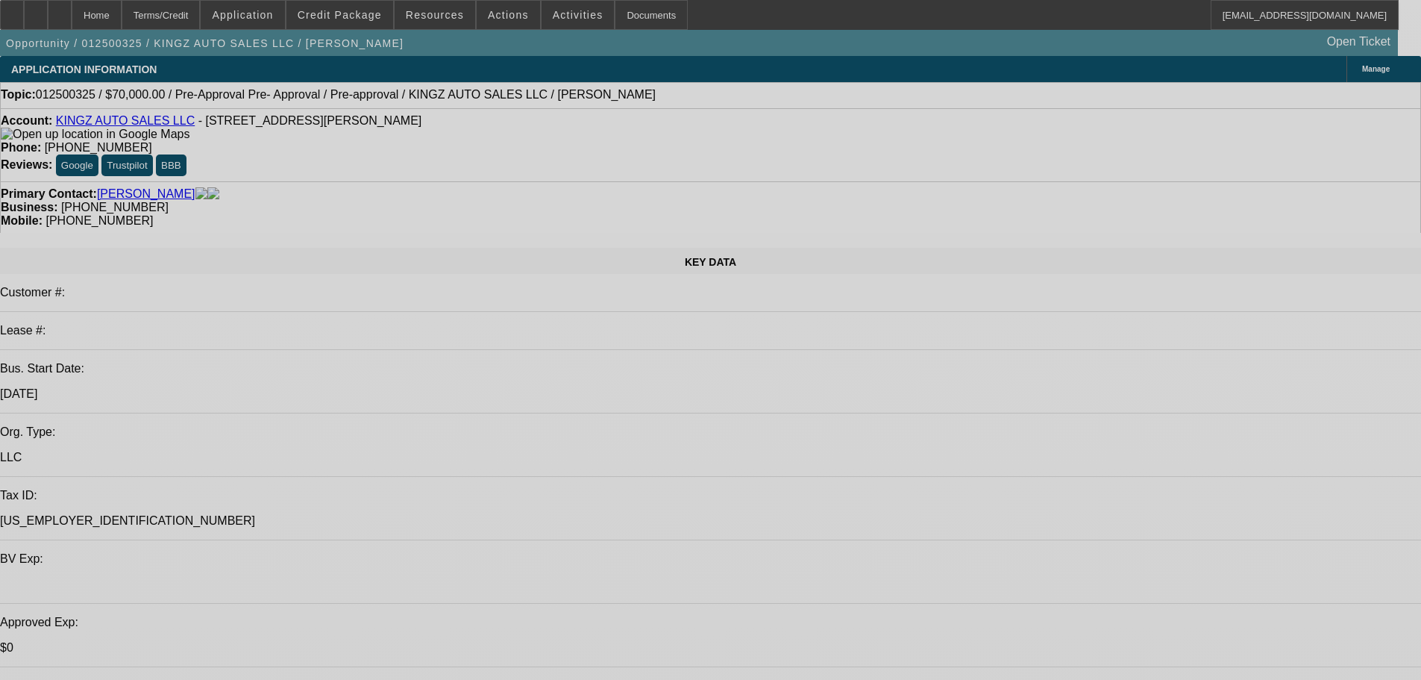
select select "0.15"
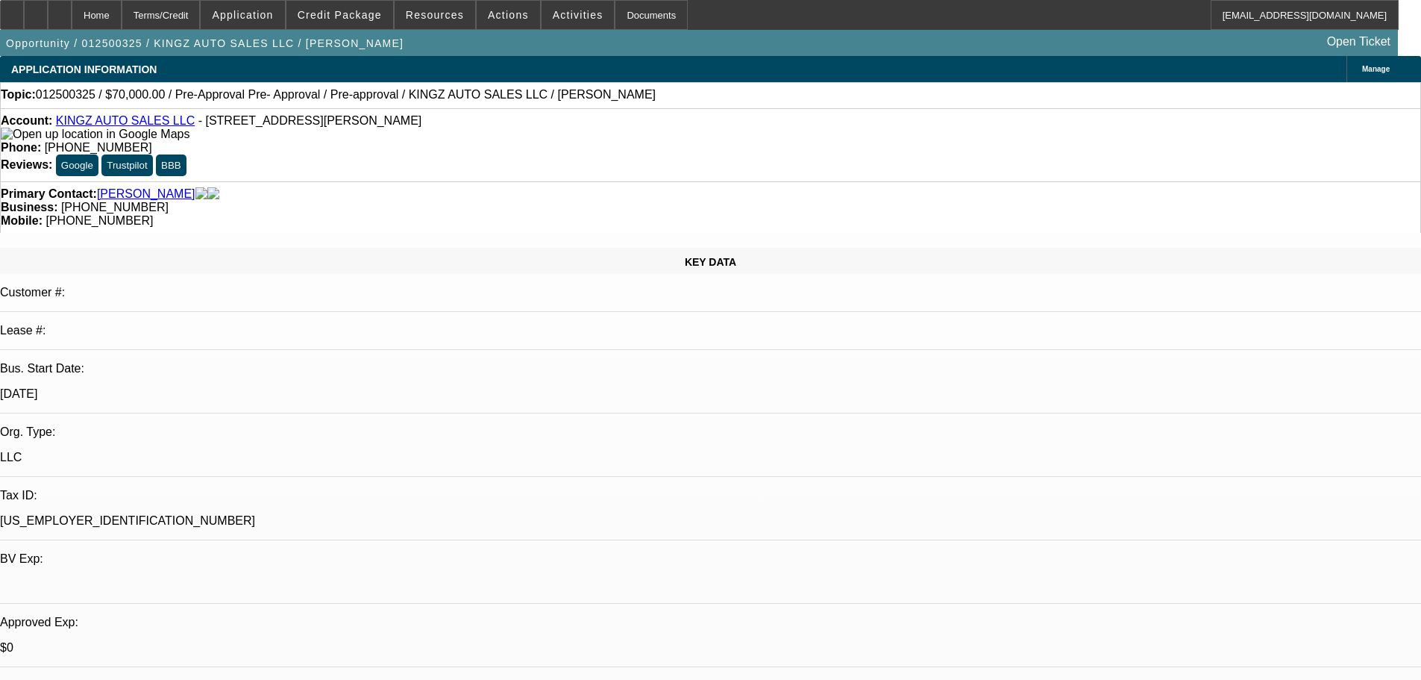
select select "2"
select select "0.1"
select select "4"
select select "0.15"
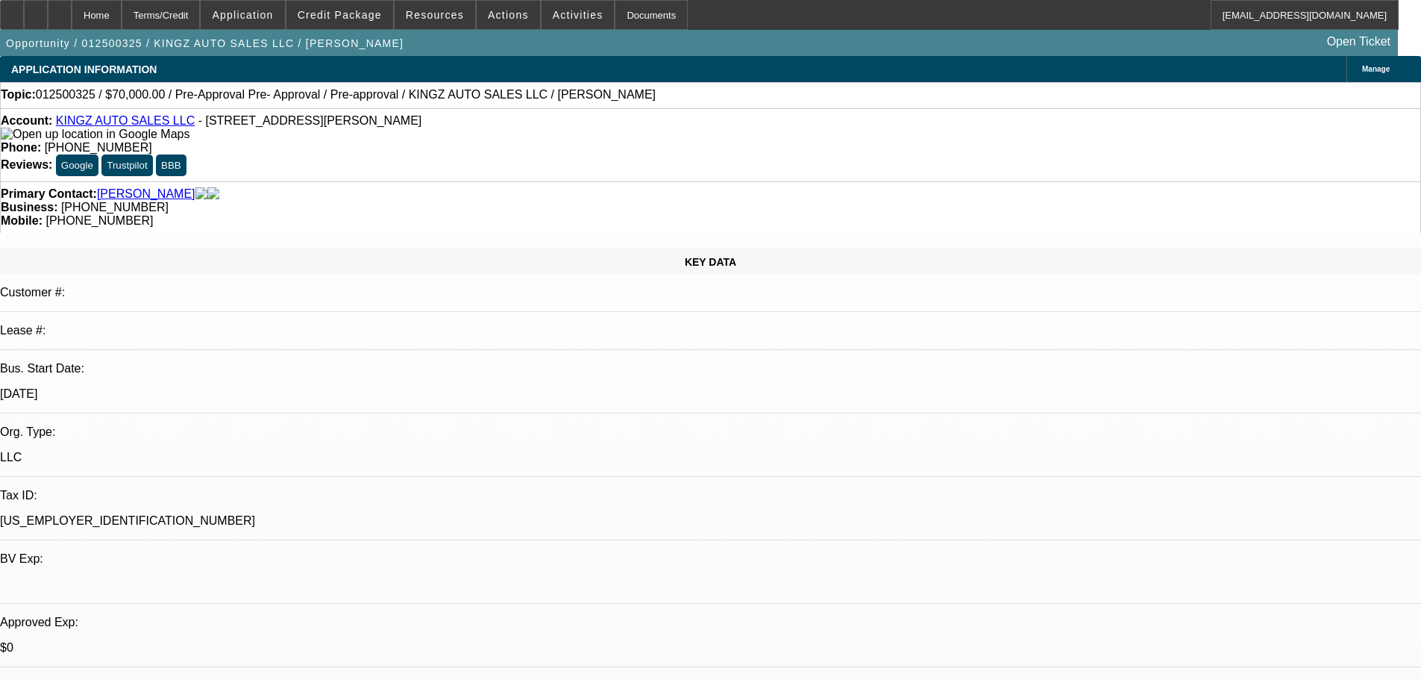
select select "2"
select select "0.1"
select select "4"
select select "0"
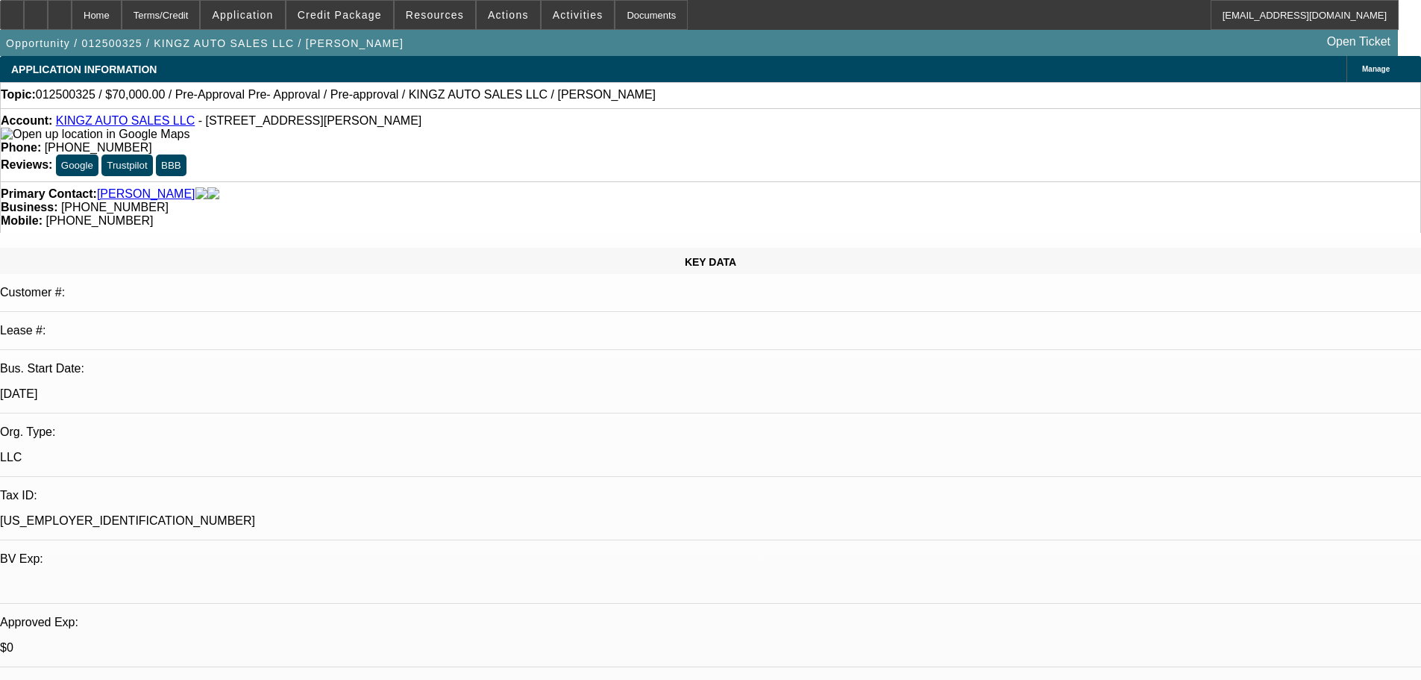
select select "2"
select select "0.1"
select select "4"
select select "0"
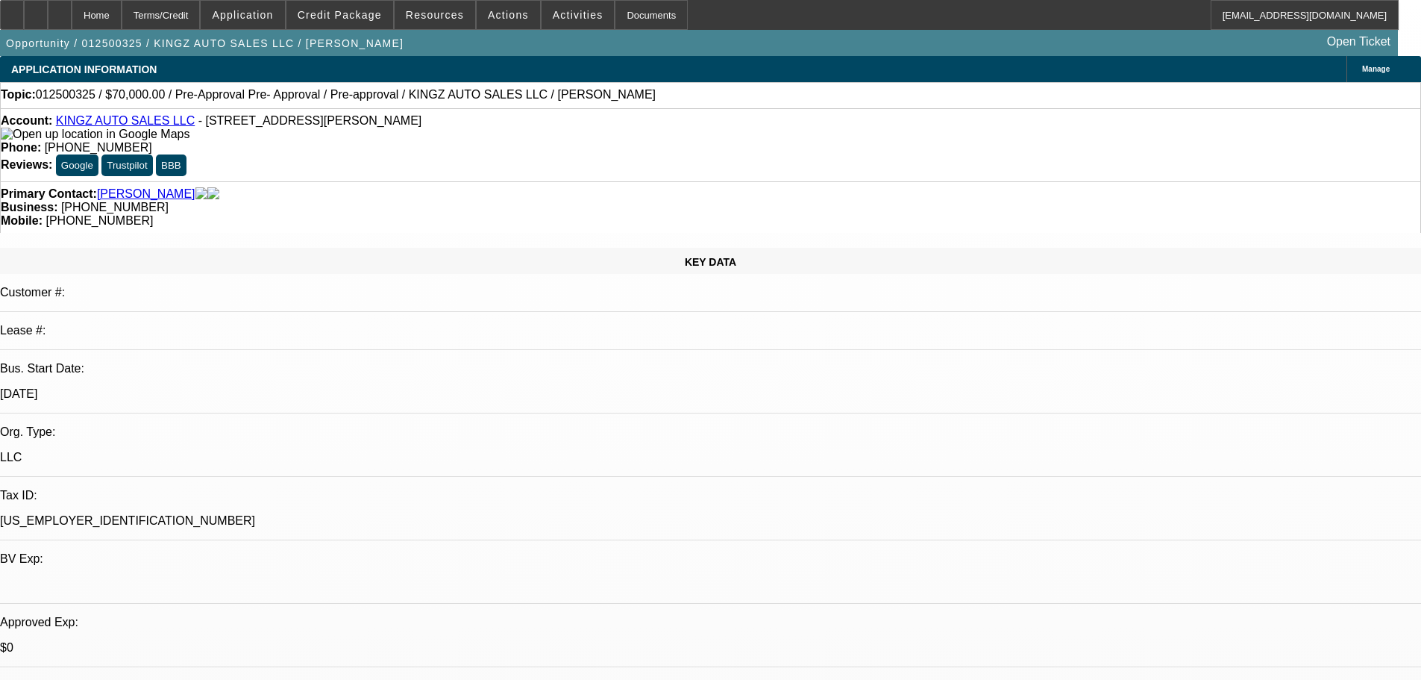
select select "2"
select select "0.1"
select select "4"
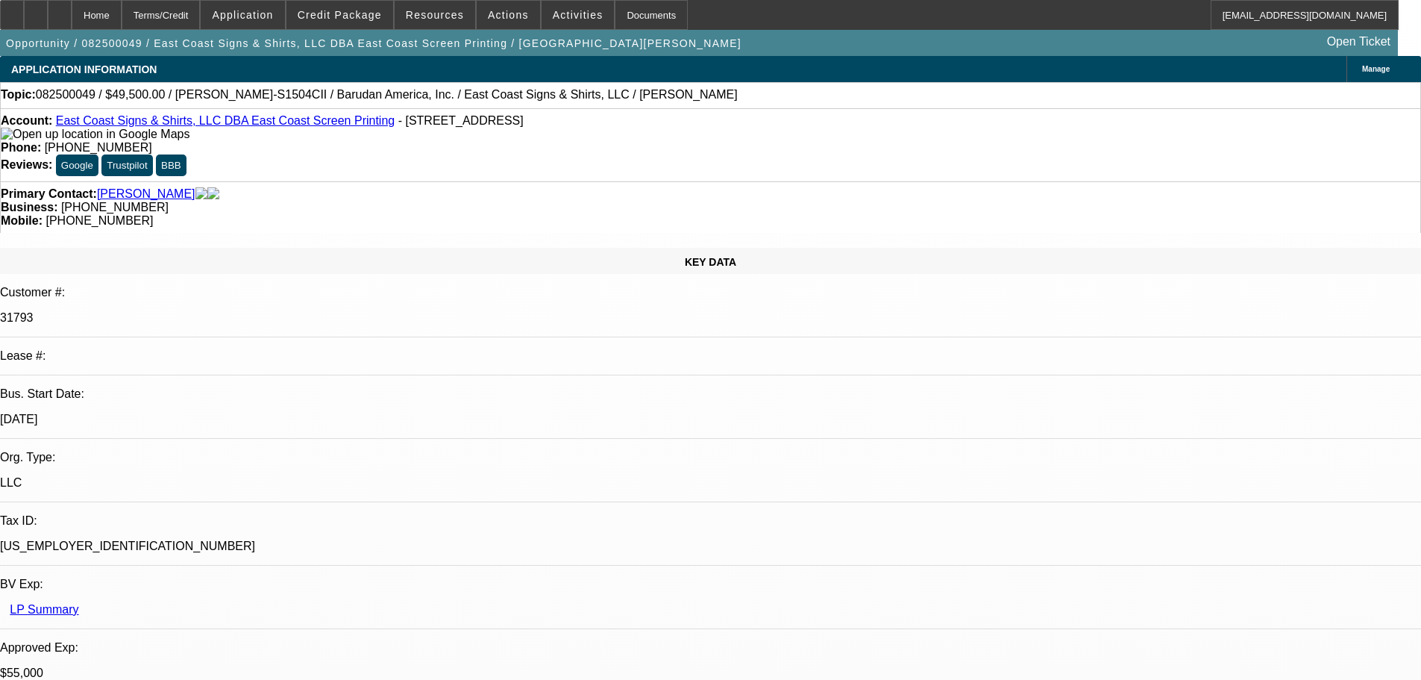
select select "0"
select select "2"
select select "0"
select select "6"
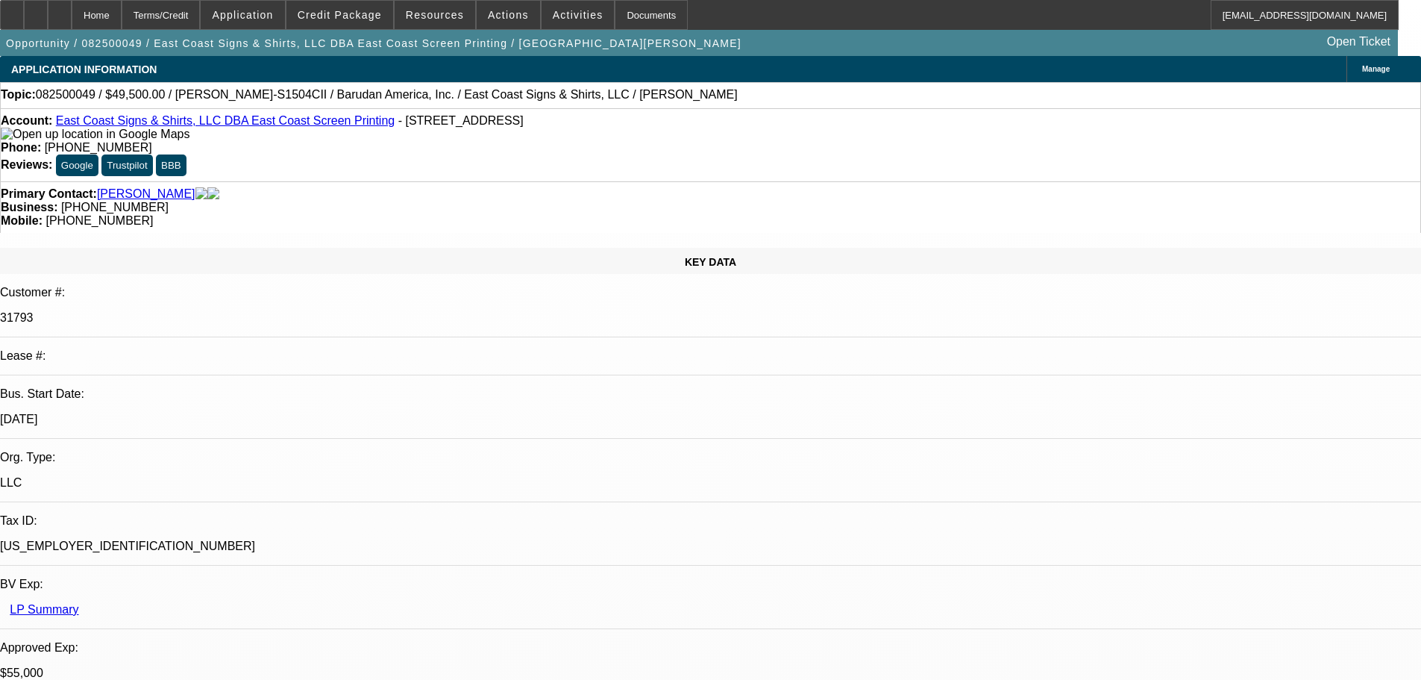
select select "0"
select select "2"
select select "0.1"
select select "4"
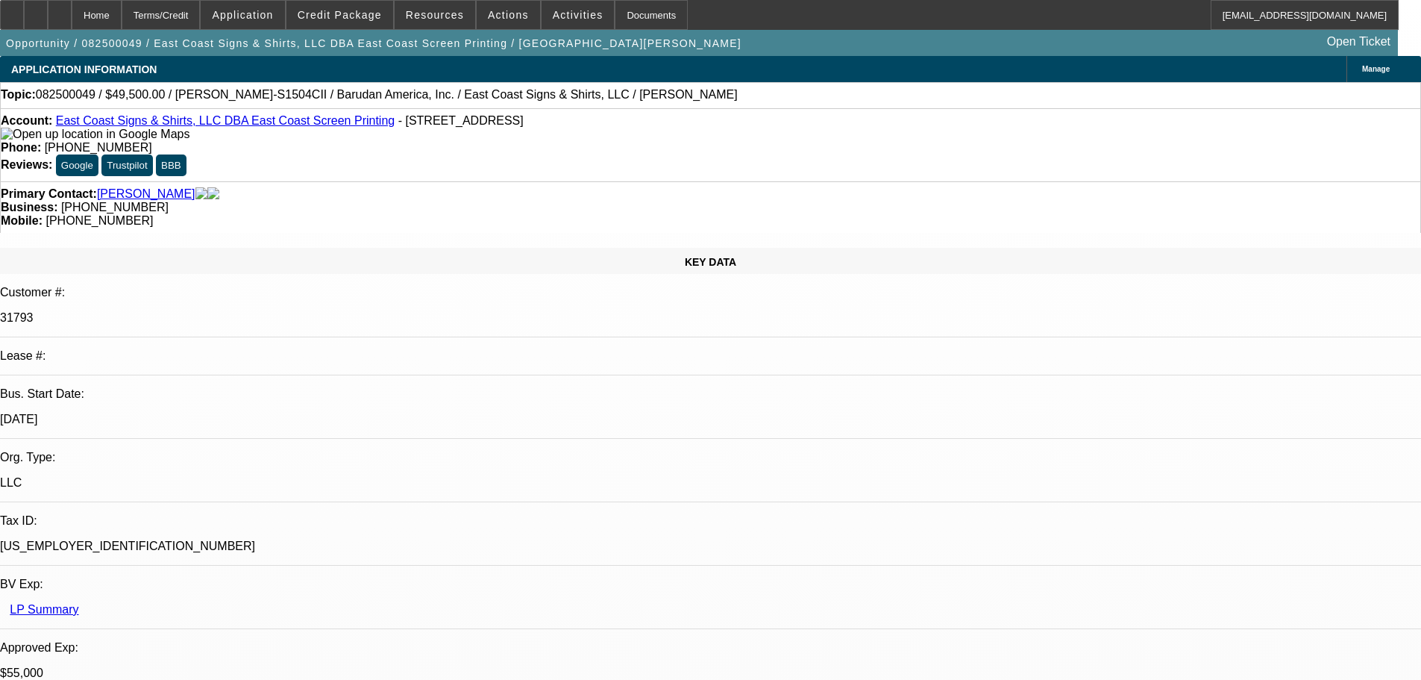
select select "0"
select select "2"
select select "0.1"
select select "4"
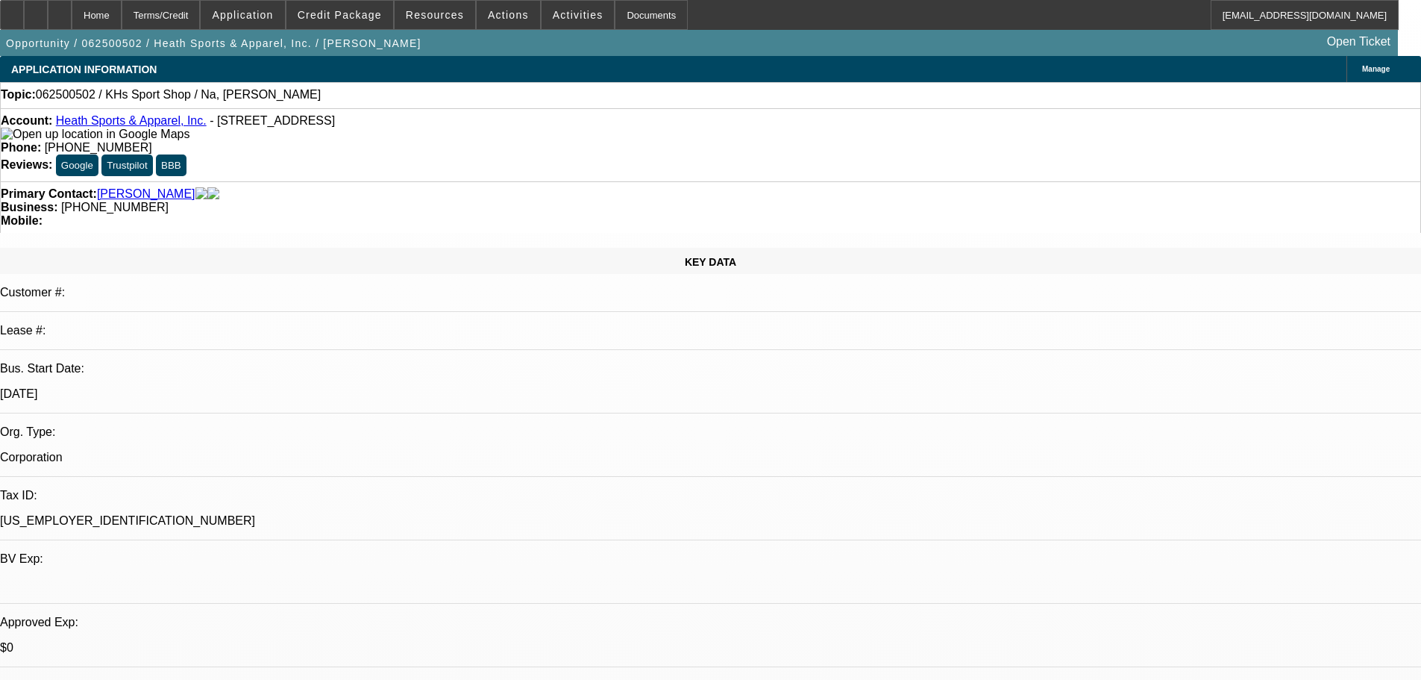
select select "0"
select select "2"
select select "0.1"
select select "4"
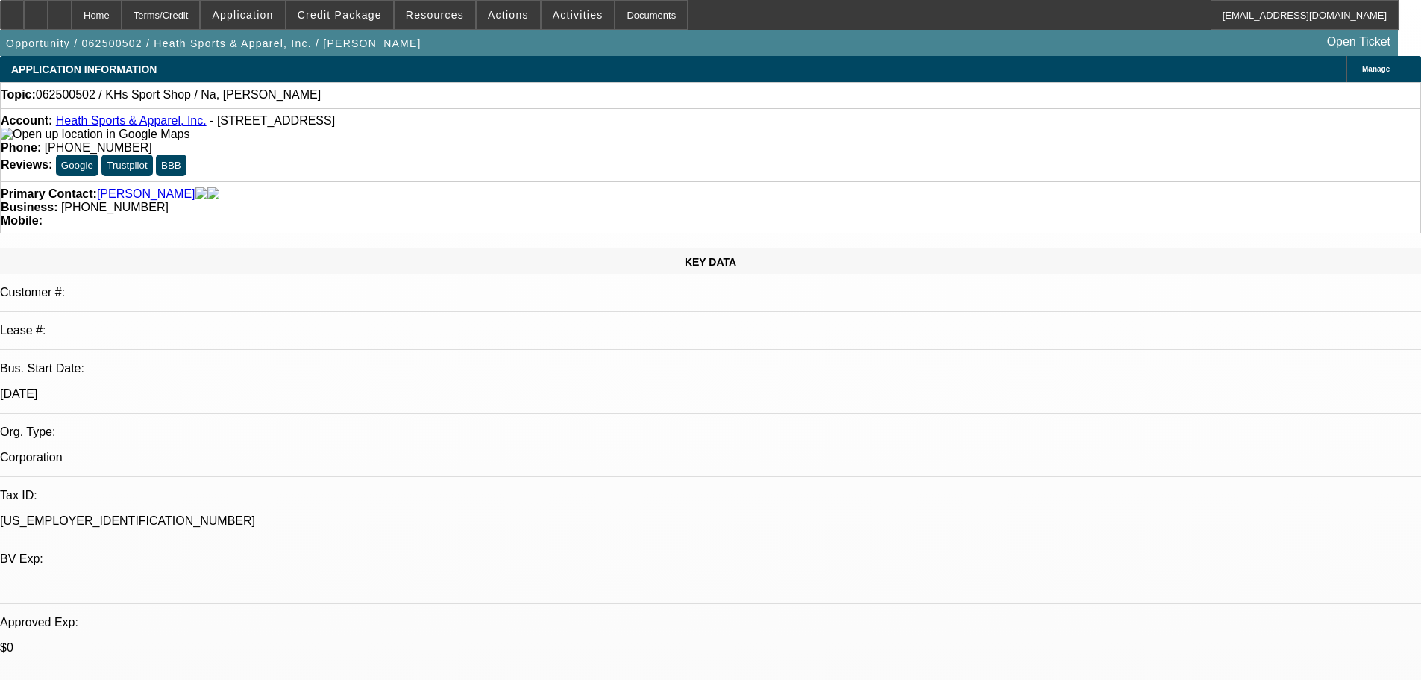
click at [156, 122] on link "Heath Sports & Apparel, Inc." at bounding box center [131, 120] width 151 height 13
click at [406, 107] on div "Topic: 062500502 / KHs Sport Shop / Na, Paul" at bounding box center [710, 95] width 1421 height 26
click at [418, 101] on div "Topic: 062500502 / KHs Sport Shop / Na, Paul" at bounding box center [710, 94] width 1419 height 13
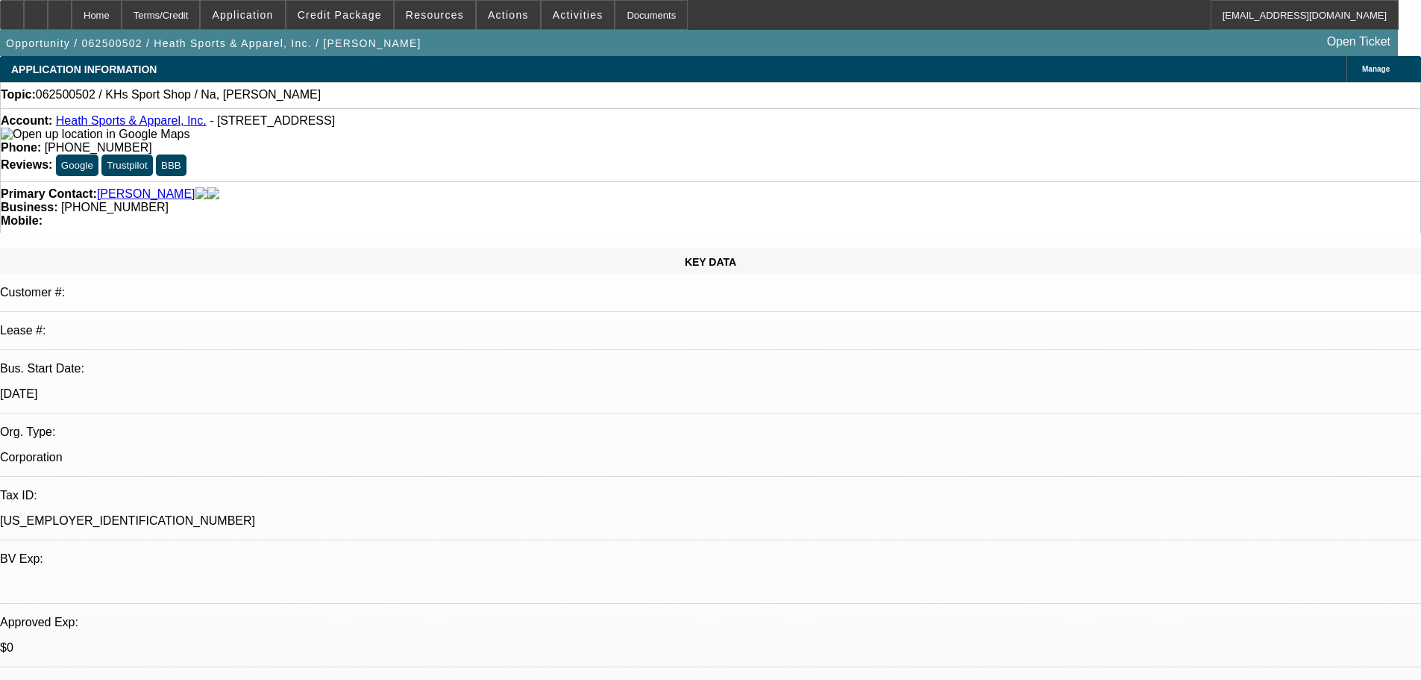
radio input "true"
type textarea "keeps hanging up thinking she has us confused w someone else. rude person"
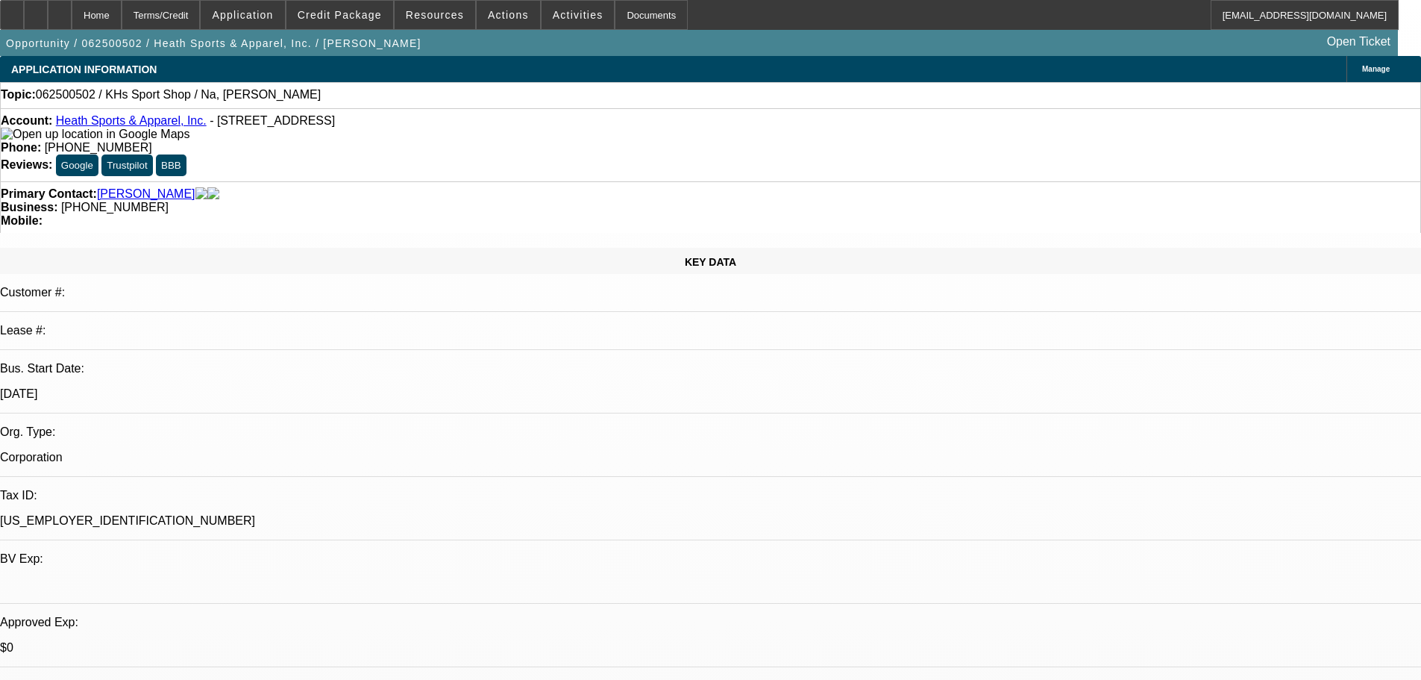
radio input "true"
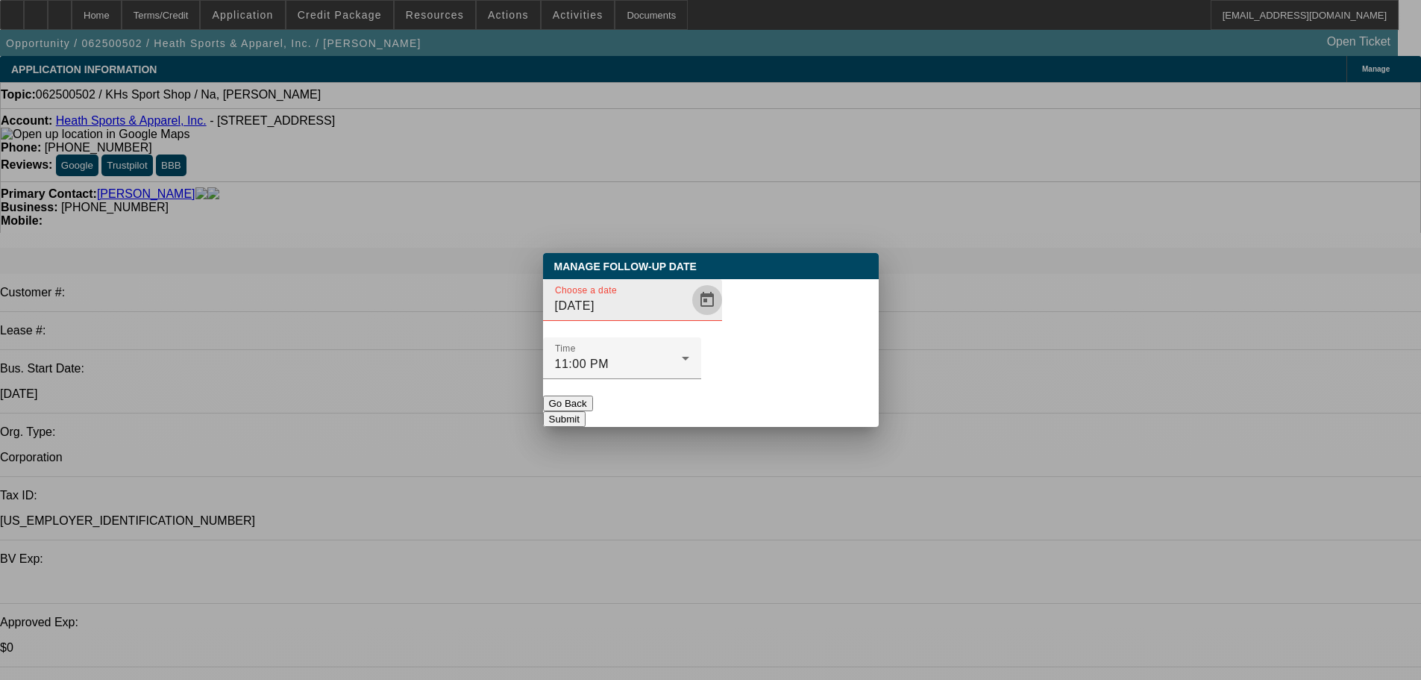
click at [689, 318] on span "Open calendar" at bounding box center [707, 300] width 36 height 36
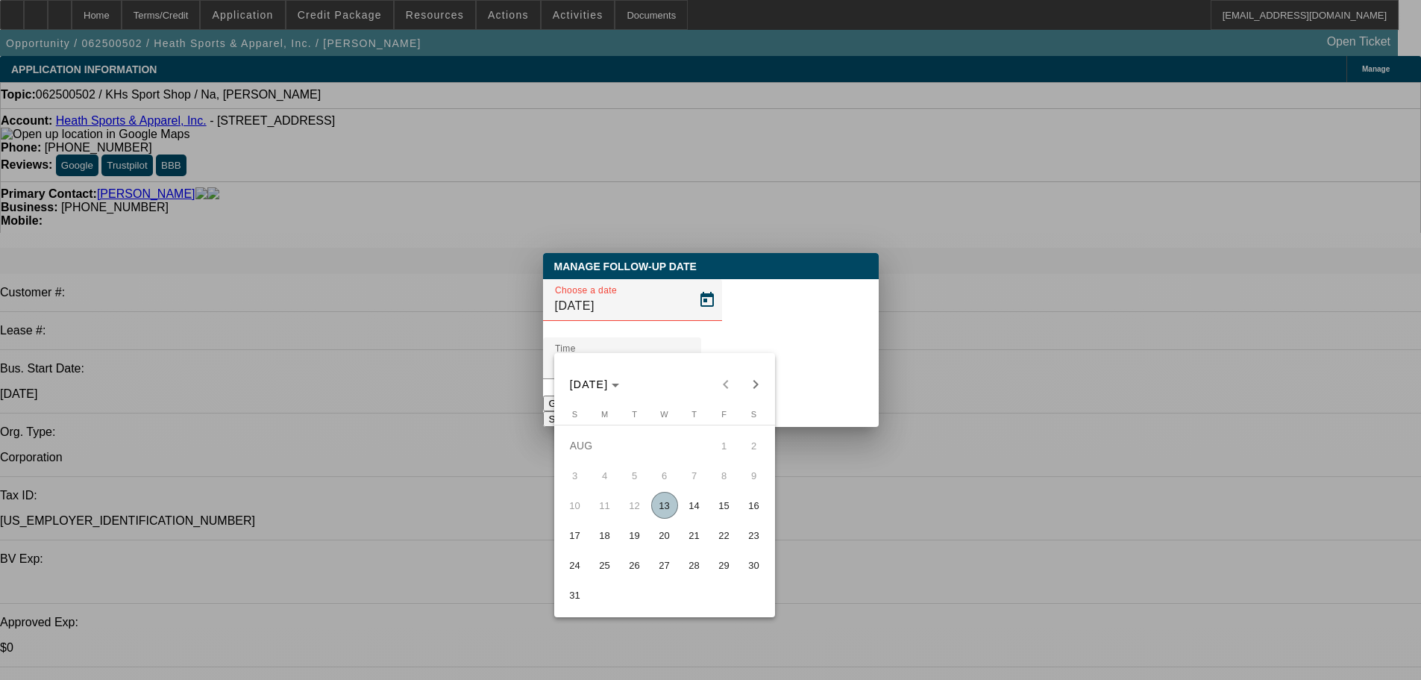
click at [727, 511] on span "15" at bounding box center [724, 505] width 27 height 27
type input "8/15/2025"
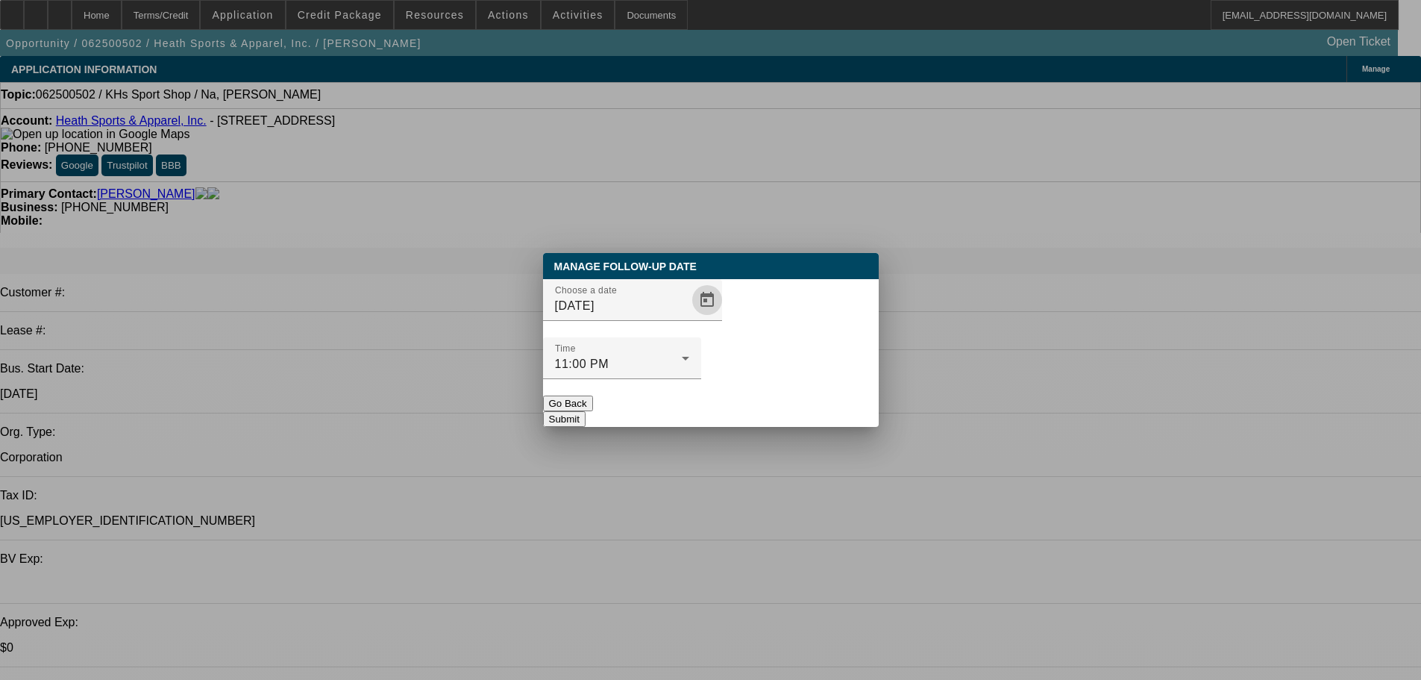
click at [586, 411] on button "Submit" at bounding box center [564, 419] width 43 height 16
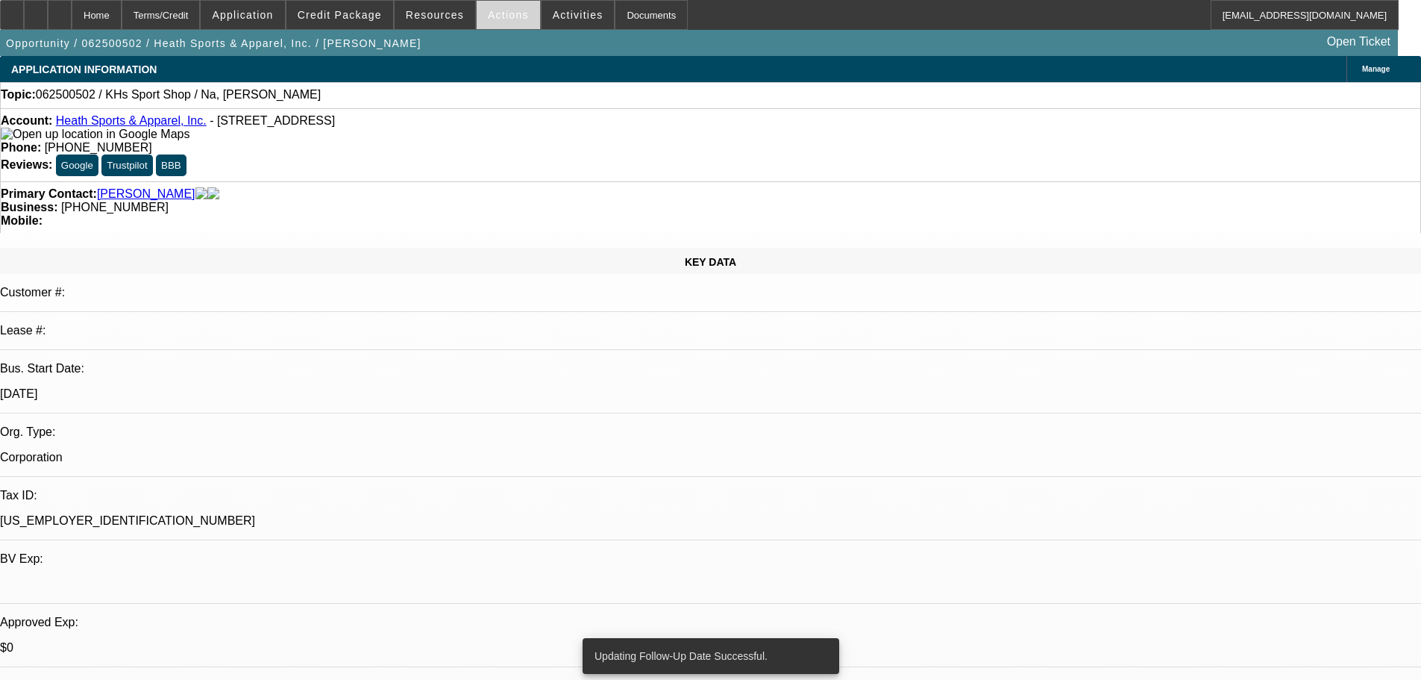
click at [477, 7] on span at bounding box center [508, 15] width 63 height 36
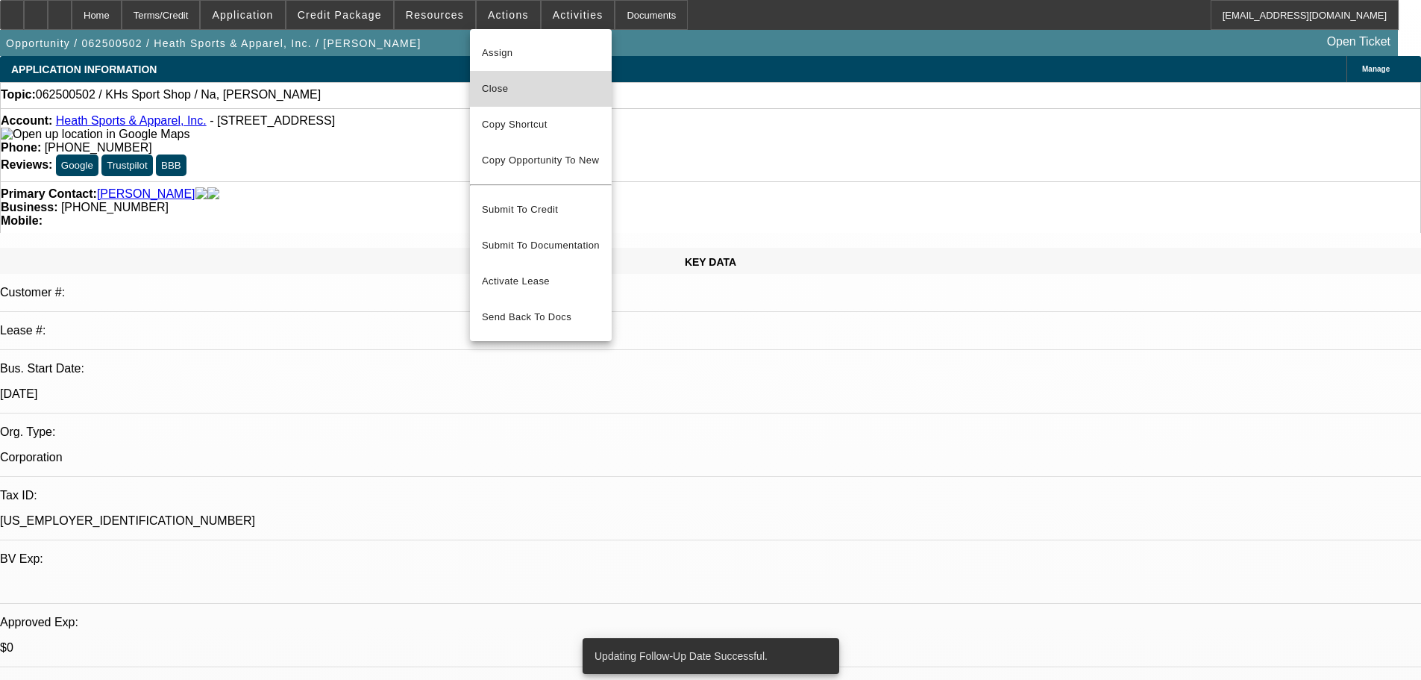
click at [503, 79] on button "Close" at bounding box center [541, 89] width 142 height 36
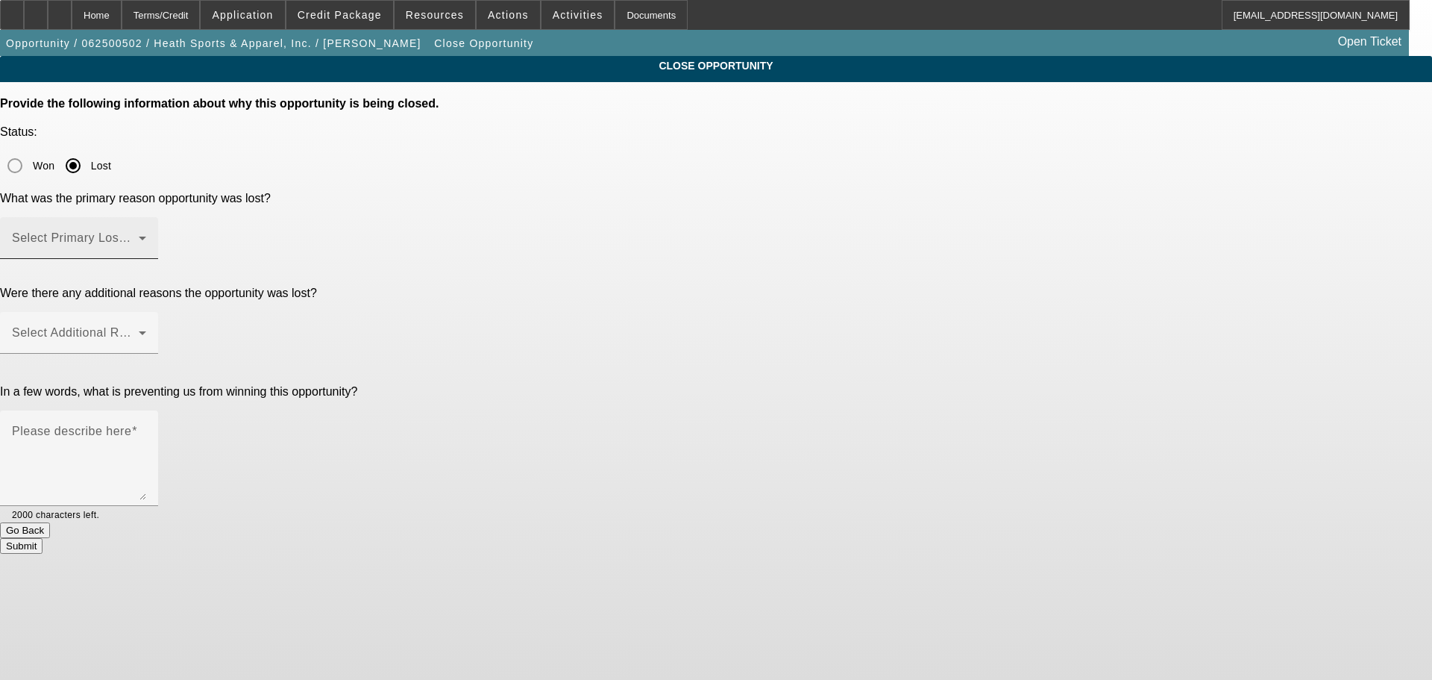
click at [139, 235] on span at bounding box center [75, 244] width 127 height 18
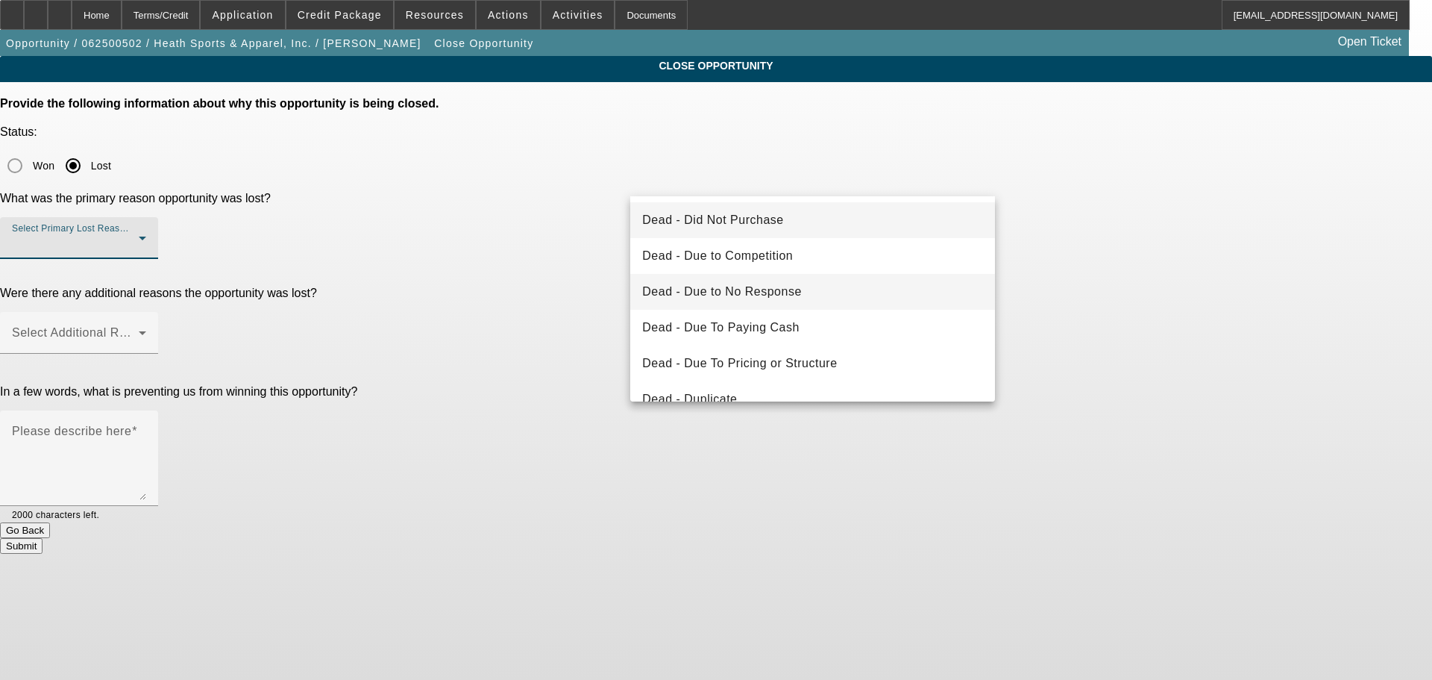
click at [774, 278] on mat-option "Dead - Due to No Response" at bounding box center [812, 292] width 365 height 36
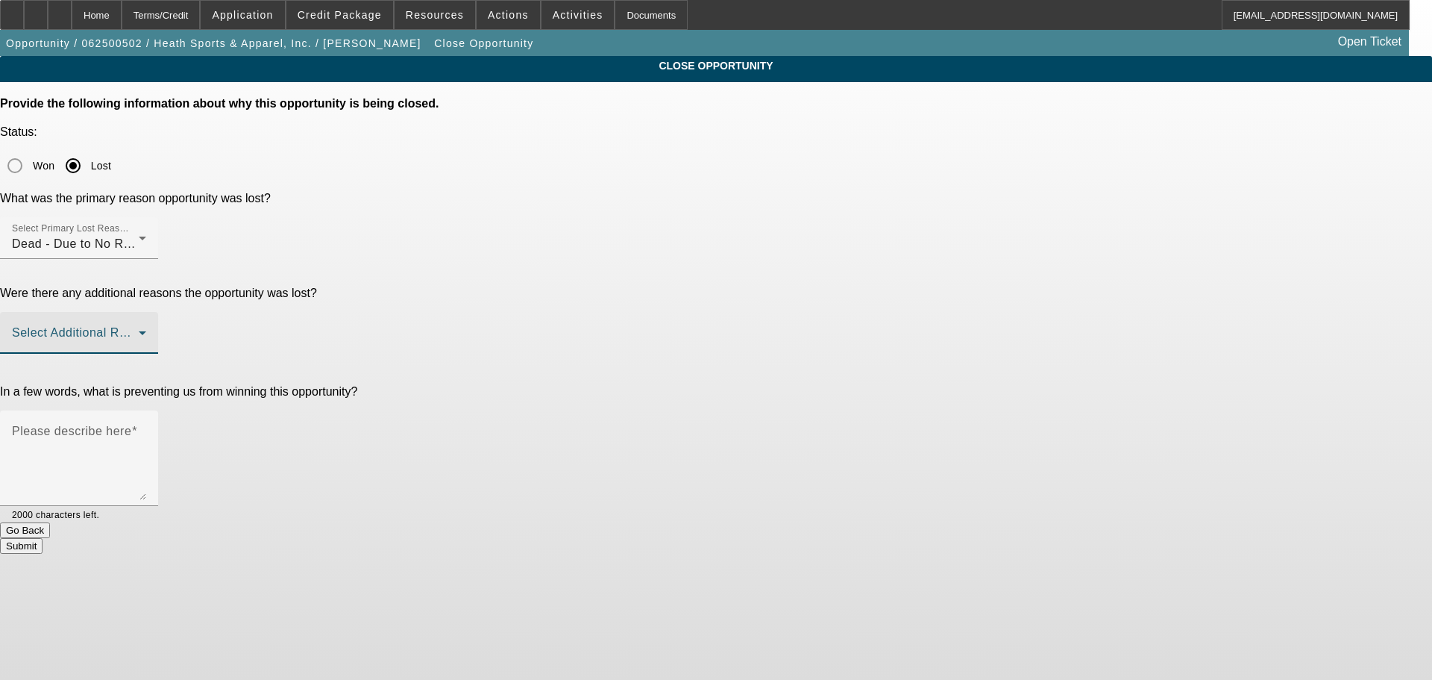
click at [139, 330] on span at bounding box center [75, 339] width 127 height 18
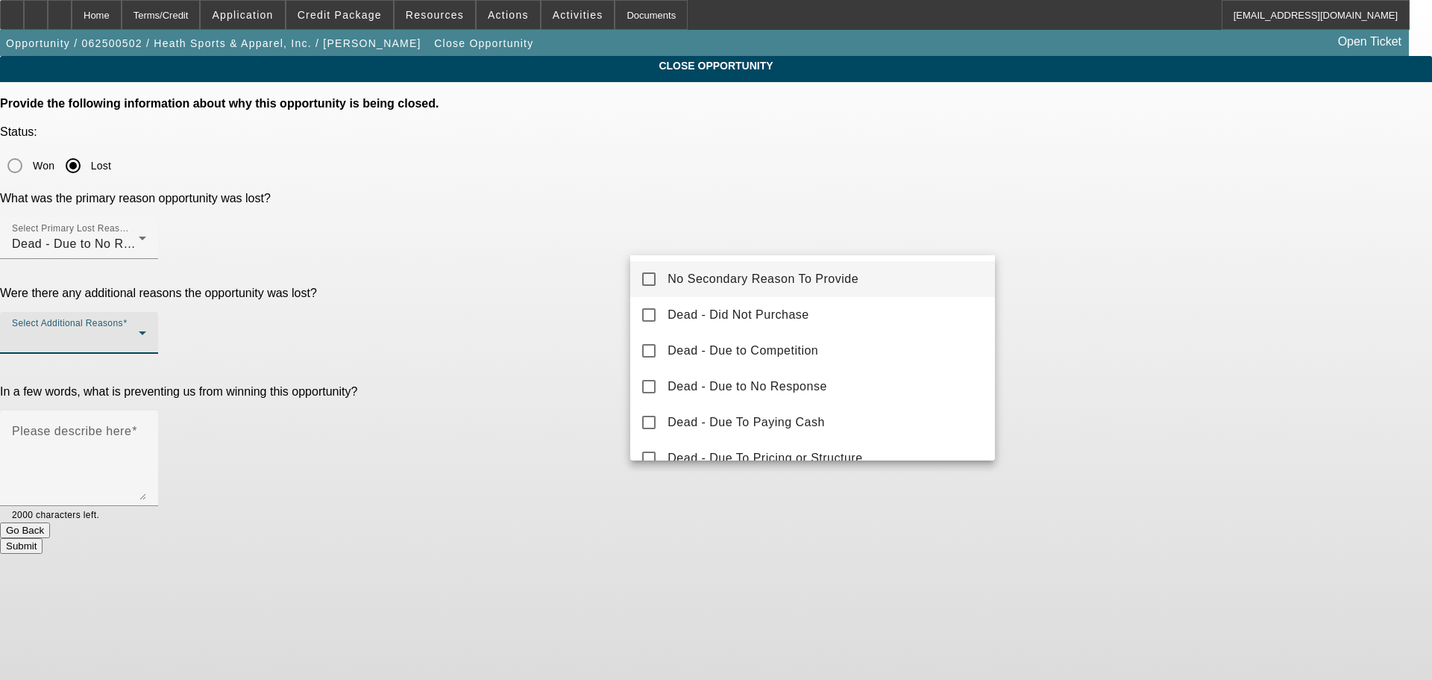
click at [638, 282] on mat-option "No Secondary Reason To Provide" at bounding box center [812, 279] width 365 height 36
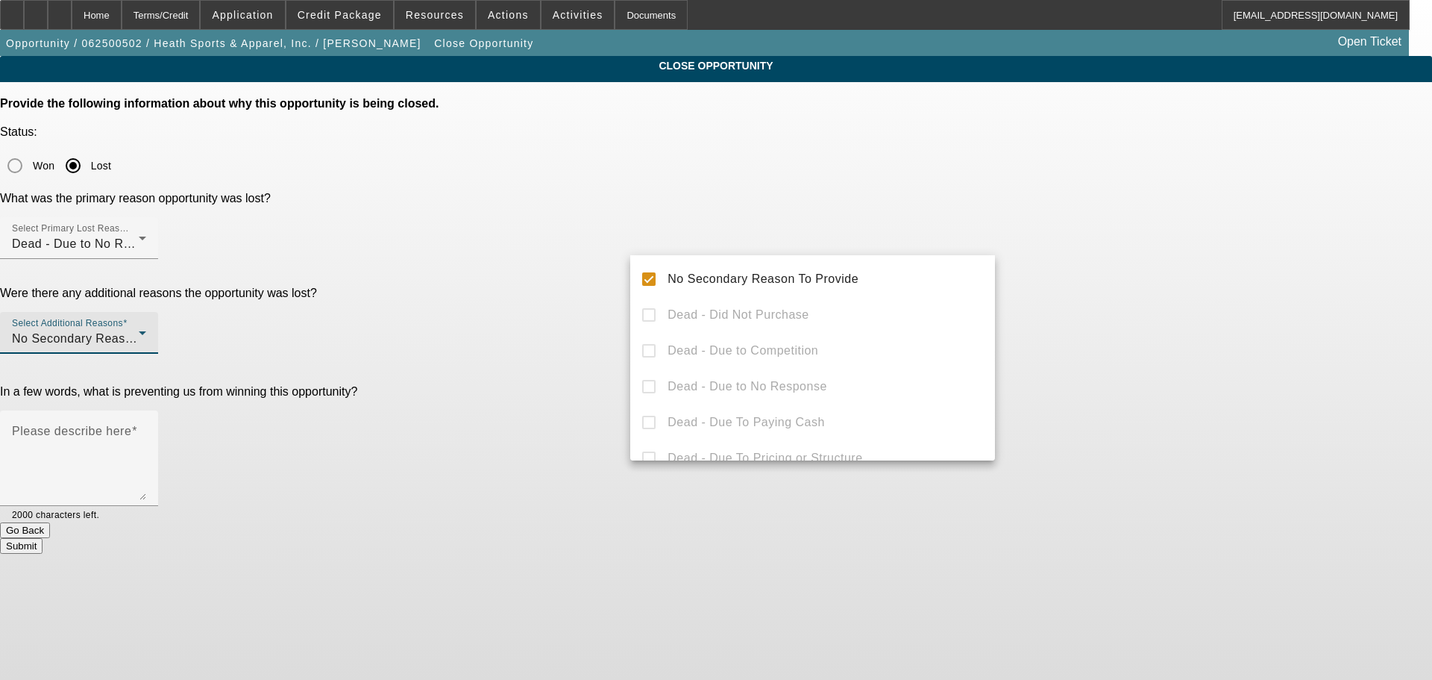
click at [565, 295] on div at bounding box center [716, 340] width 1432 height 680
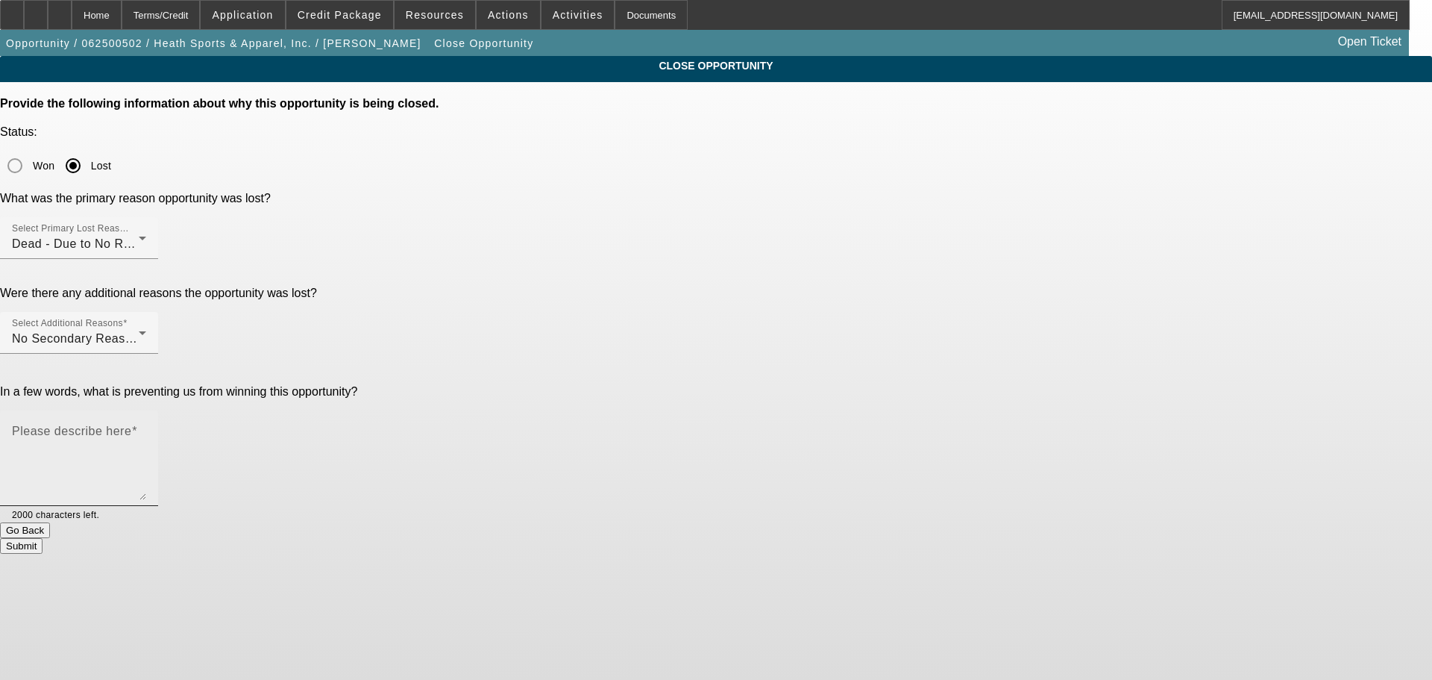
click at [146, 428] on textarea "Please describe here" at bounding box center [79, 464] width 134 height 72
type textarea "tabs in retention"
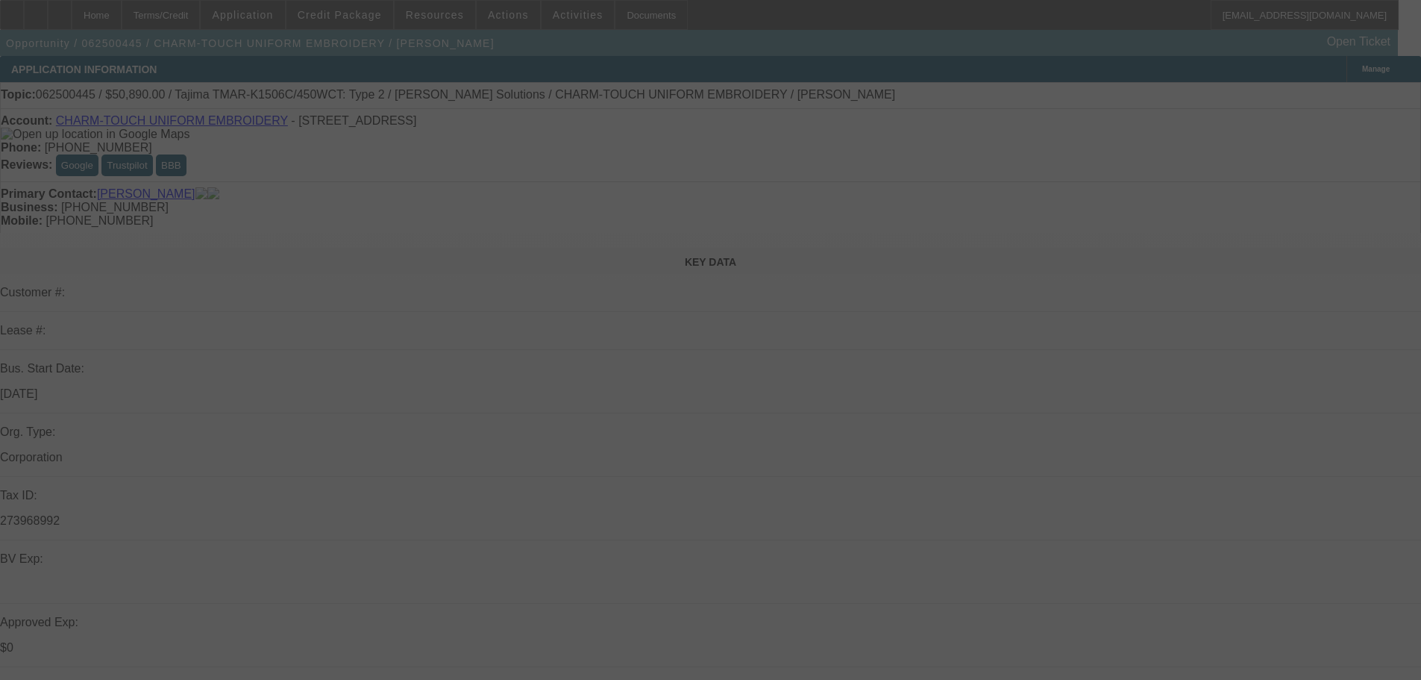
select select "0"
select select "2"
select select "0.1"
select select "4"
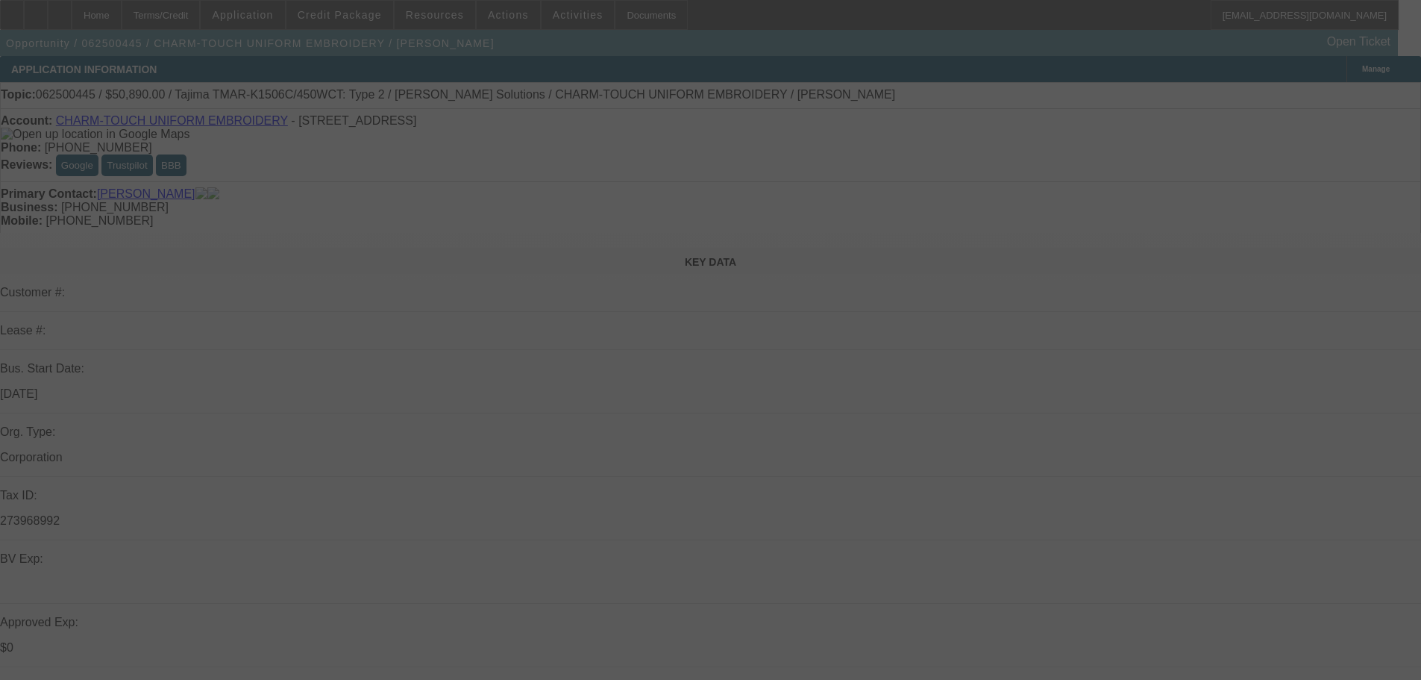
select select "0"
select select "2"
select select "0.1"
select select "4"
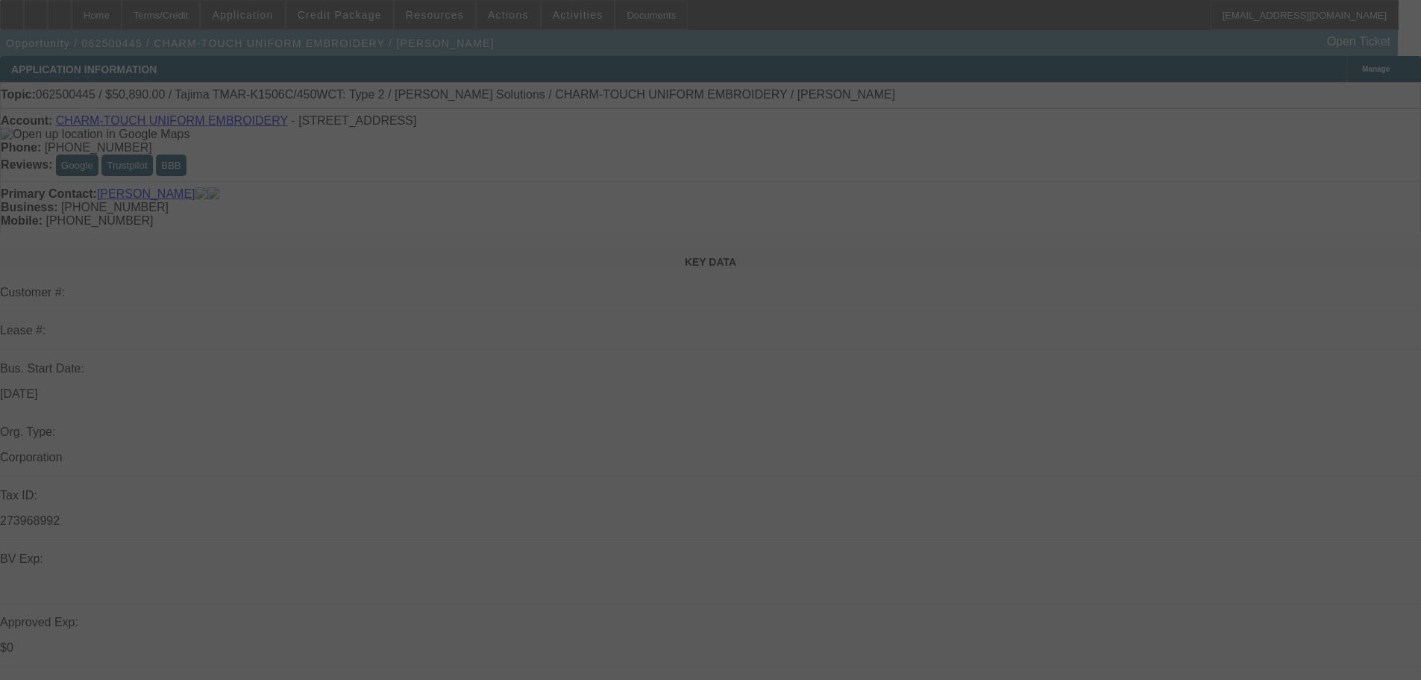
select select "0"
select select "2"
select select "0.1"
select select "4"
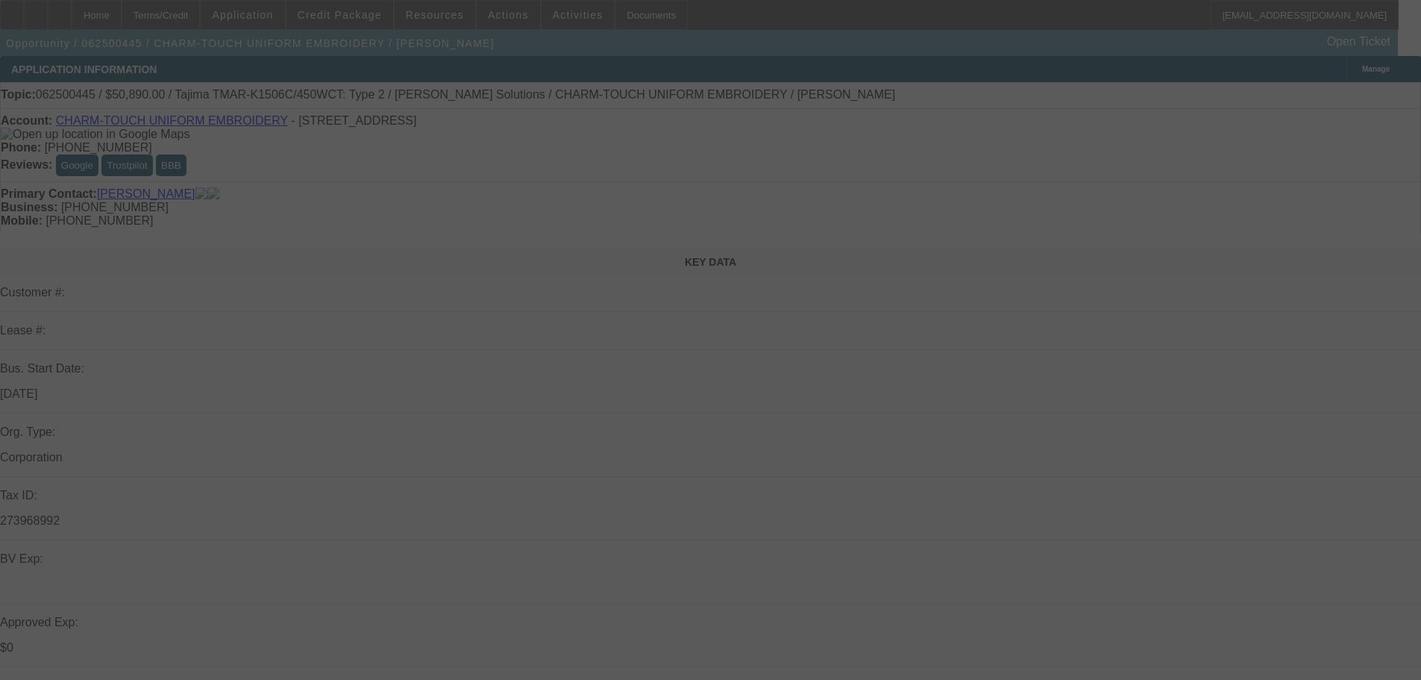
select select "0"
select select "2"
select select "0.1"
select select "4"
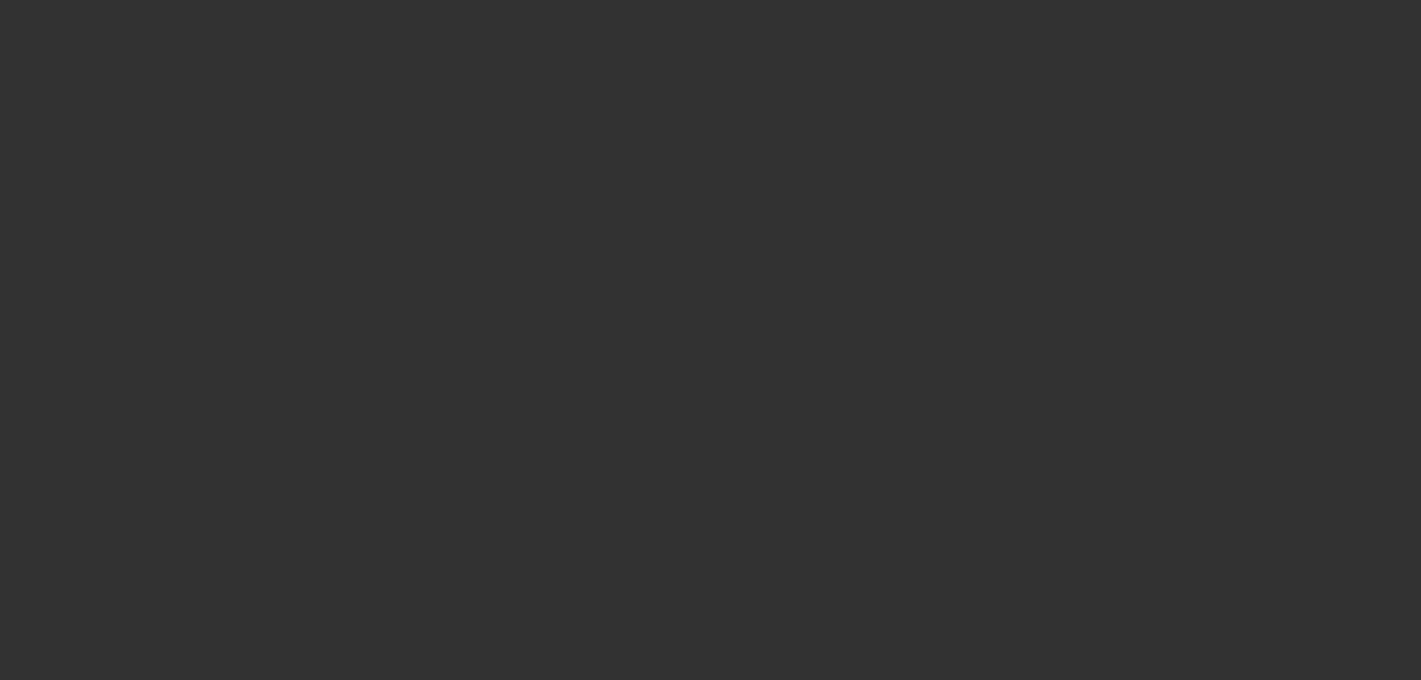
click at [689, 318] on span "Open calendar" at bounding box center [707, 300] width 36 height 36
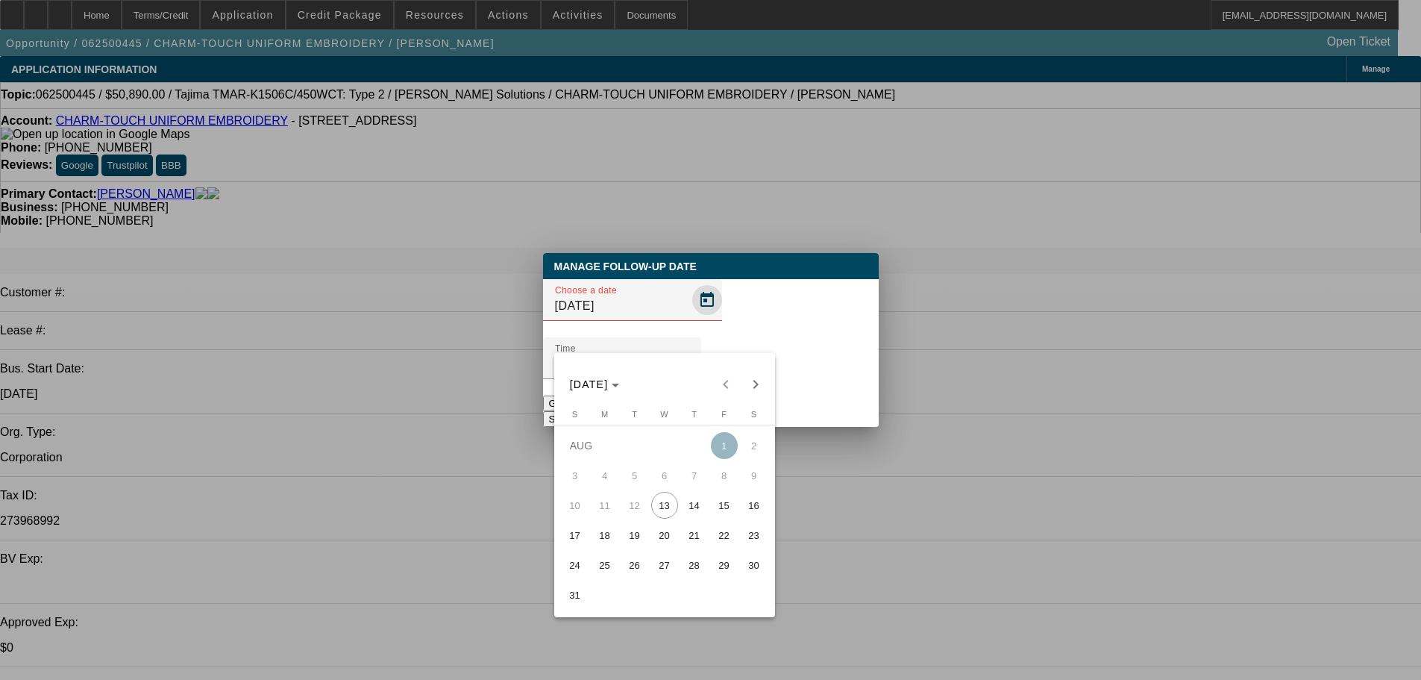
click at [676, 333] on div at bounding box center [710, 340] width 1421 height 680
click at [689, 318] on span "Open calendar" at bounding box center [707, 300] width 36 height 36
click at [712, 511] on span "15" at bounding box center [724, 505] width 27 height 27
type input "8/15/2025"
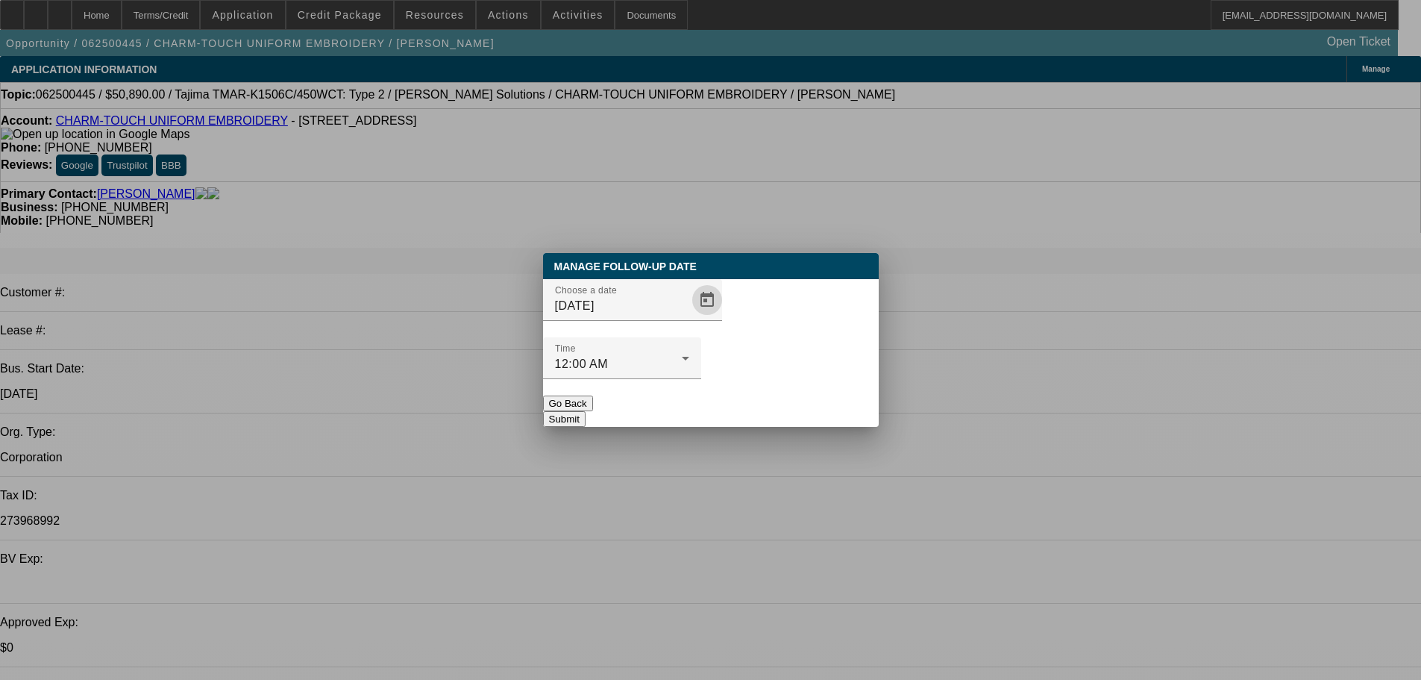
click at [586, 411] on button "Submit" at bounding box center [564, 419] width 43 height 16
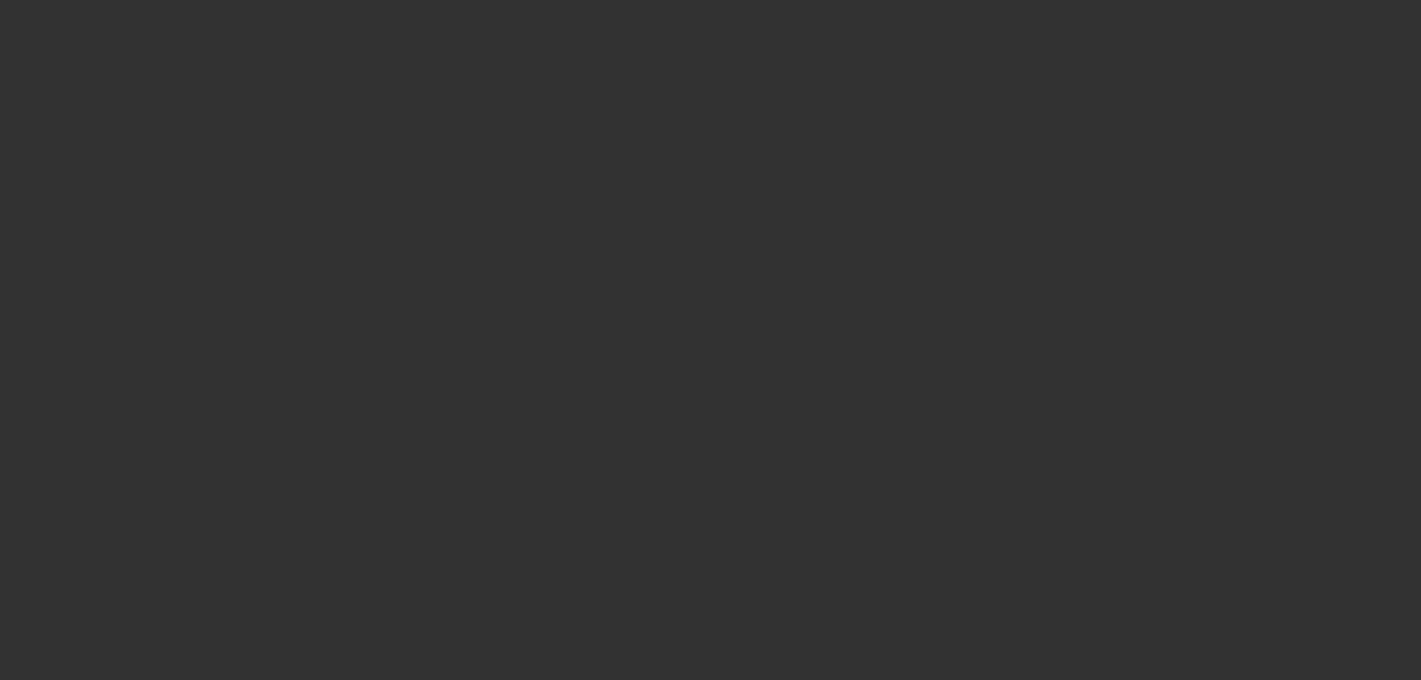
select select "0"
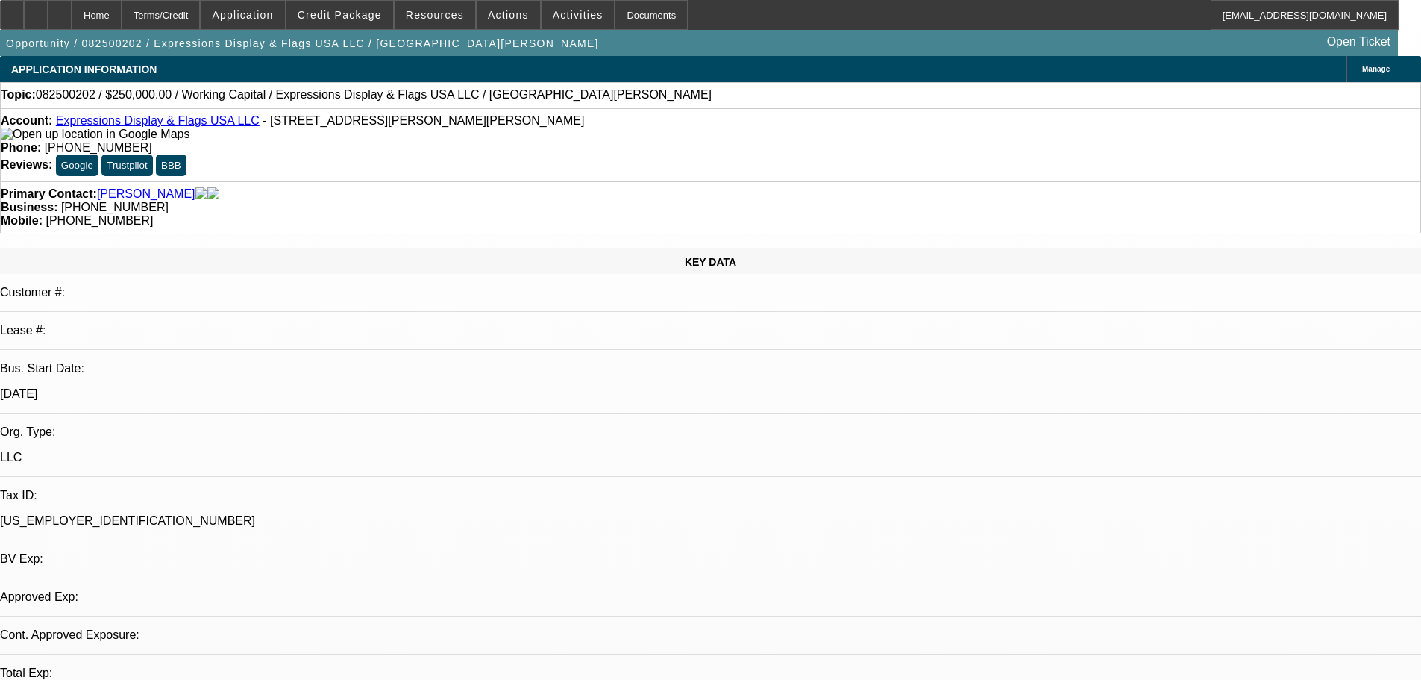
select select "1"
select select "2"
select select "6"
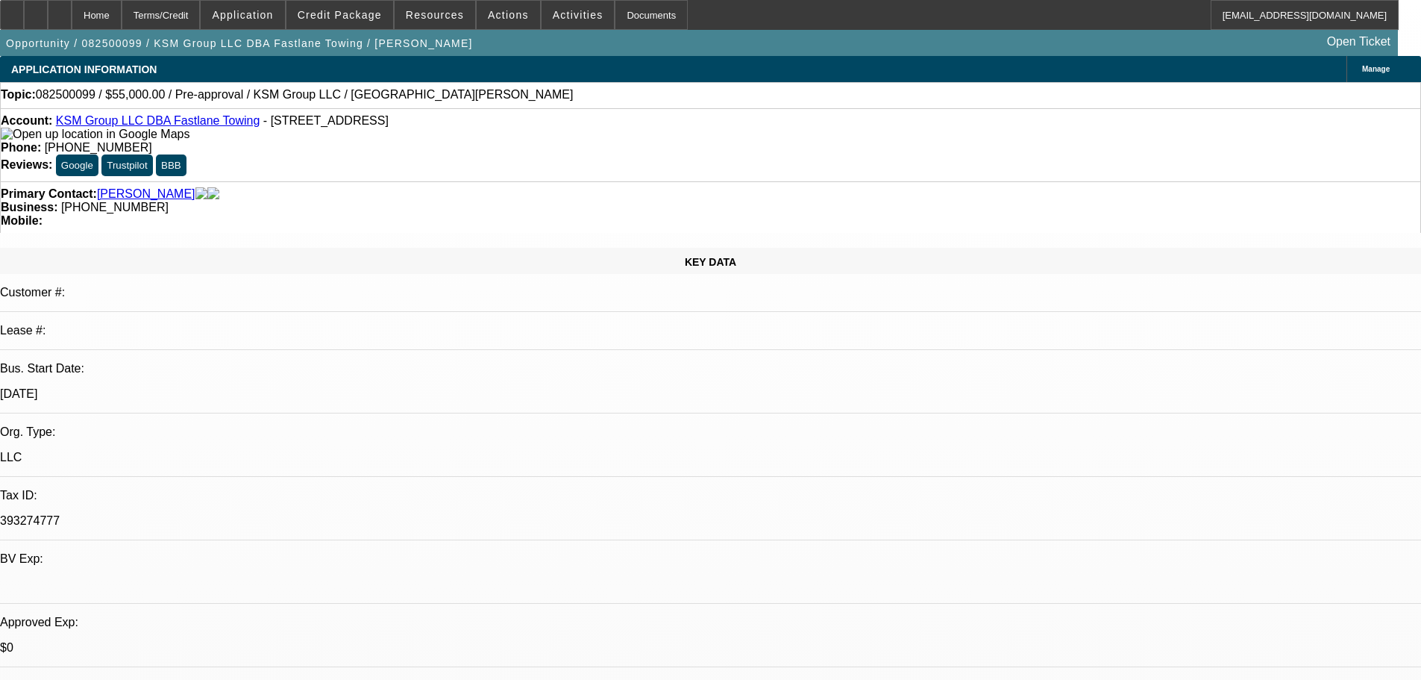
select select "0"
select select "2"
select select "0.1"
select select "4"
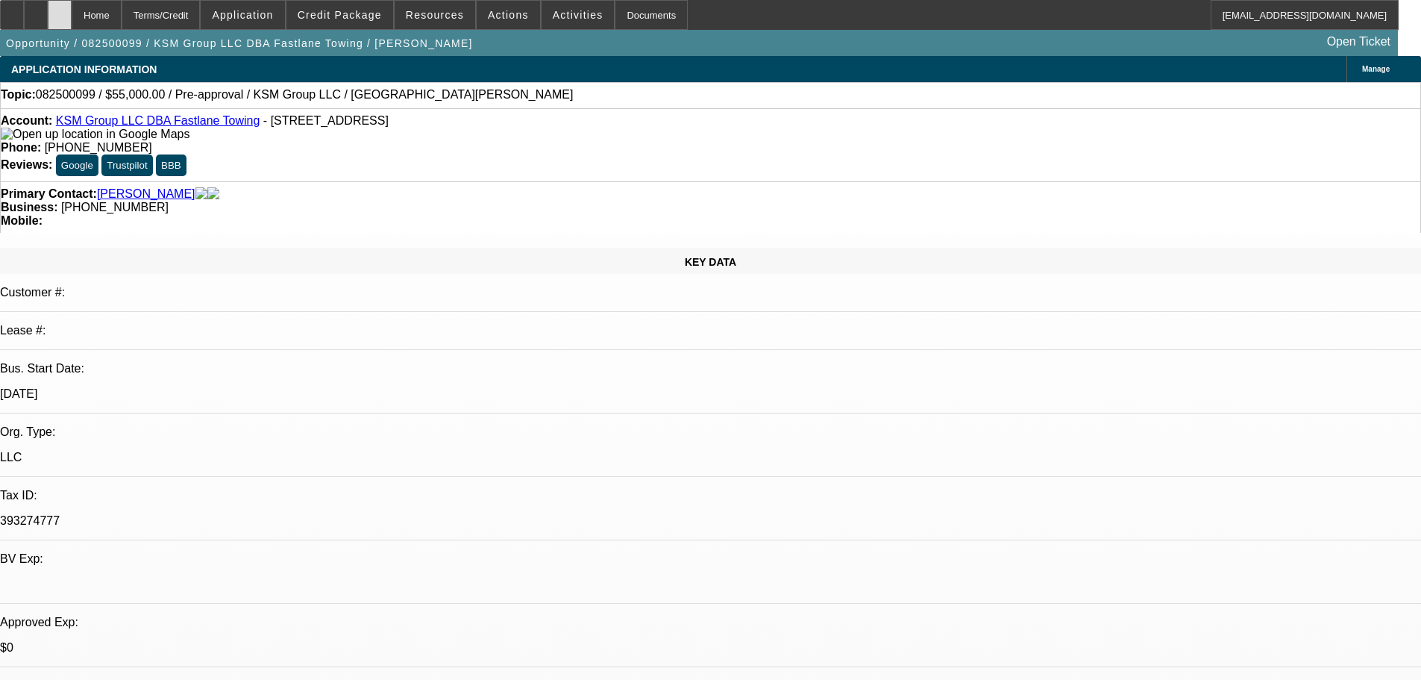
click at [72, 18] on div at bounding box center [60, 15] width 24 height 30
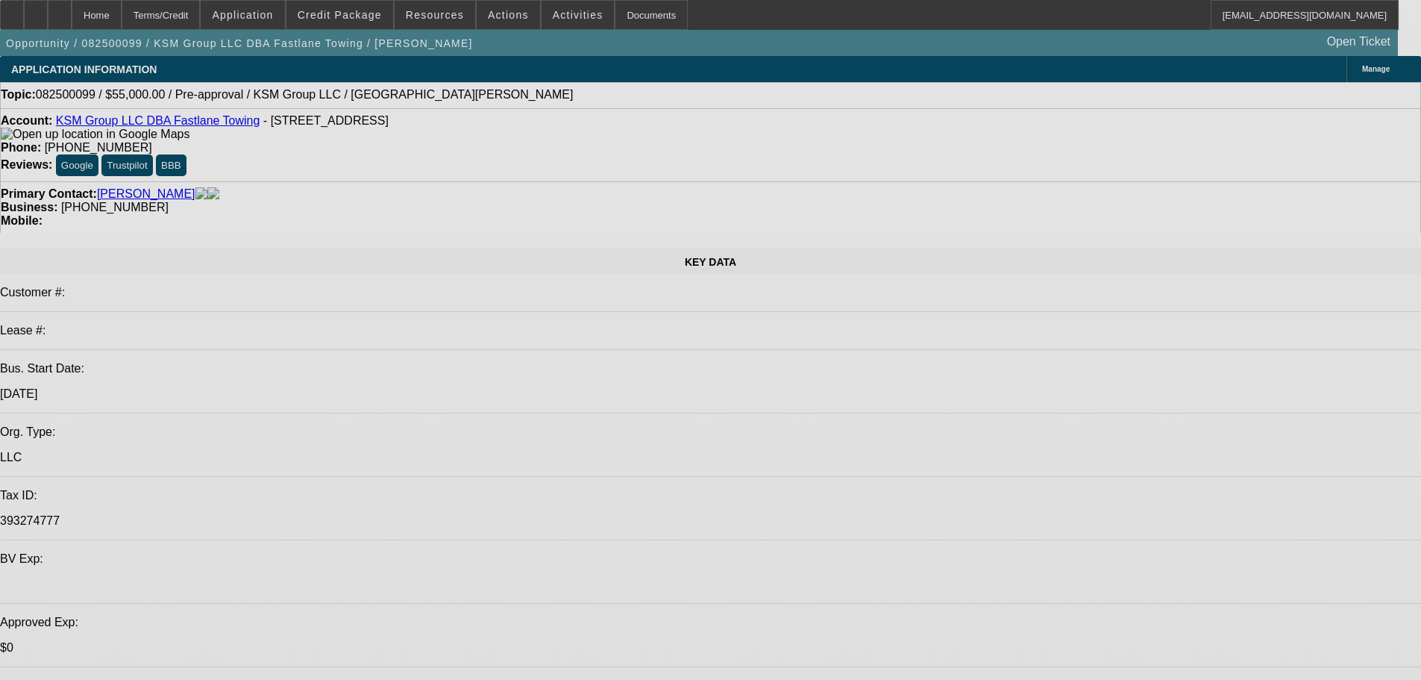
select select "0"
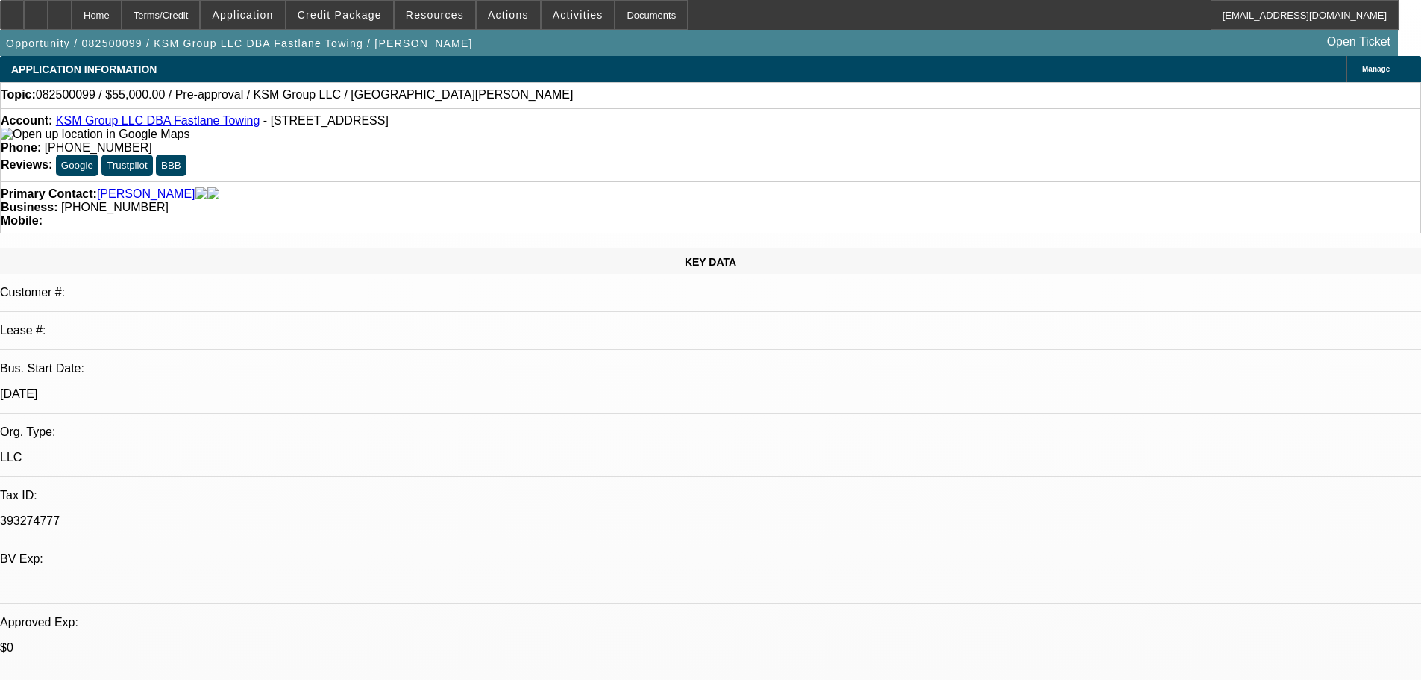
select select "2"
select select "0.1"
select select "2"
select select "4"
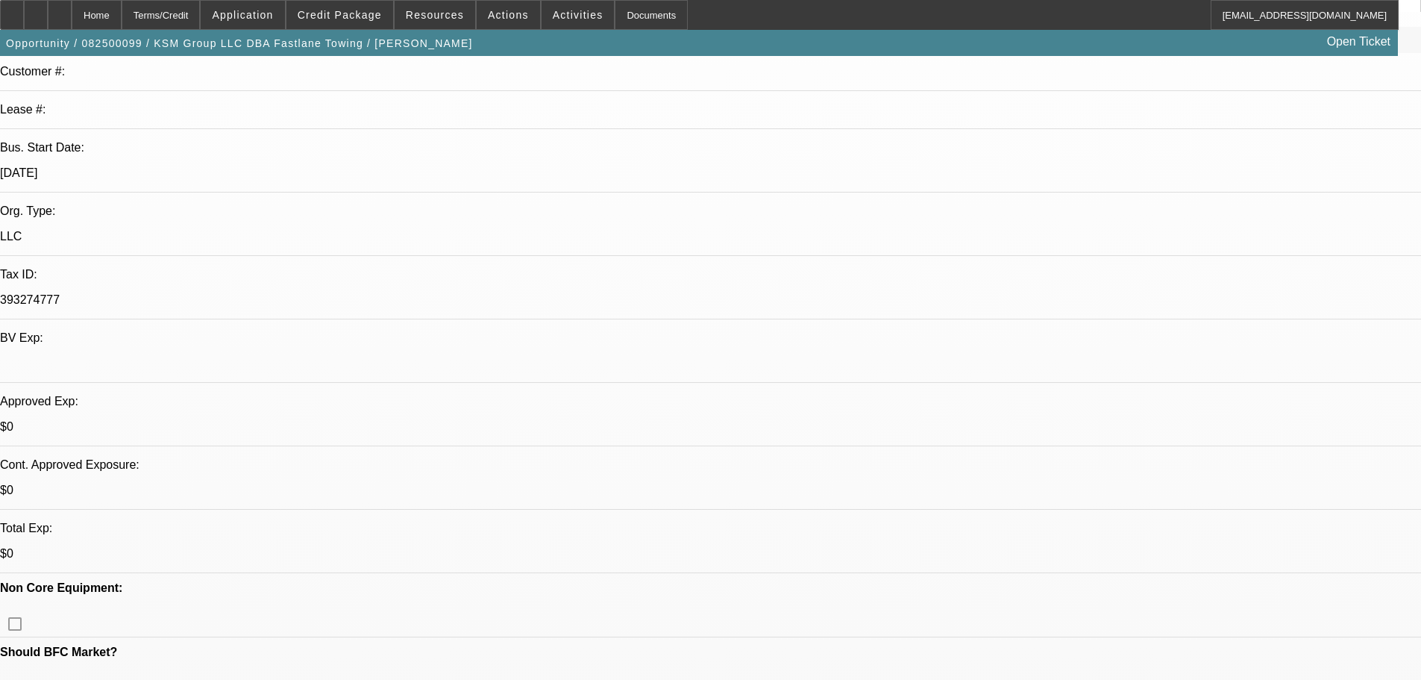
scroll to position [373, 0]
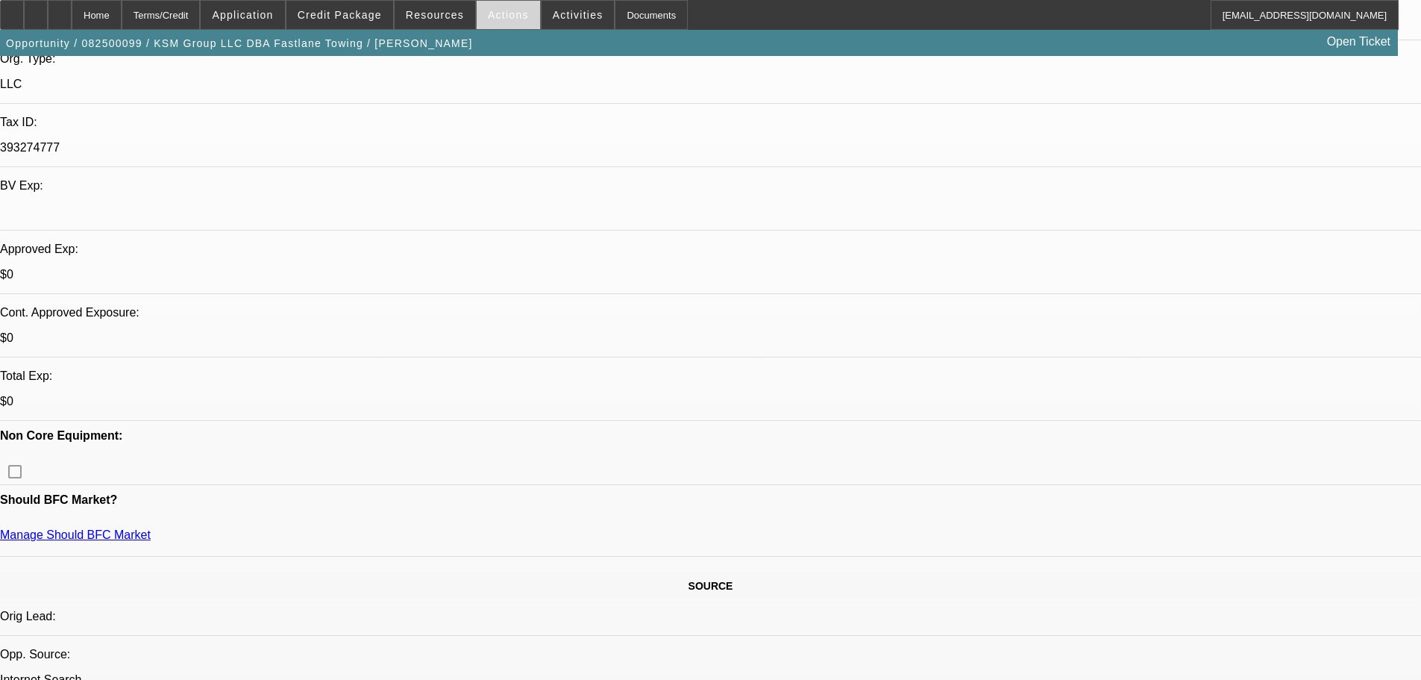
click at [507, 17] on span "Actions" at bounding box center [508, 15] width 41 height 12
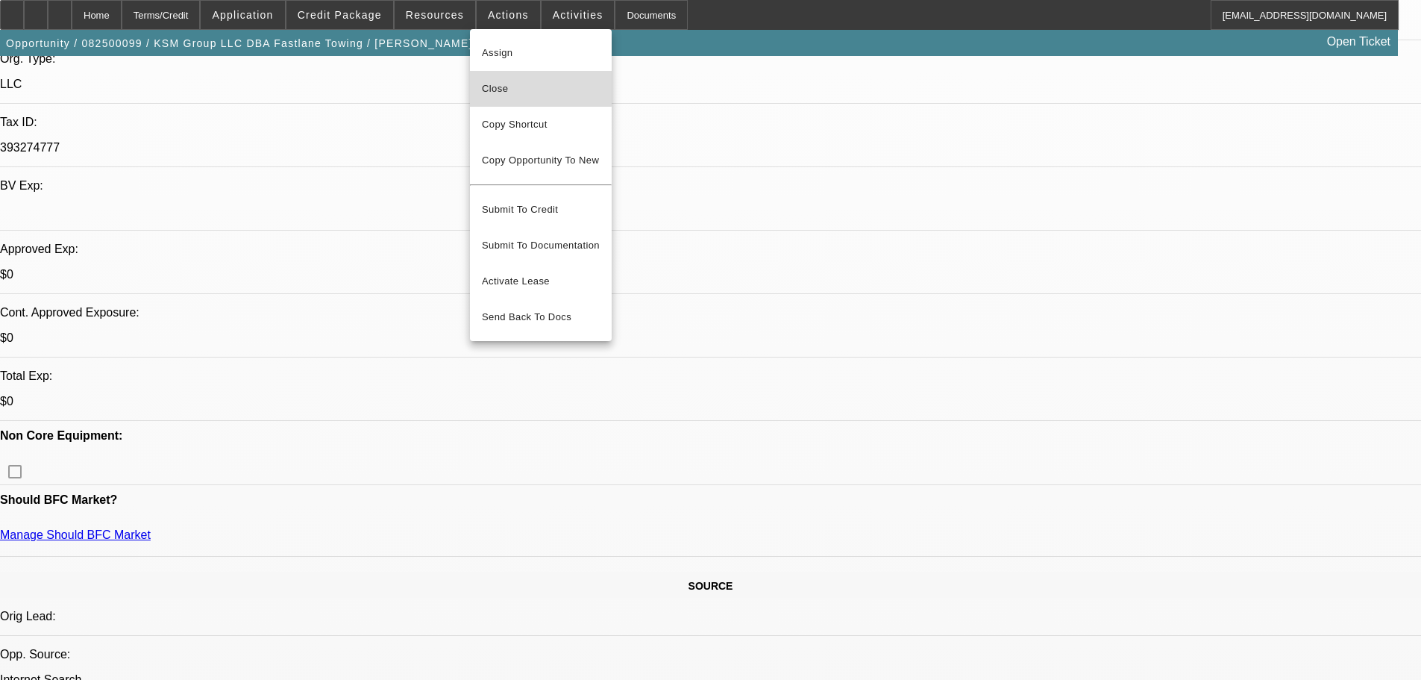
click at [507, 78] on button "Close" at bounding box center [541, 89] width 142 height 36
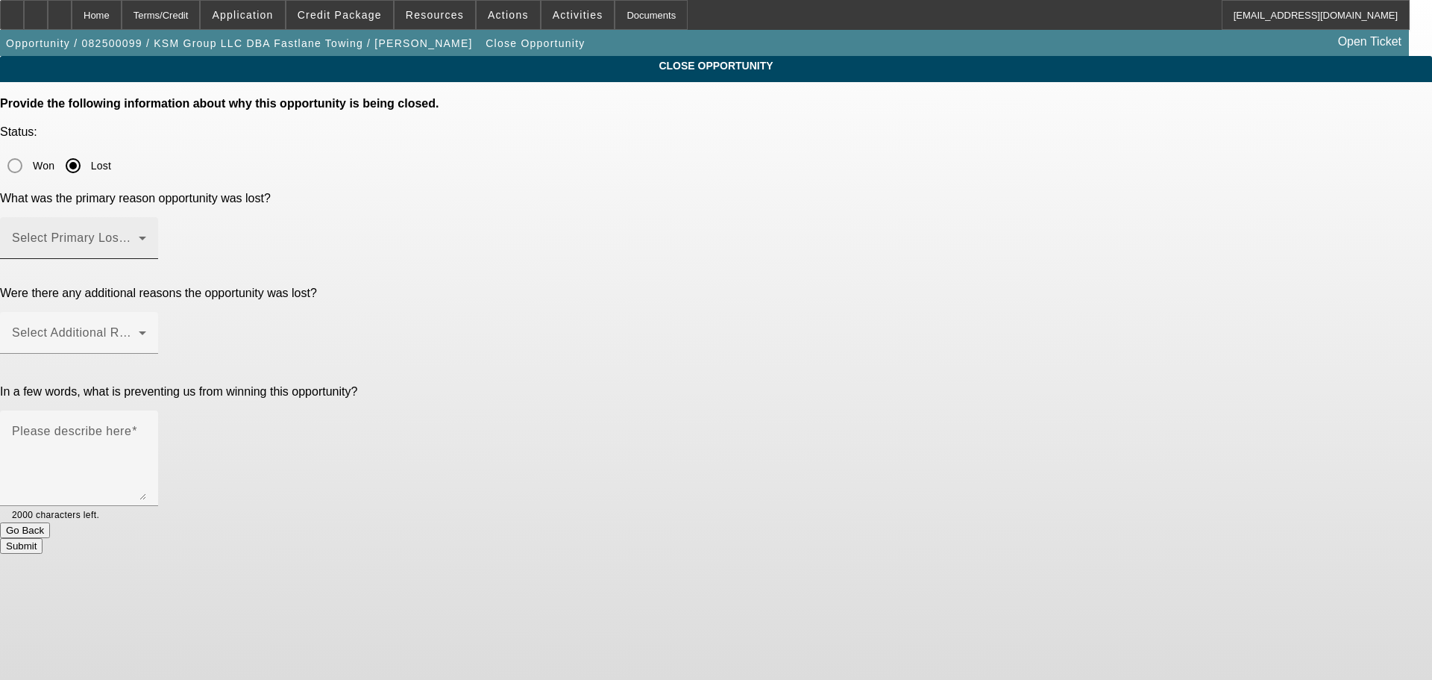
click at [169, 231] on mat-label "Select Primary Lost Reason" at bounding box center [90, 237] width 157 height 13
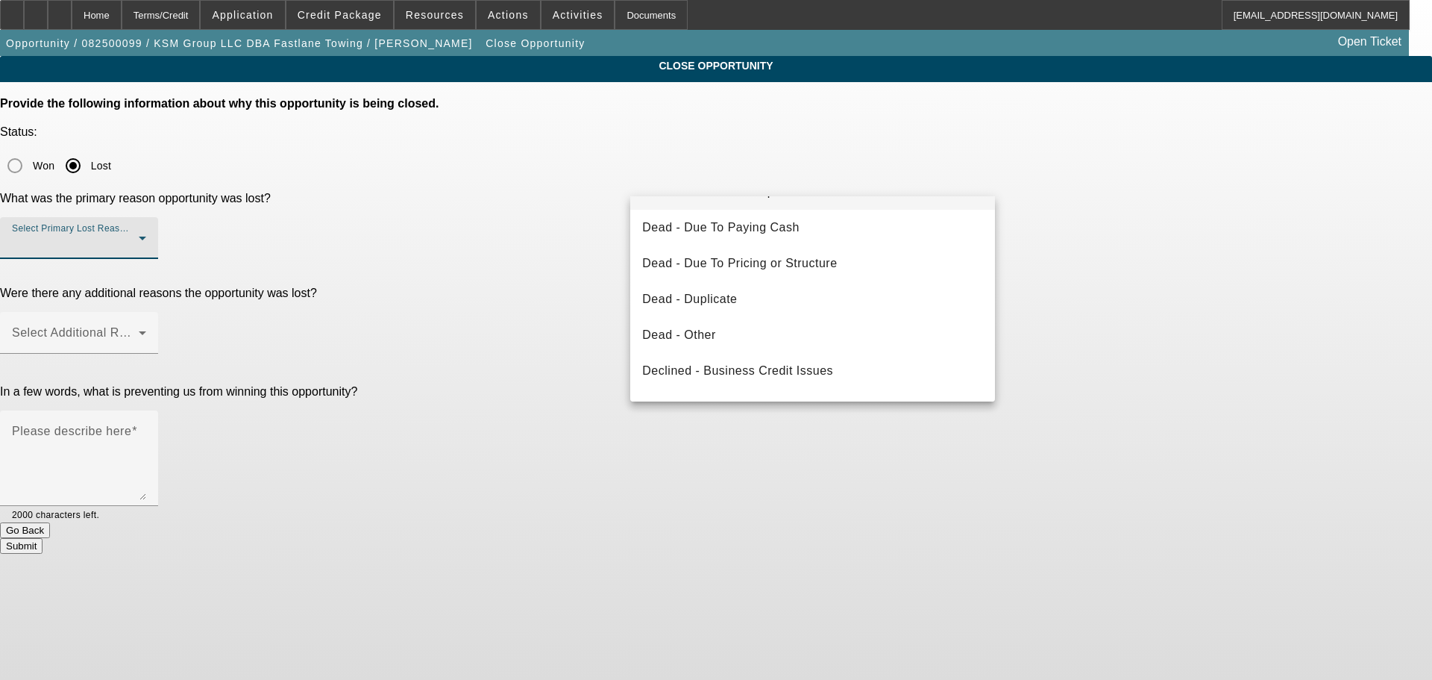
scroll to position [201, 0]
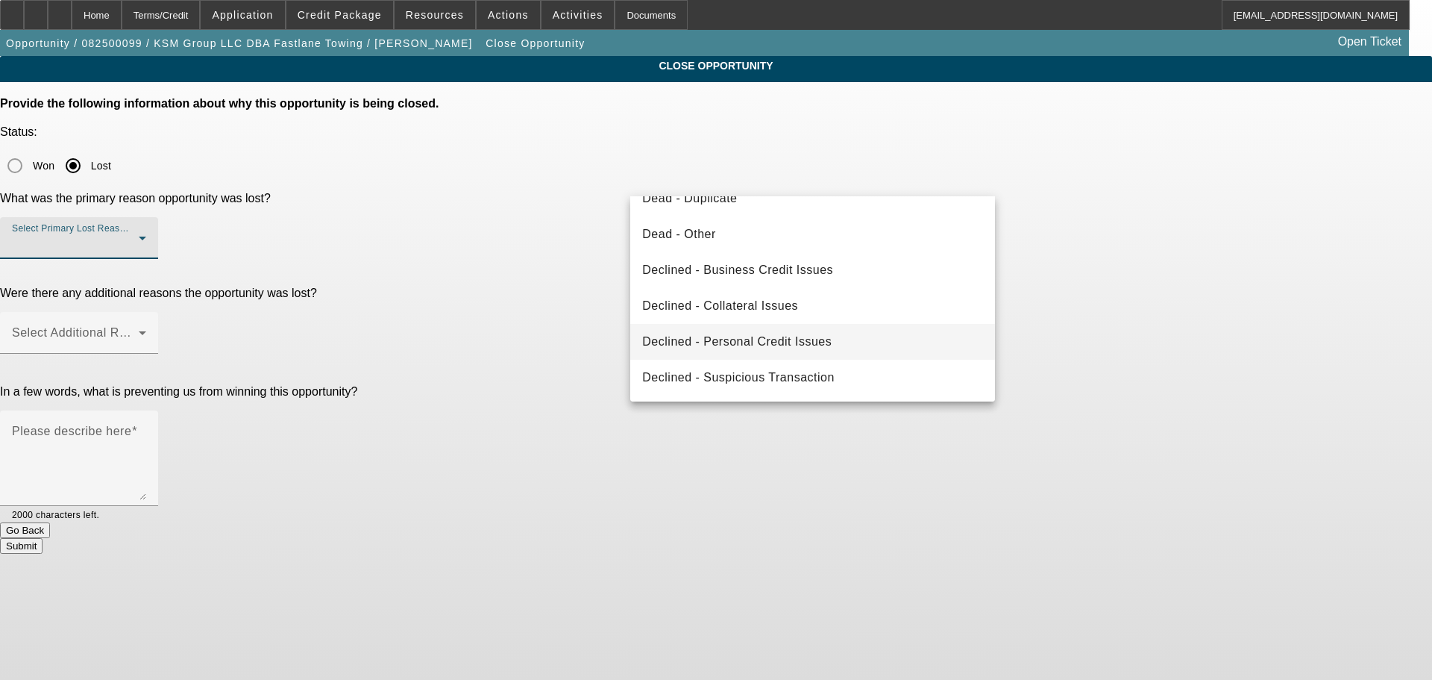
click at [819, 331] on mat-option "Declined - Personal Credit Issues" at bounding box center [812, 342] width 365 height 36
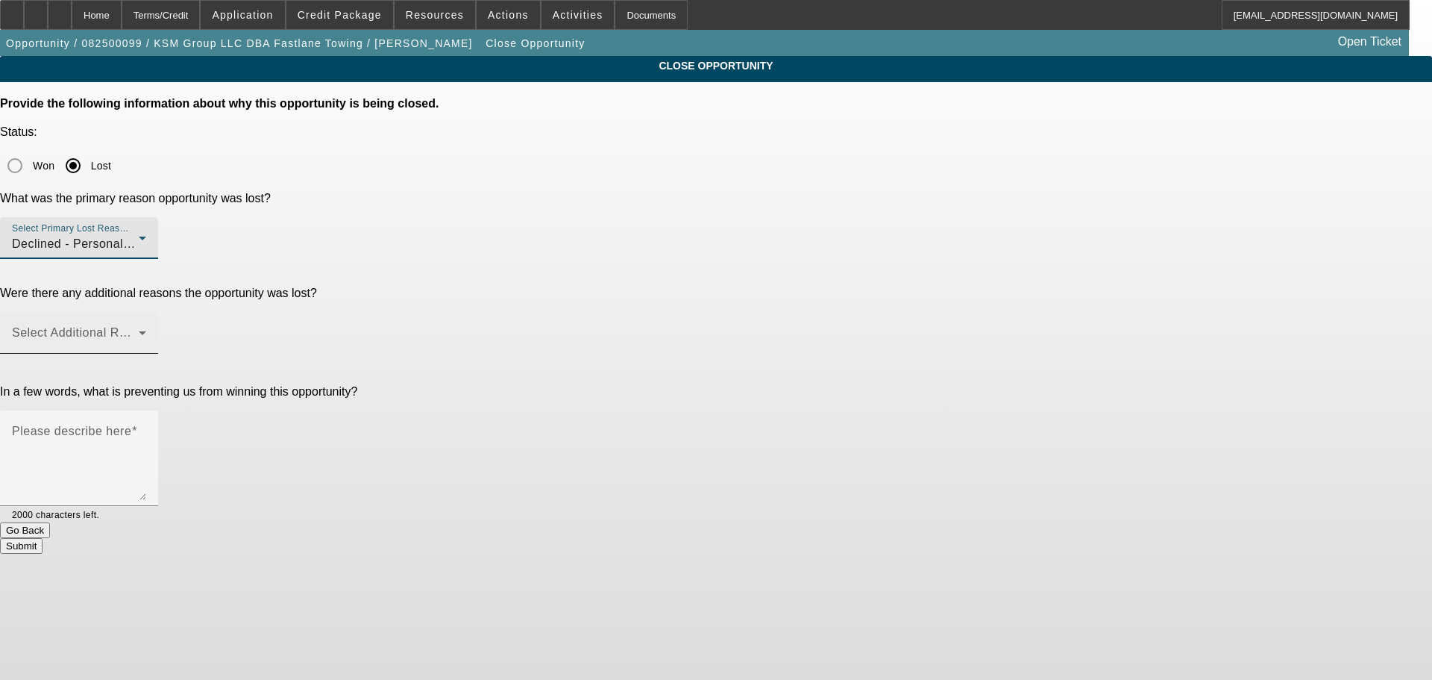
click at [146, 312] on div "Select Additional Reasons" at bounding box center [79, 333] width 134 height 42
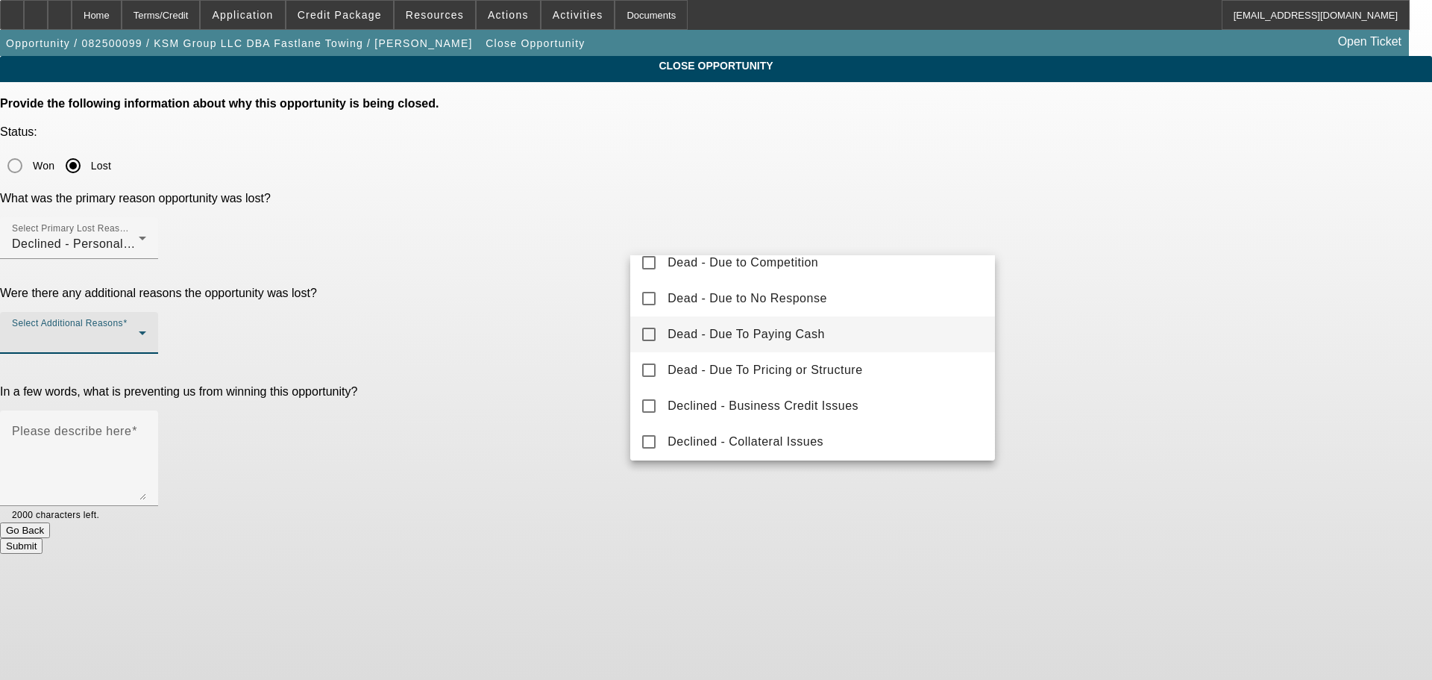
scroll to position [165, 0]
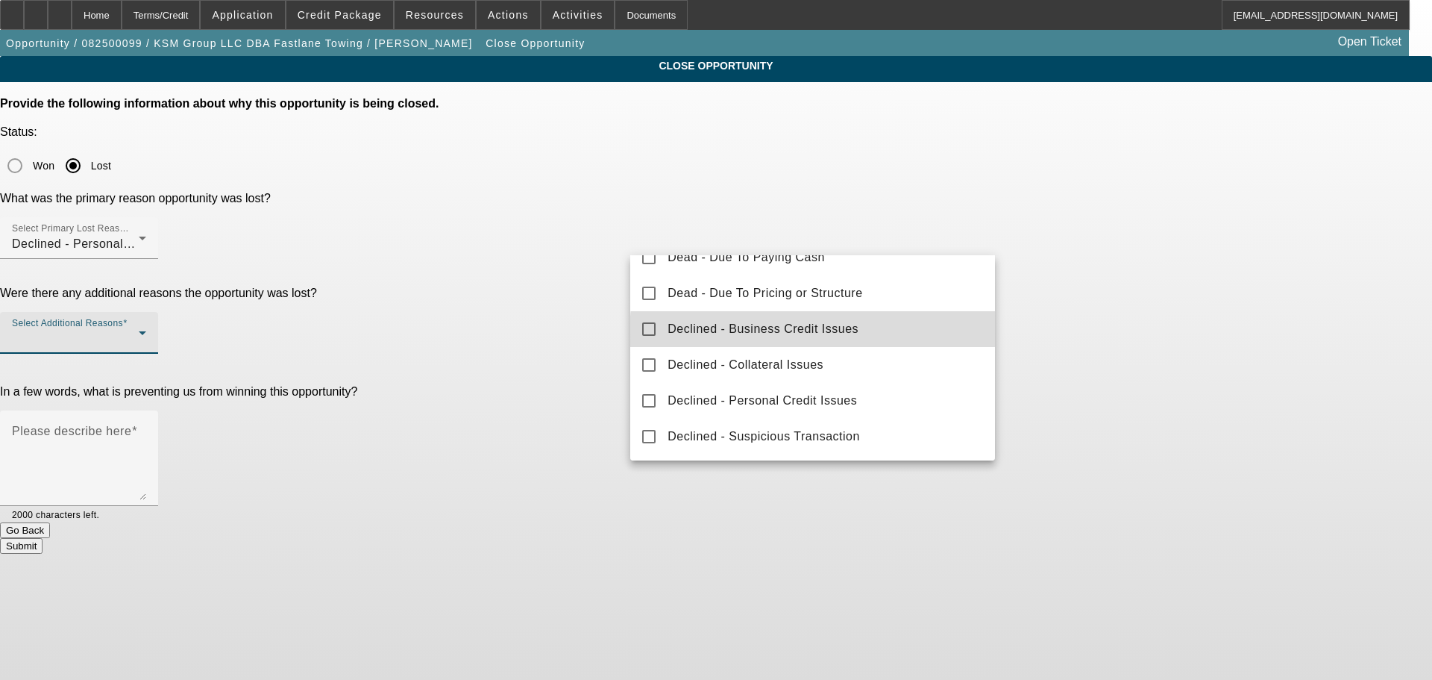
click at [824, 333] on span "Declined - Business Credit Issues" at bounding box center [763, 329] width 191 height 18
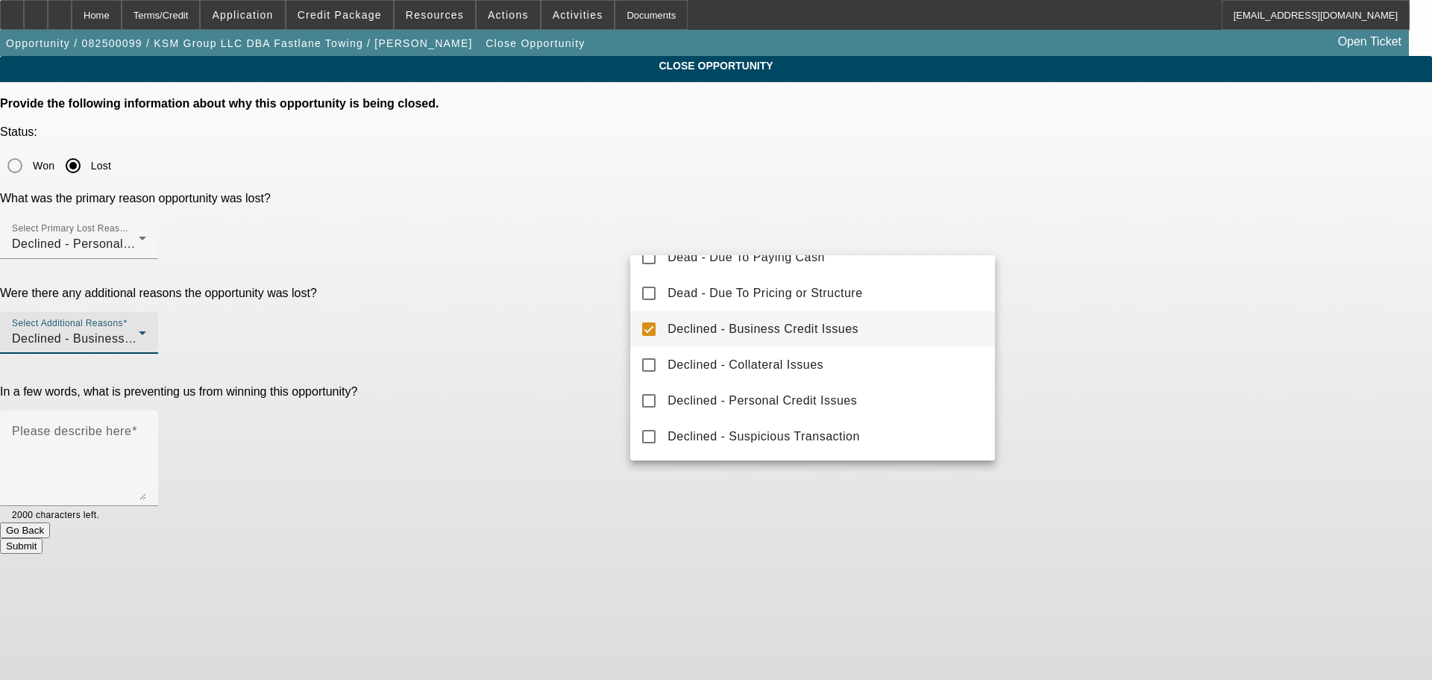
click at [492, 351] on div at bounding box center [716, 340] width 1432 height 680
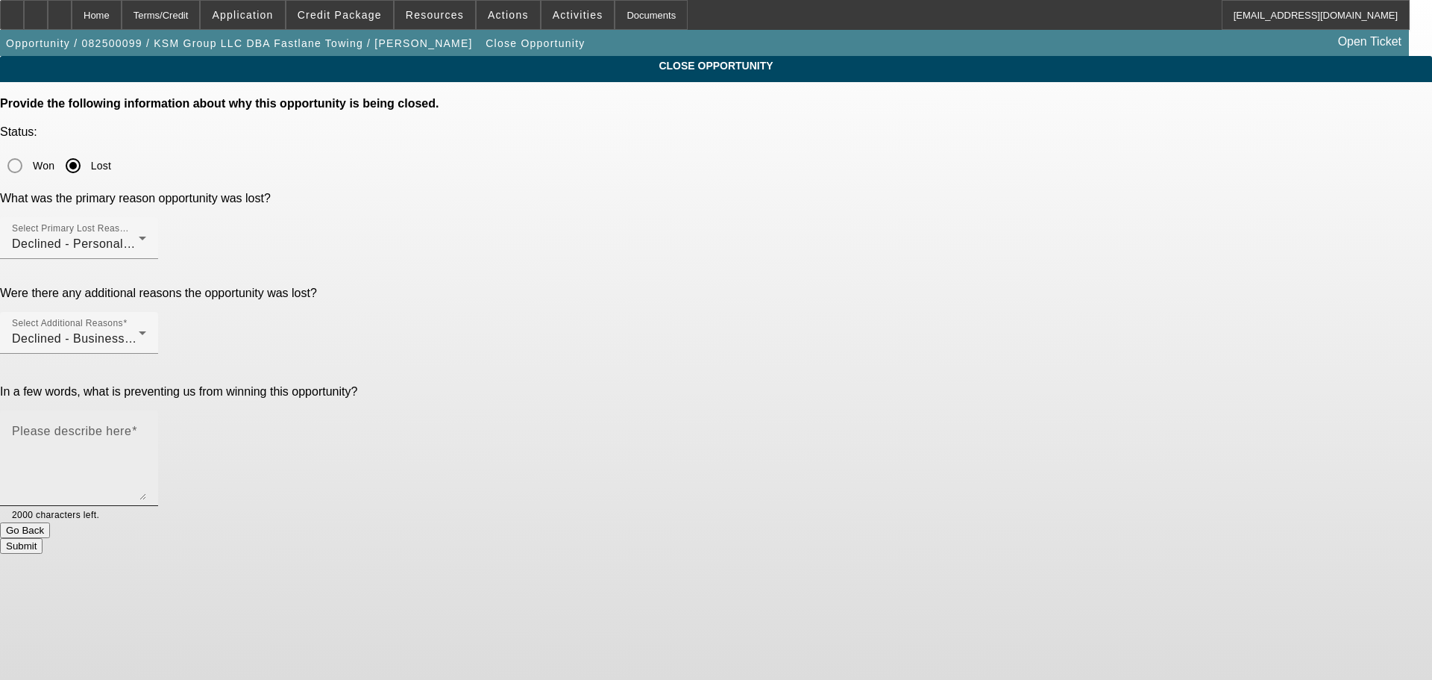
click at [146, 428] on textarea "Please describe here" at bounding box center [79, 464] width 134 height 72
type textarea "Decline, low scores, start up"
click at [43, 538] on button "Submit" at bounding box center [21, 546] width 43 height 16
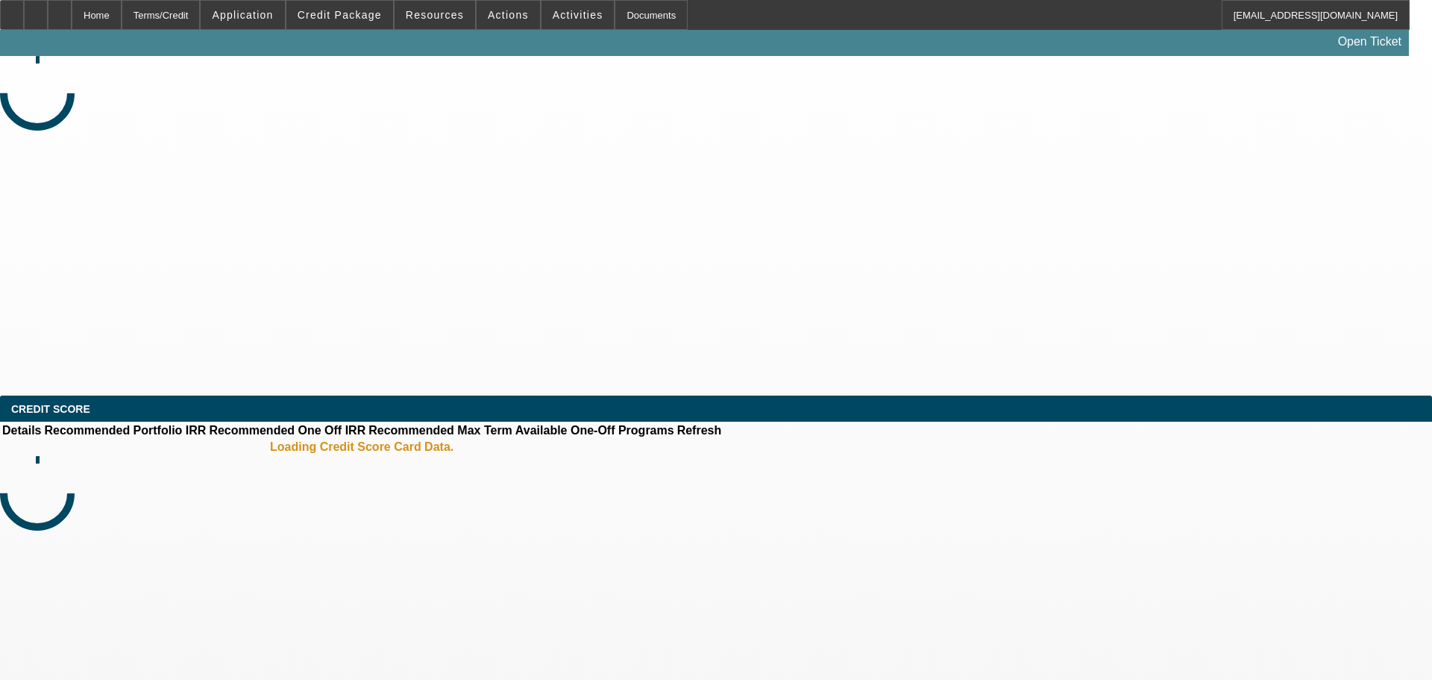
select select "0"
select select "2"
select select "0.1"
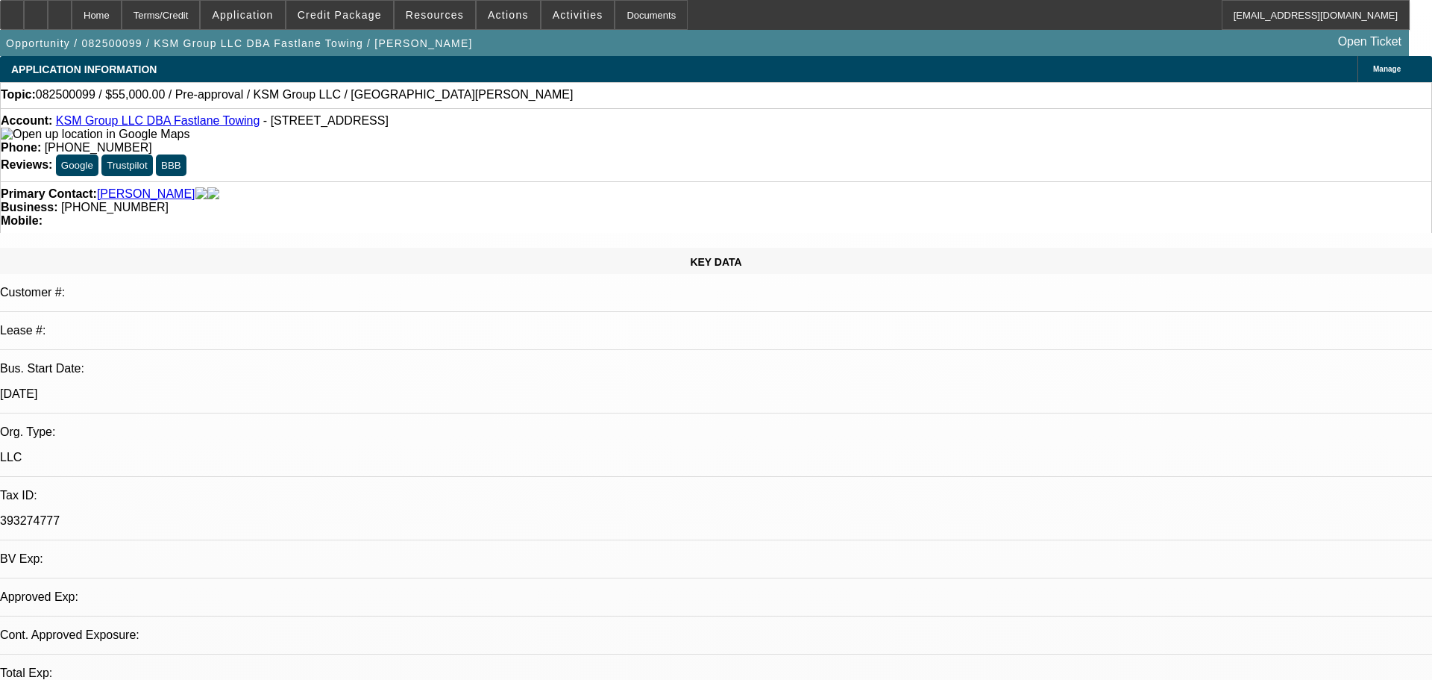
select select "1"
select select "2"
select select "4"
select select "0"
select select "2"
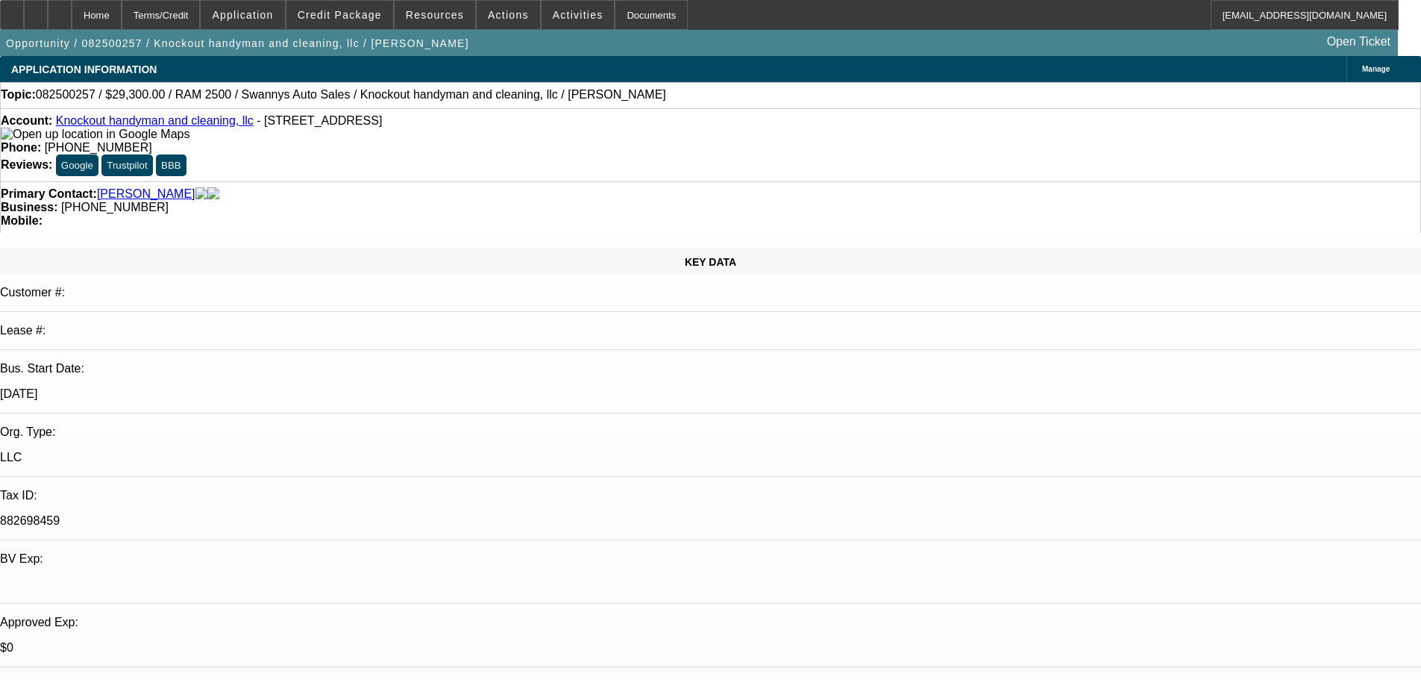
select select "2"
select select "0.1"
select select "4"
select select "0"
select select "2"
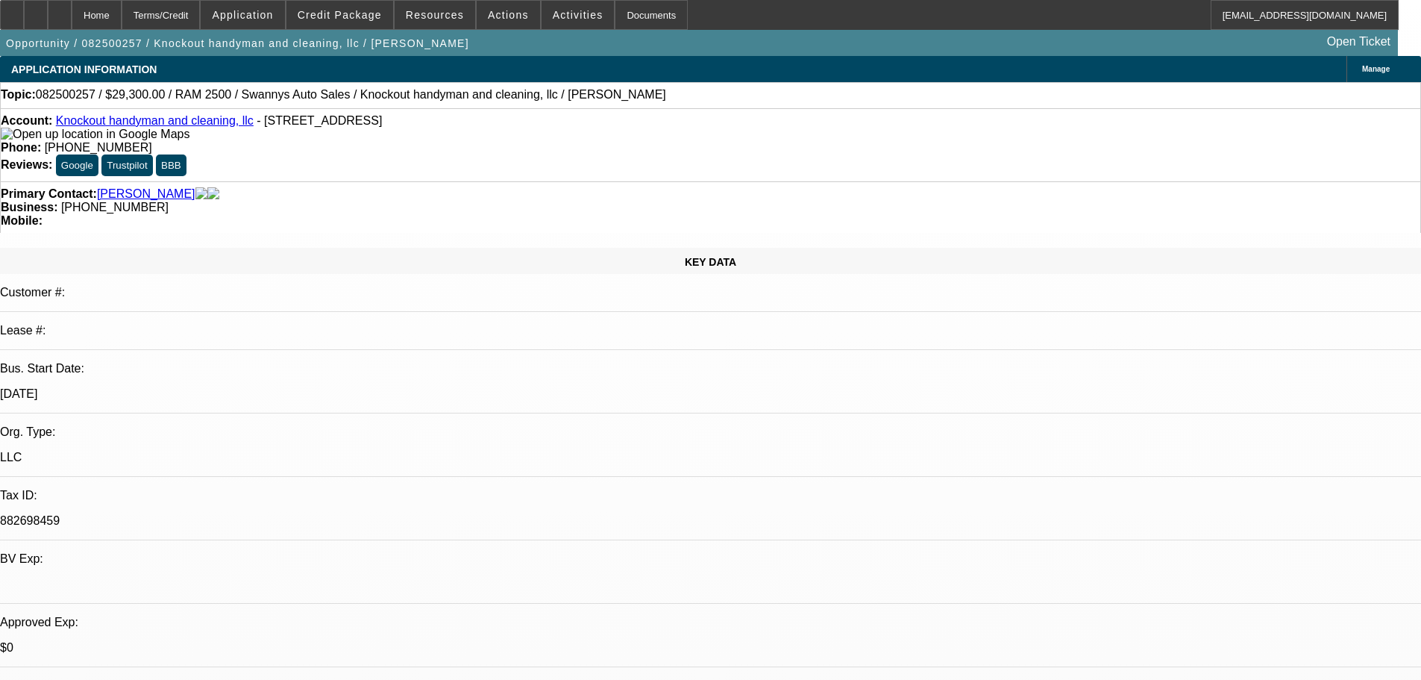
select select "2"
select select "0.1"
select select "4"
select select "0"
select select "2"
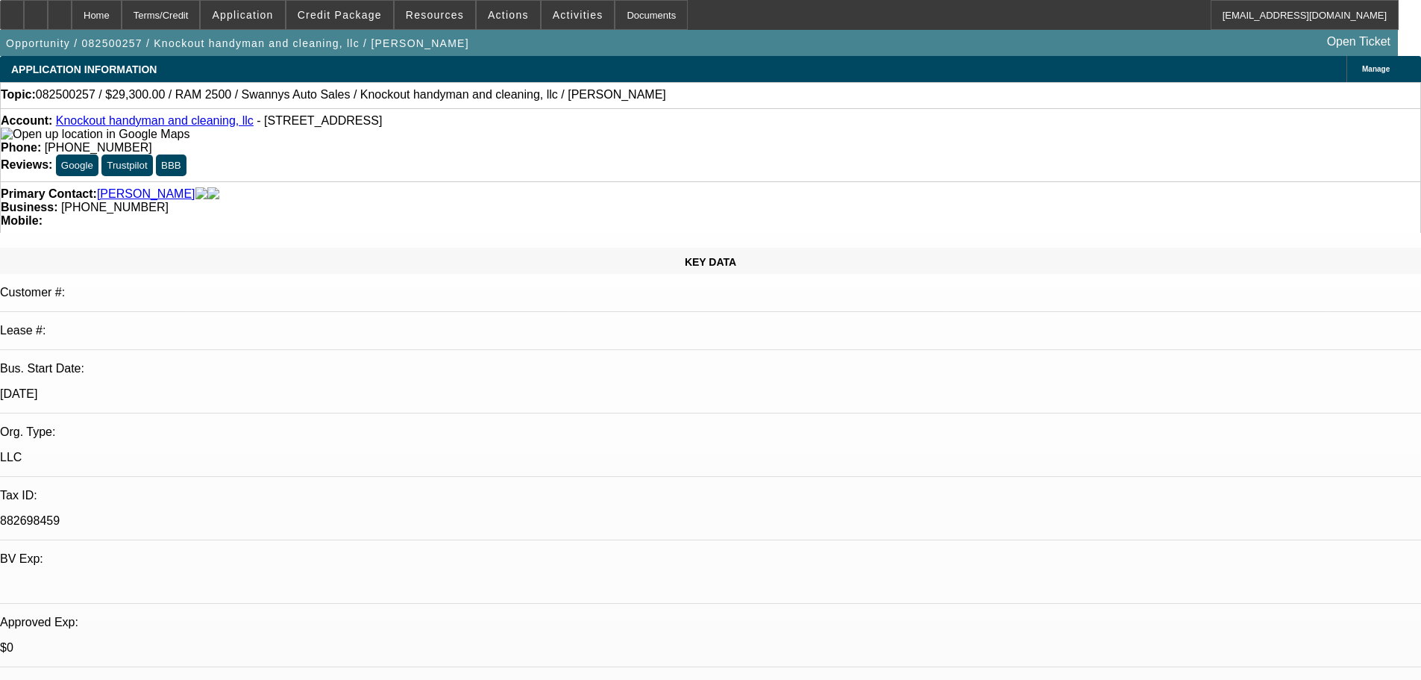
select select "2"
select select "0.1"
select select "4"
